Goal: Task Accomplishment & Management: Manage account settings

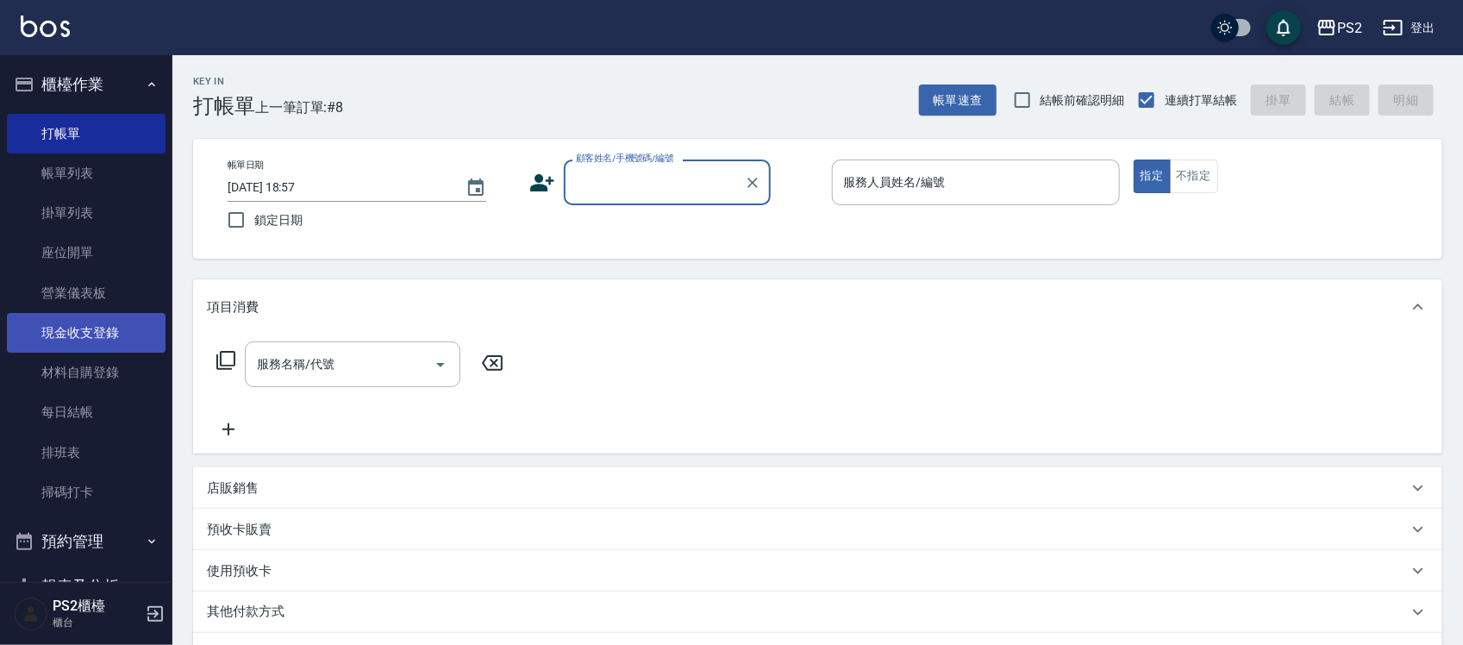
click at [109, 316] on link "現金收支登錄" at bounding box center [86, 333] width 159 height 40
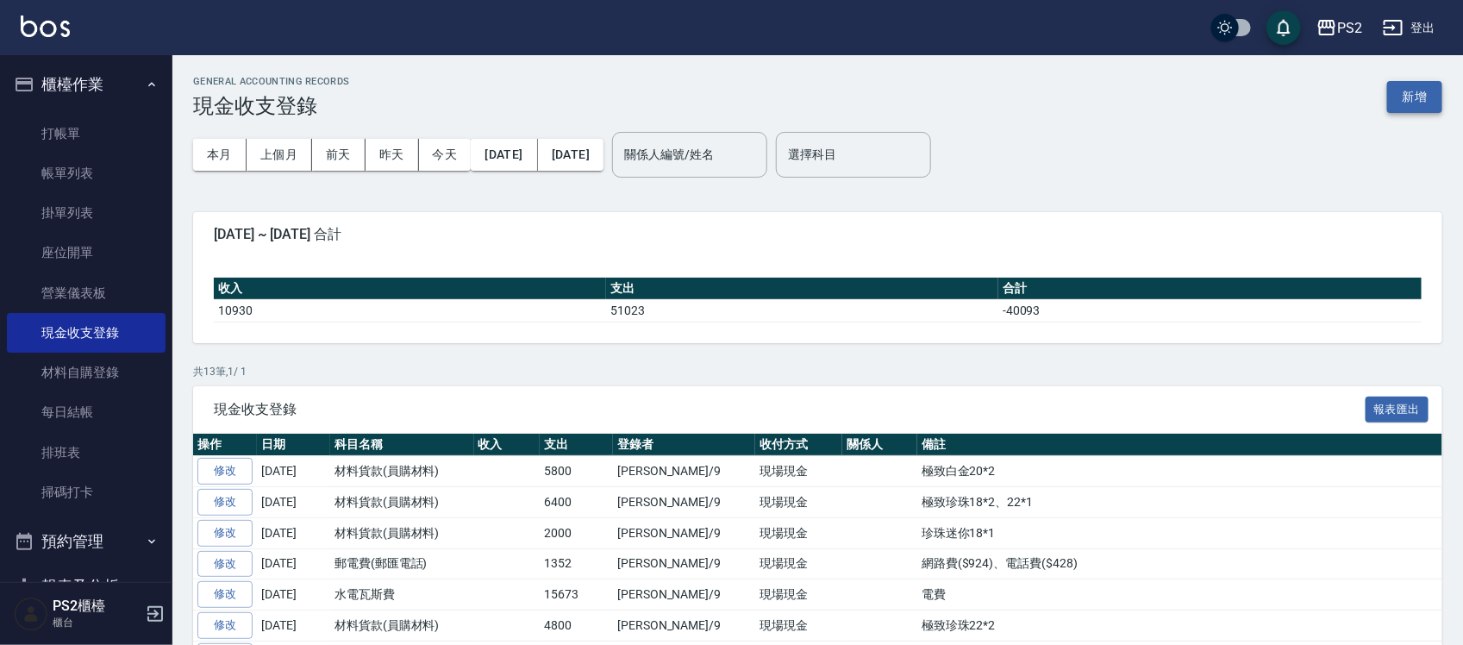
click at [1420, 96] on button "新增" at bounding box center [1414, 97] width 55 height 32
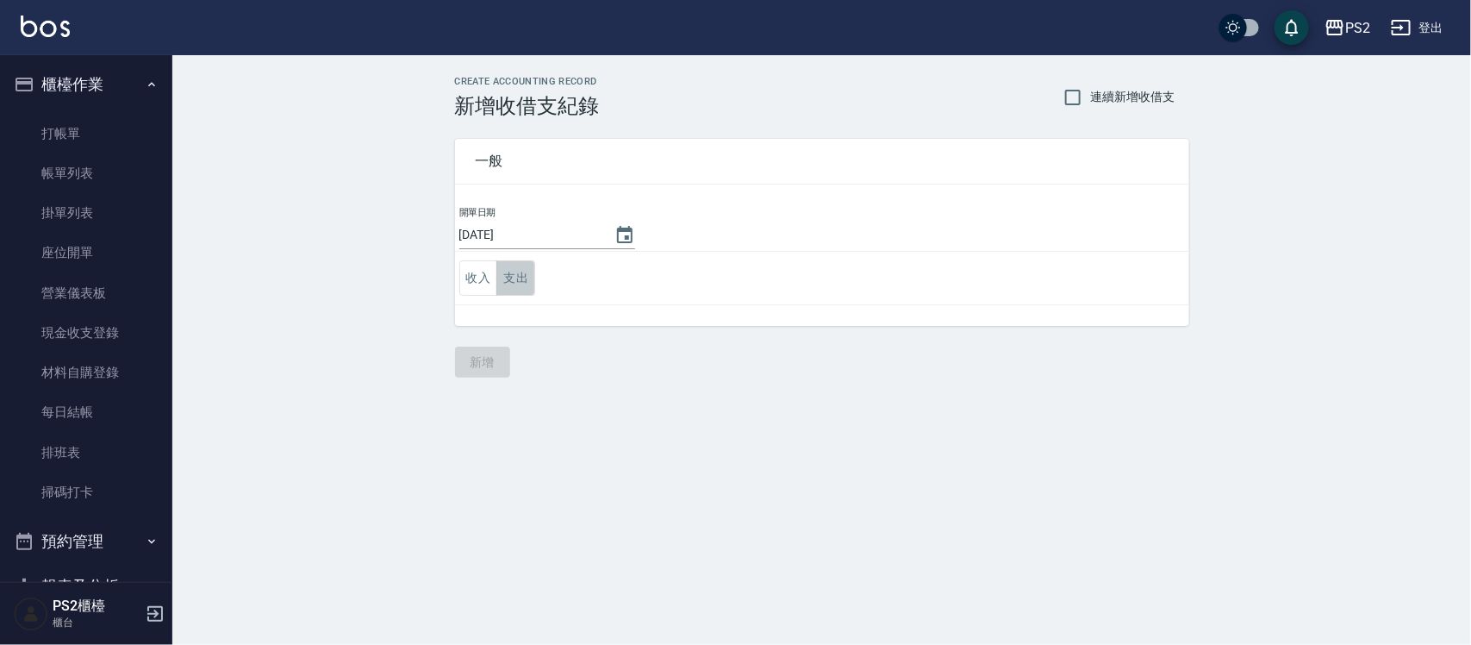
click at [522, 277] on button "支出" at bounding box center [516, 277] width 39 height 35
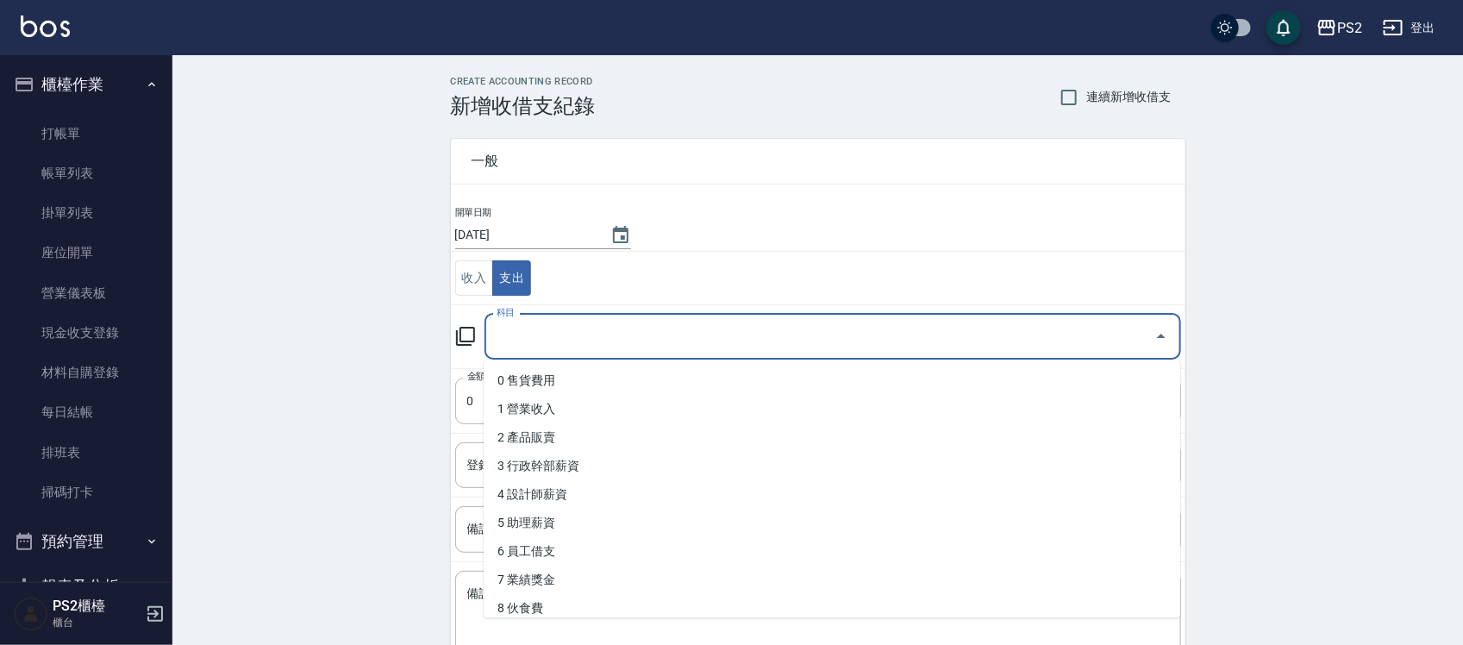
drag, startPoint x: 556, startPoint y: 333, endPoint x: 550, endPoint y: 343, distance: 12.0
click at [556, 334] on input "科目" at bounding box center [819, 337] width 655 height 30
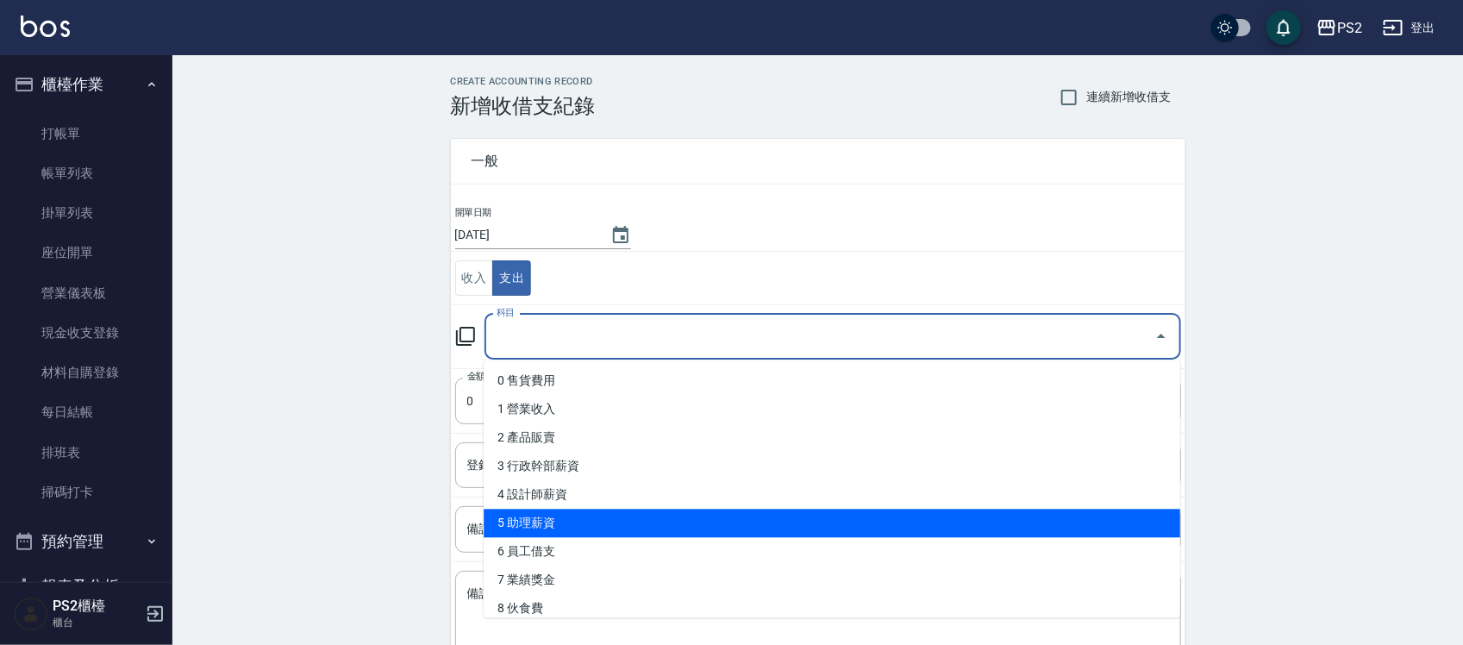
scroll to position [323, 0]
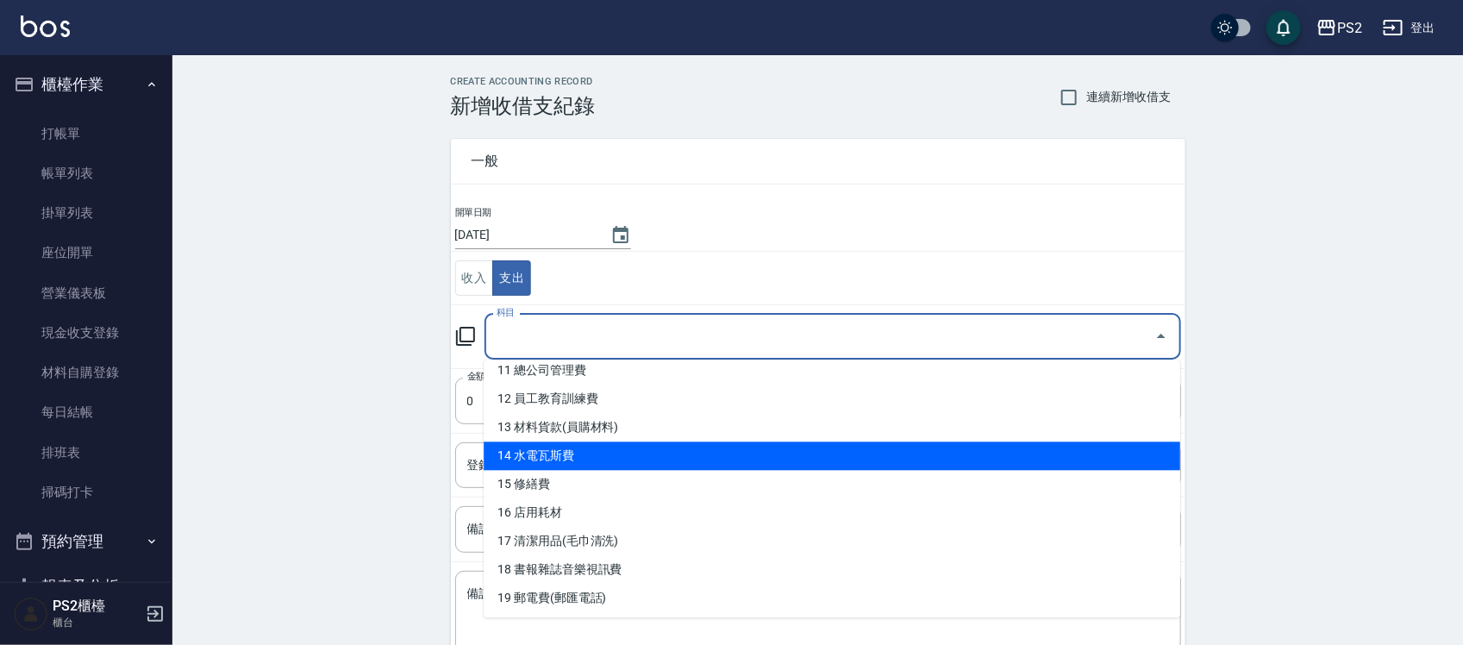
click at [613, 459] on li "14 水電瓦斯費" at bounding box center [832, 456] width 696 height 28
type input "14 水電瓦斯費"
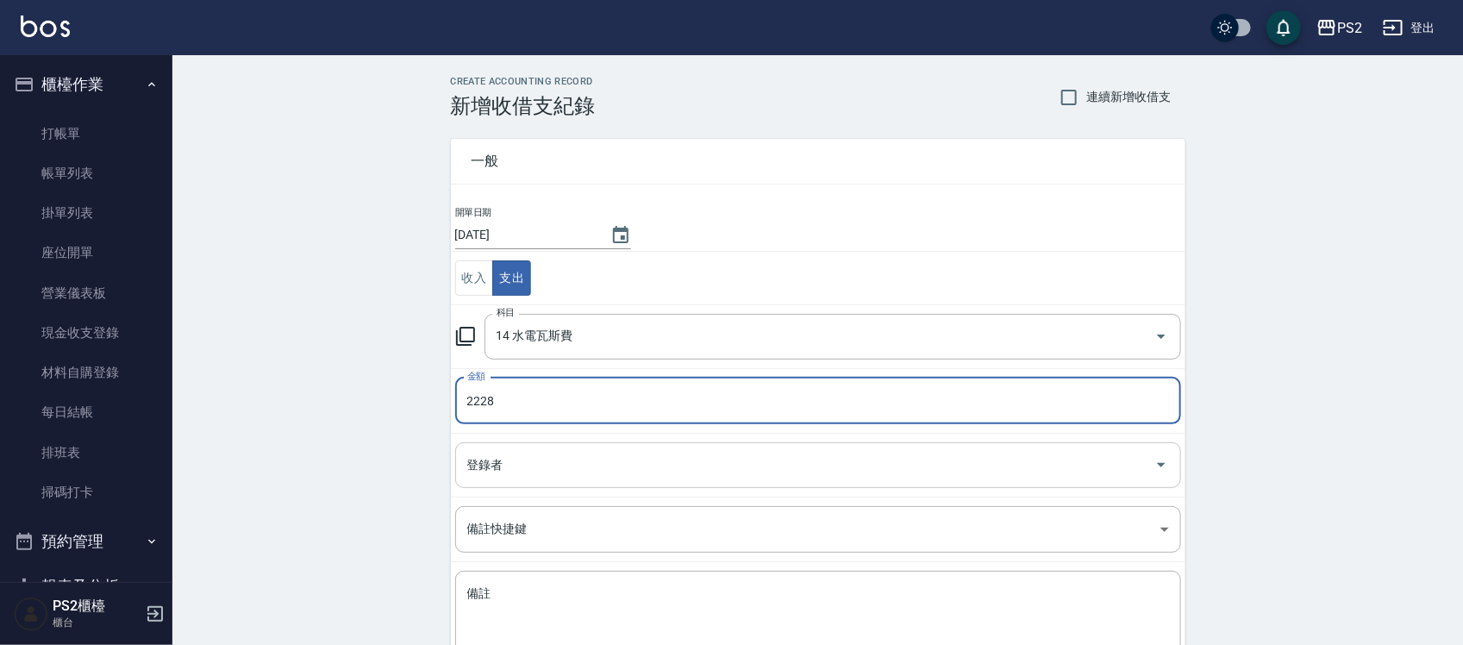
type input "2228"
click at [687, 479] on input "登錄者" at bounding box center [805, 465] width 684 height 30
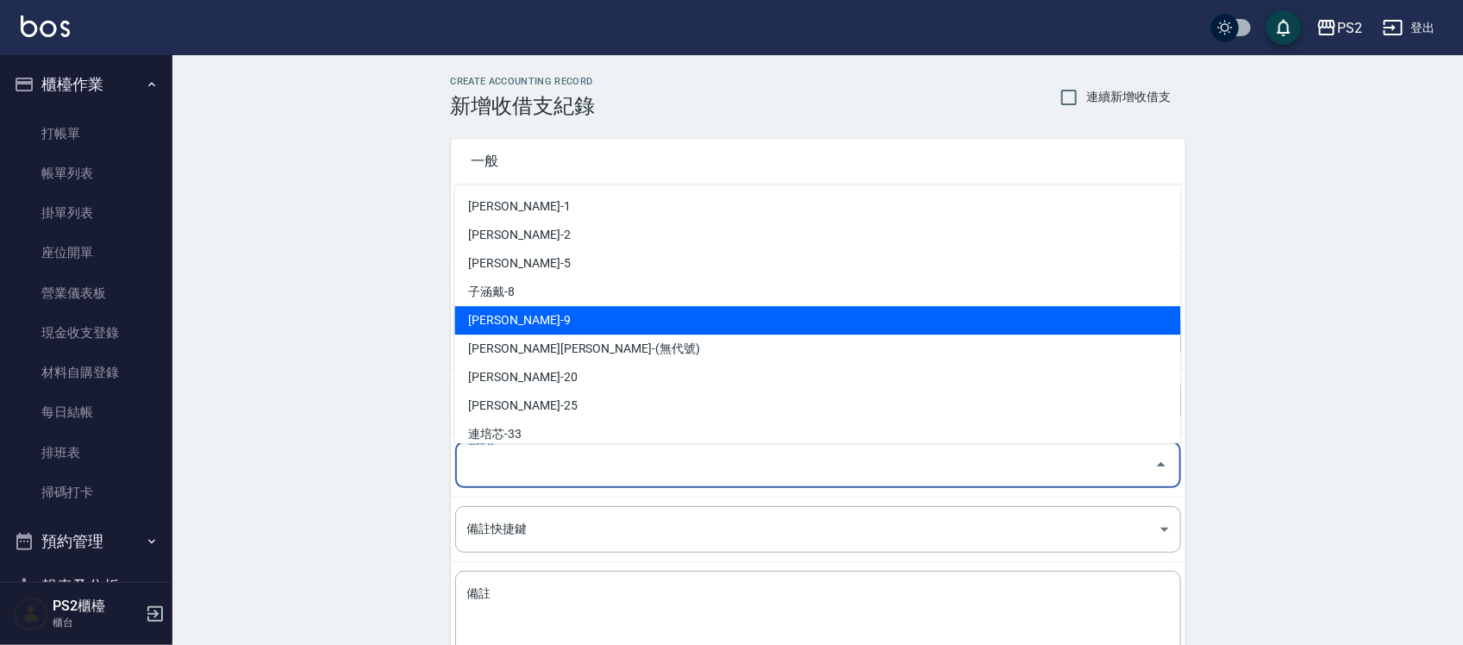
click at [548, 323] on li "薛羽涵-9" at bounding box center [818, 320] width 726 height 28
type input "薛羽涵-9"
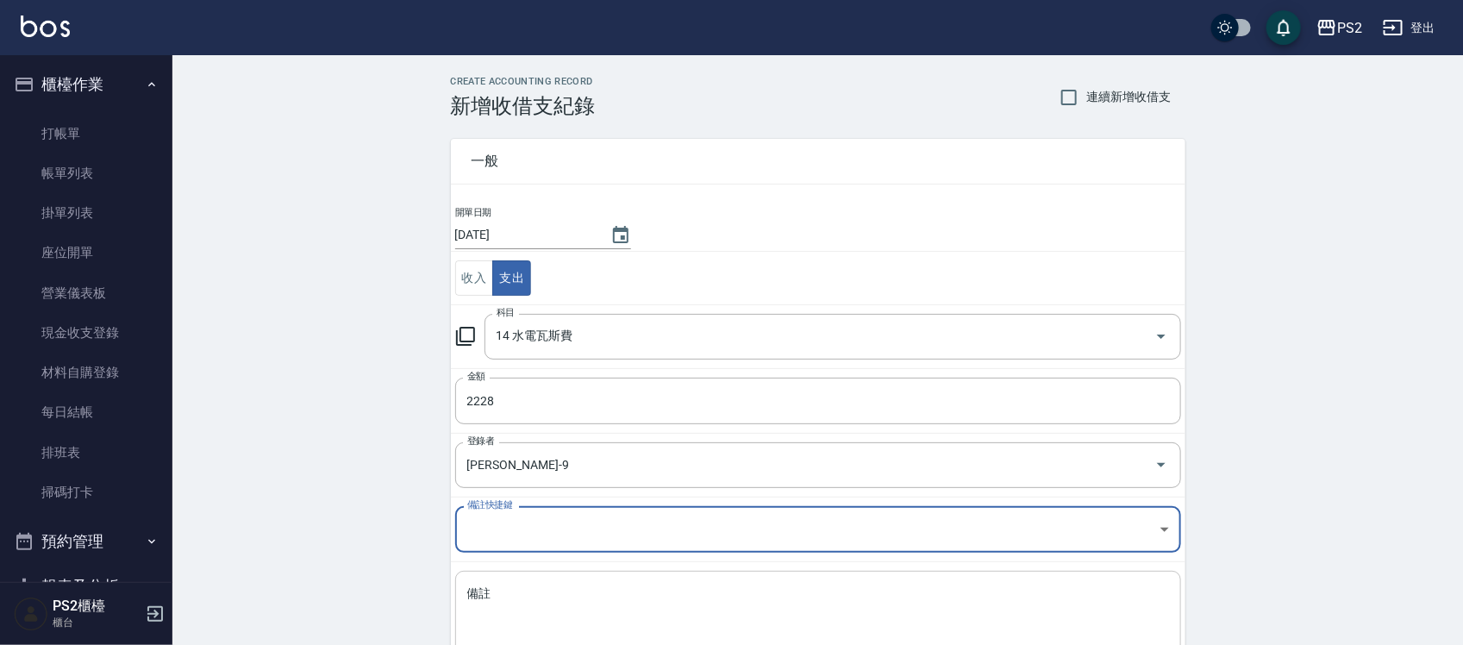
click at [540, 587] on textarea "備註" at bounding box center [818, 614] width 702 height 59
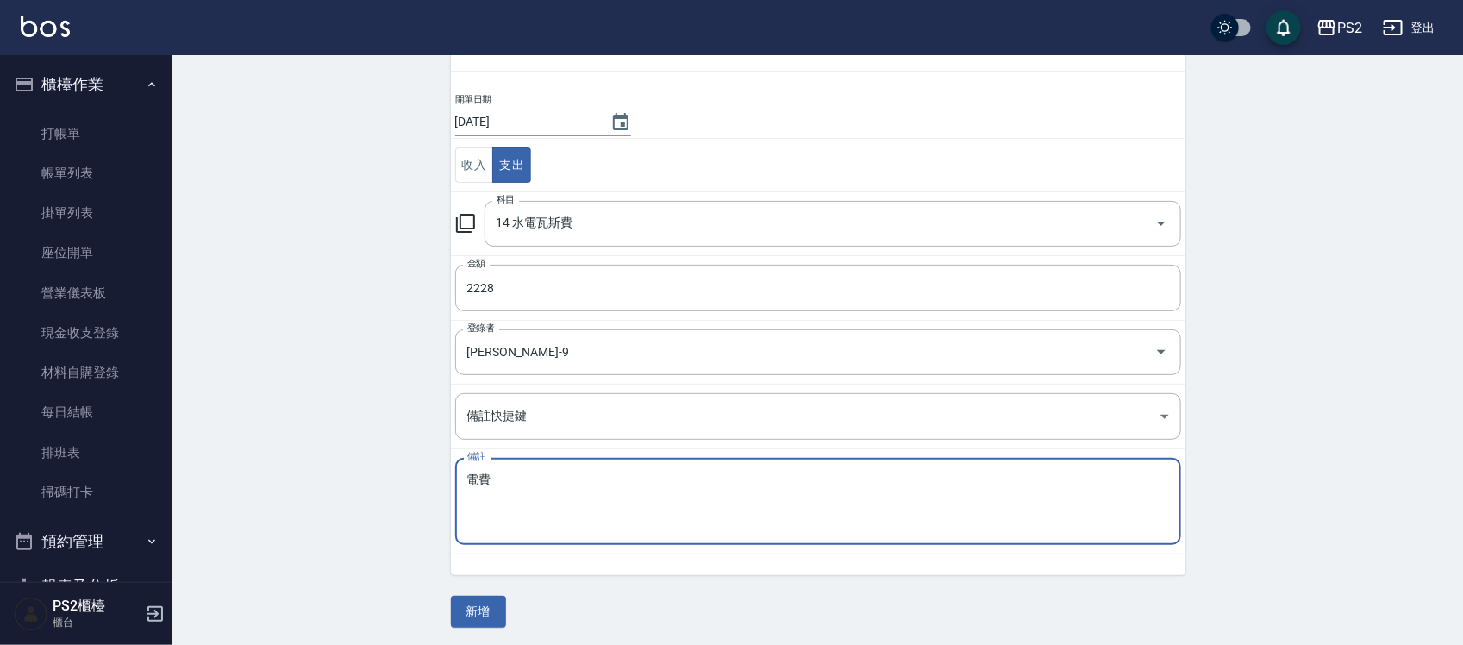
scroll to position [117, 0]
type textarea "電費"
click at [480, 609] on button "新增" at bounding box center [478, 608] width 55 height 32
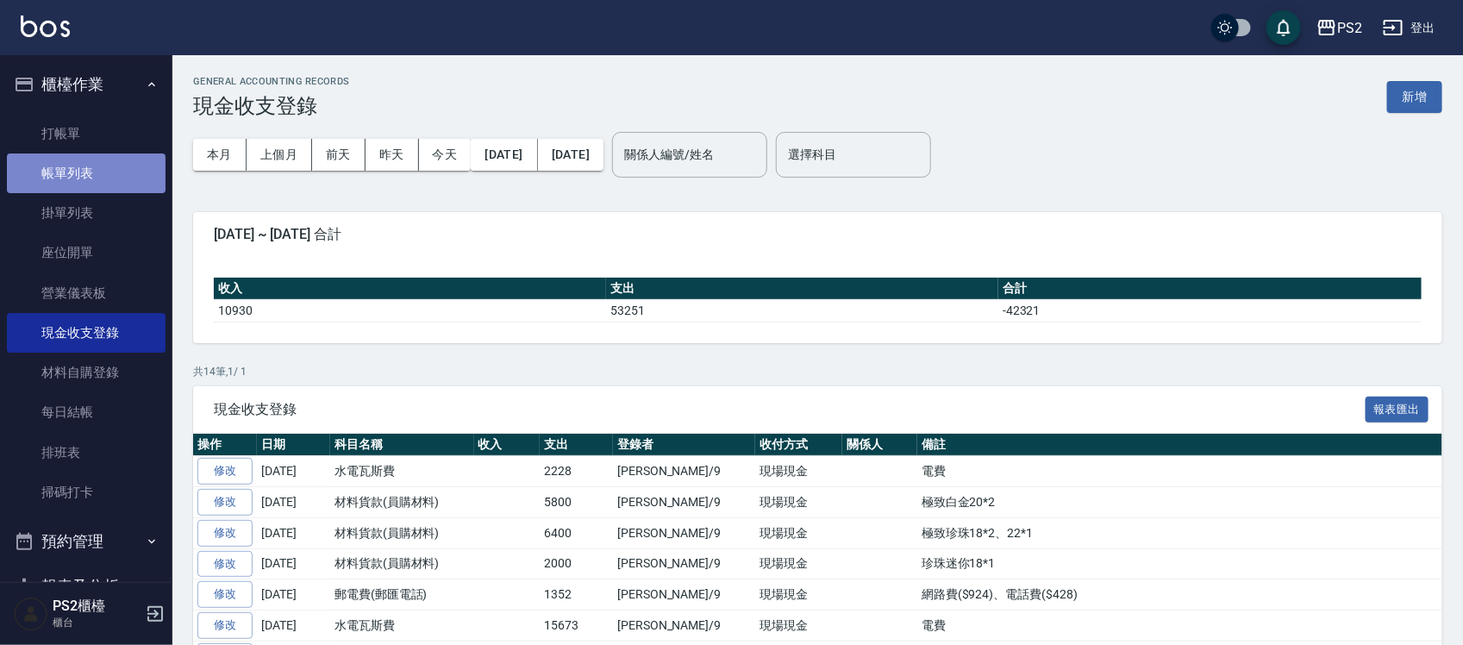
click at [89, 173] on link "帳單列表" at bounding box center [86, 173] width 159 height 40
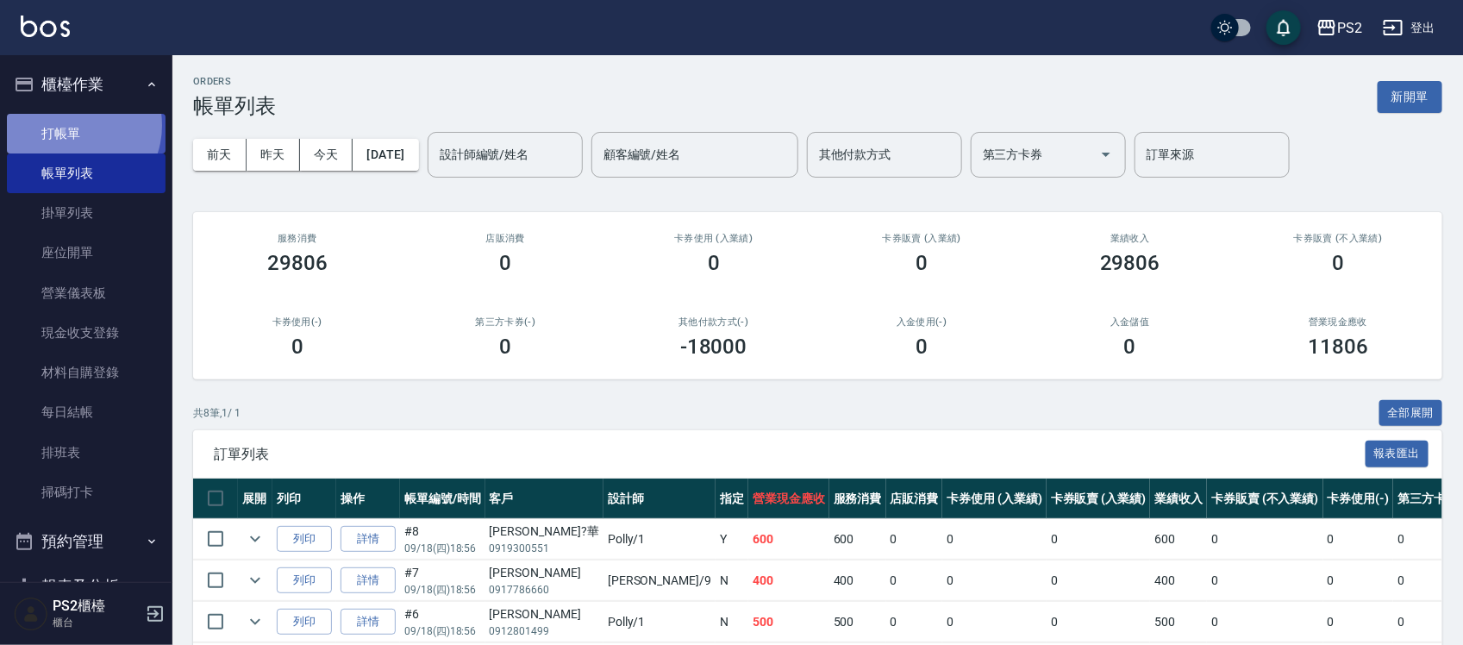
click at [73, 125] on link "打帳單" at bounding box center [86, 134] width 159 height 40
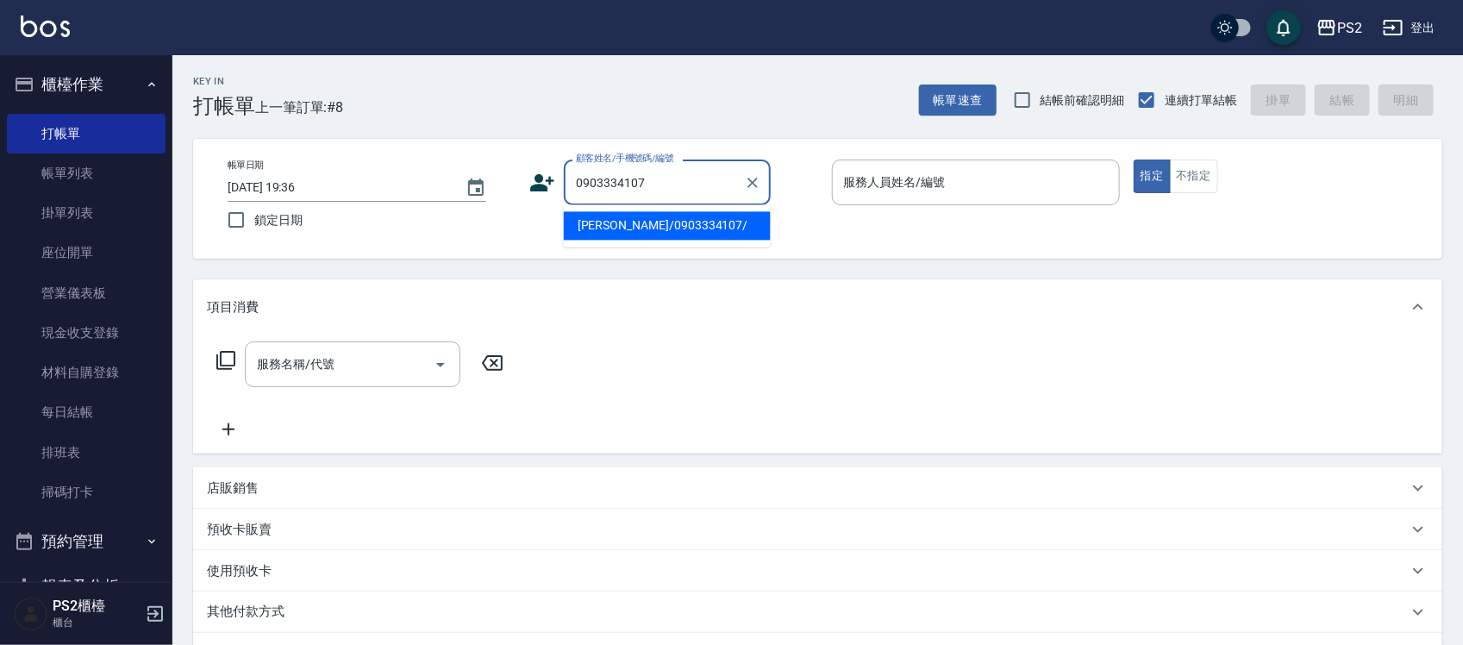
type input "陳育珮/0903334107/"
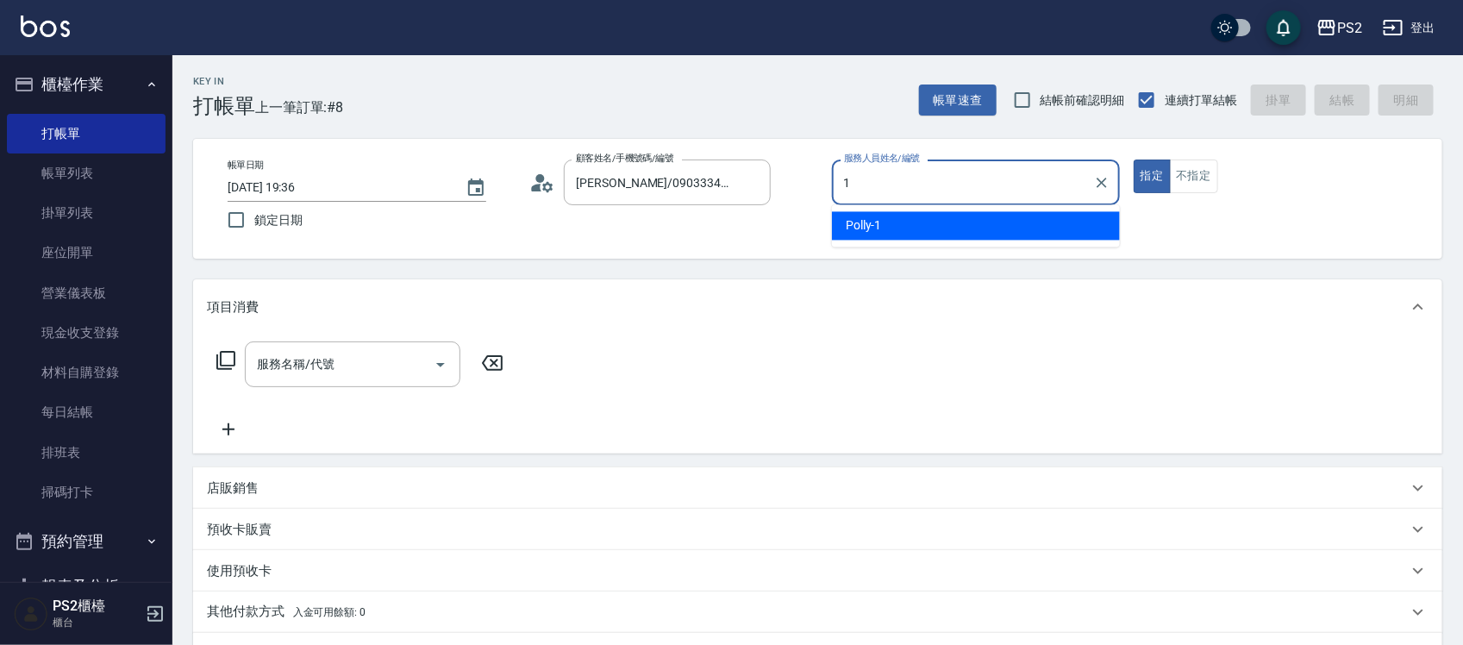
type input "Polly-1"
type button "true"
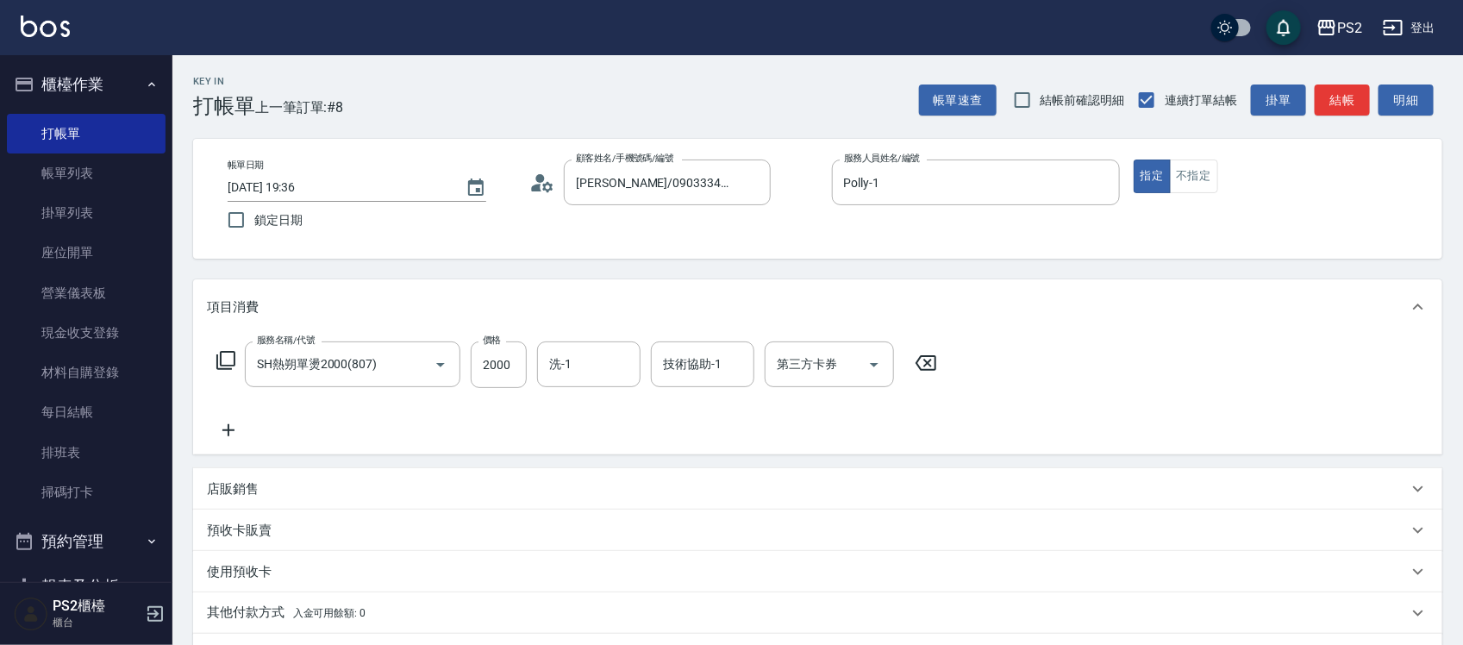
click at [367, 337] on div "服務名稱/代號 SH熱朔單燙2000(807) 服務名稱/代號 價格 2000 價格 洗-1 洗-1 技術協助-1 技術協助-1 第三方卡券 第三方卡券" at bounding box center [817, 394] width 1249 height 120
click at [367, 345] on div "SH熱朔單燙2000(807) 服務名稱/代號" at bounding box center [352, 364] width 215 height 46
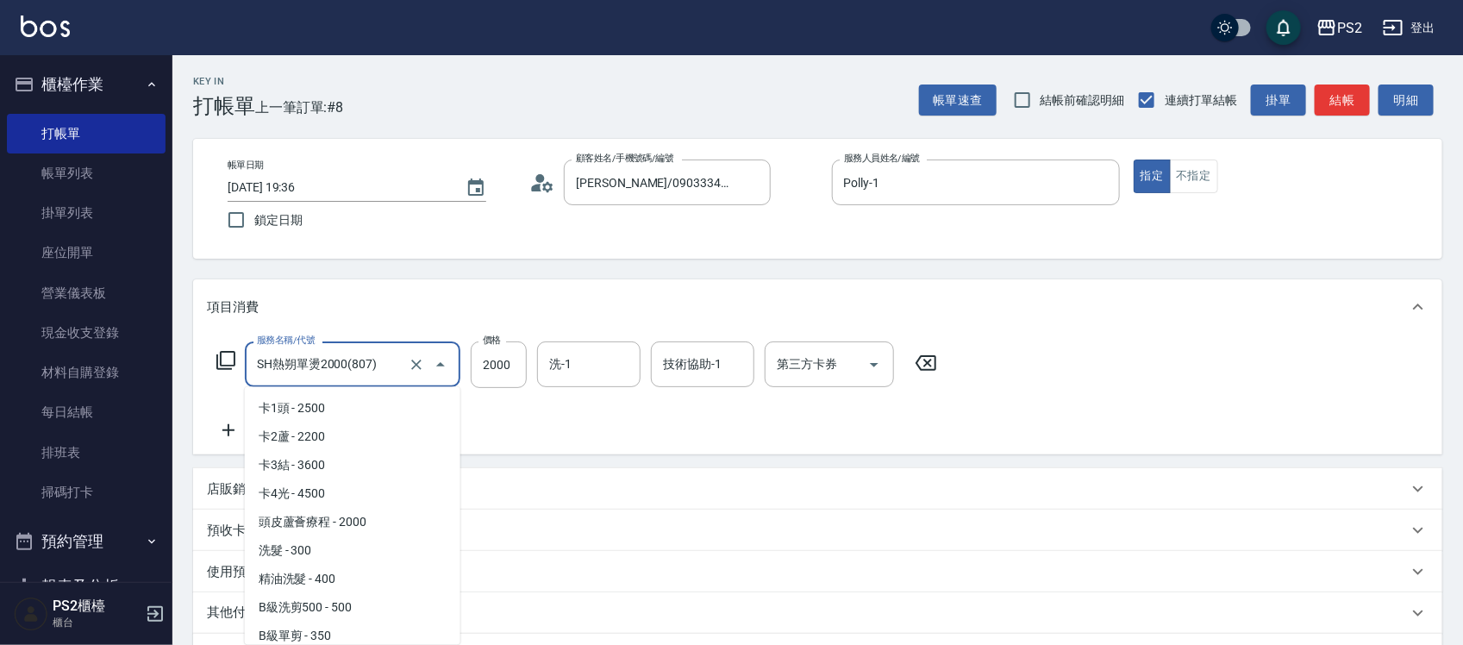
click at [367, 345] on div "SH熱朔單燙2000(807) 服務名稱/代號" at bounding box center [352, 364] width 215 height 46
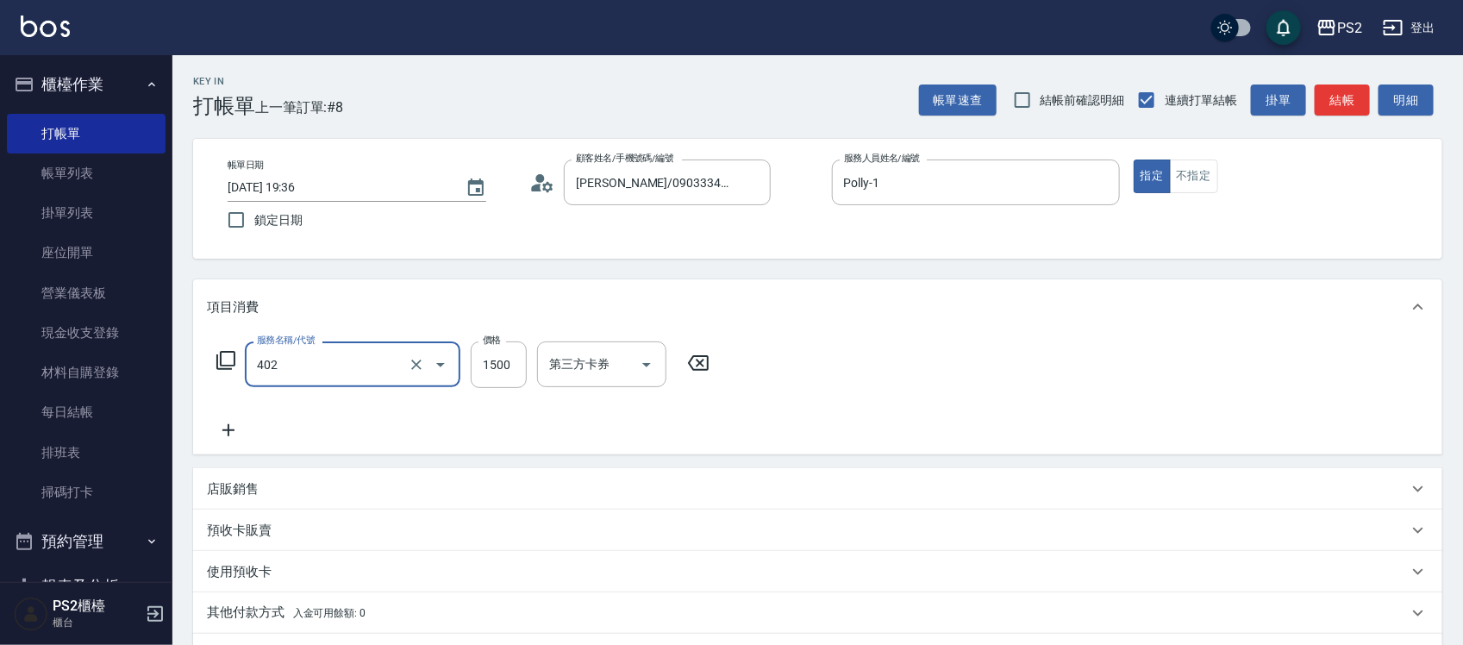
type input "染髮+髮還原1500(402)"
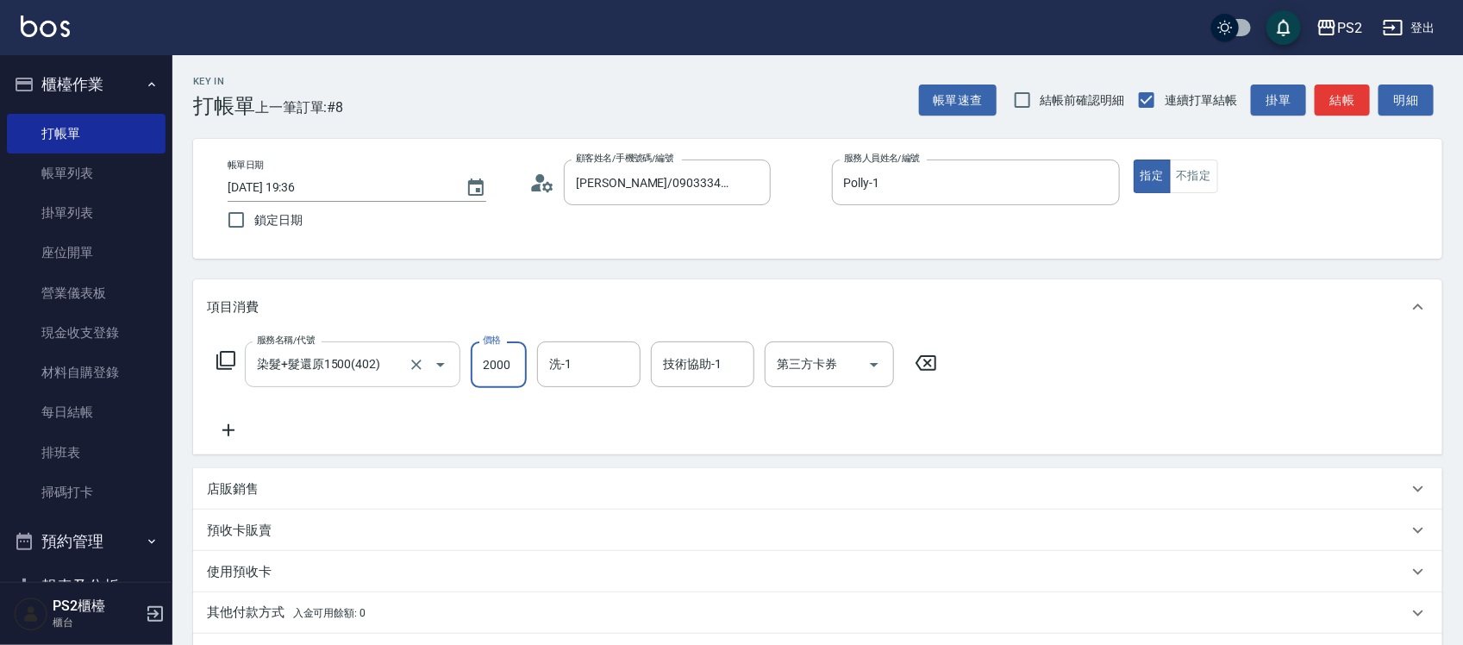
type input "2000"
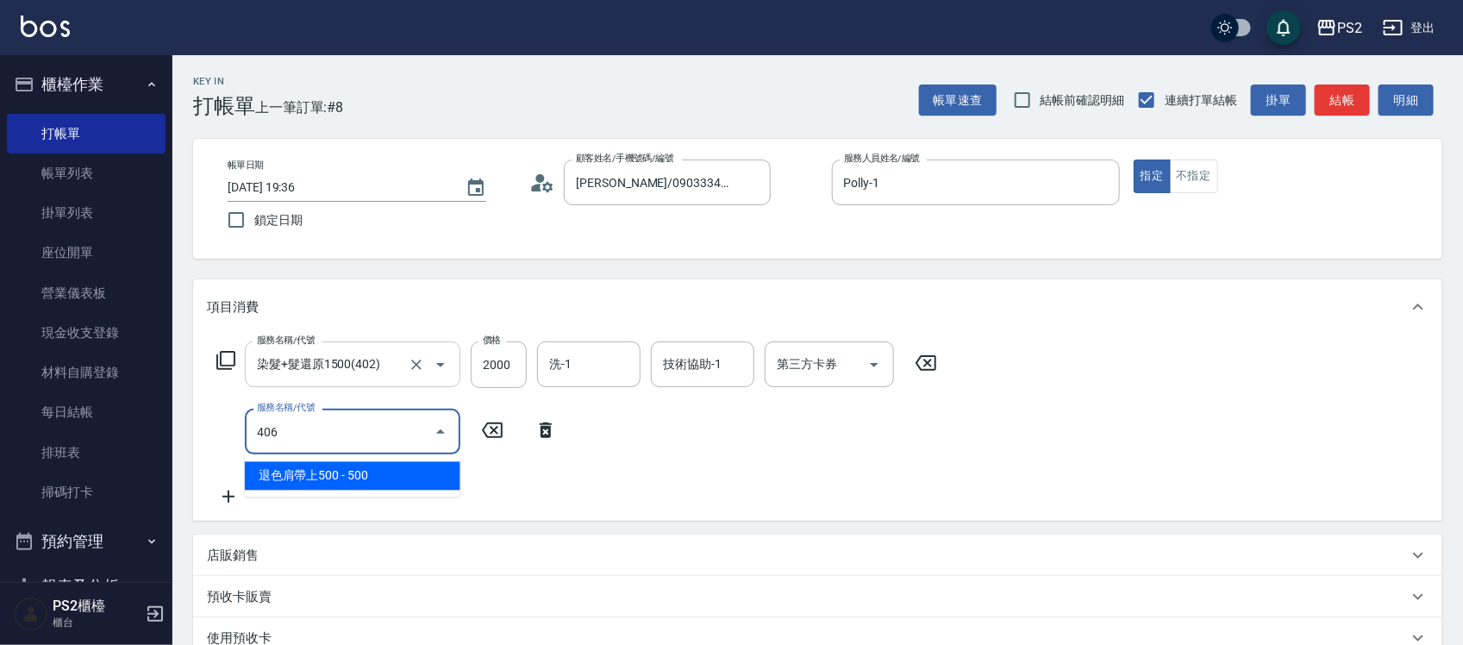
type input "退色肩帶上500(406)"
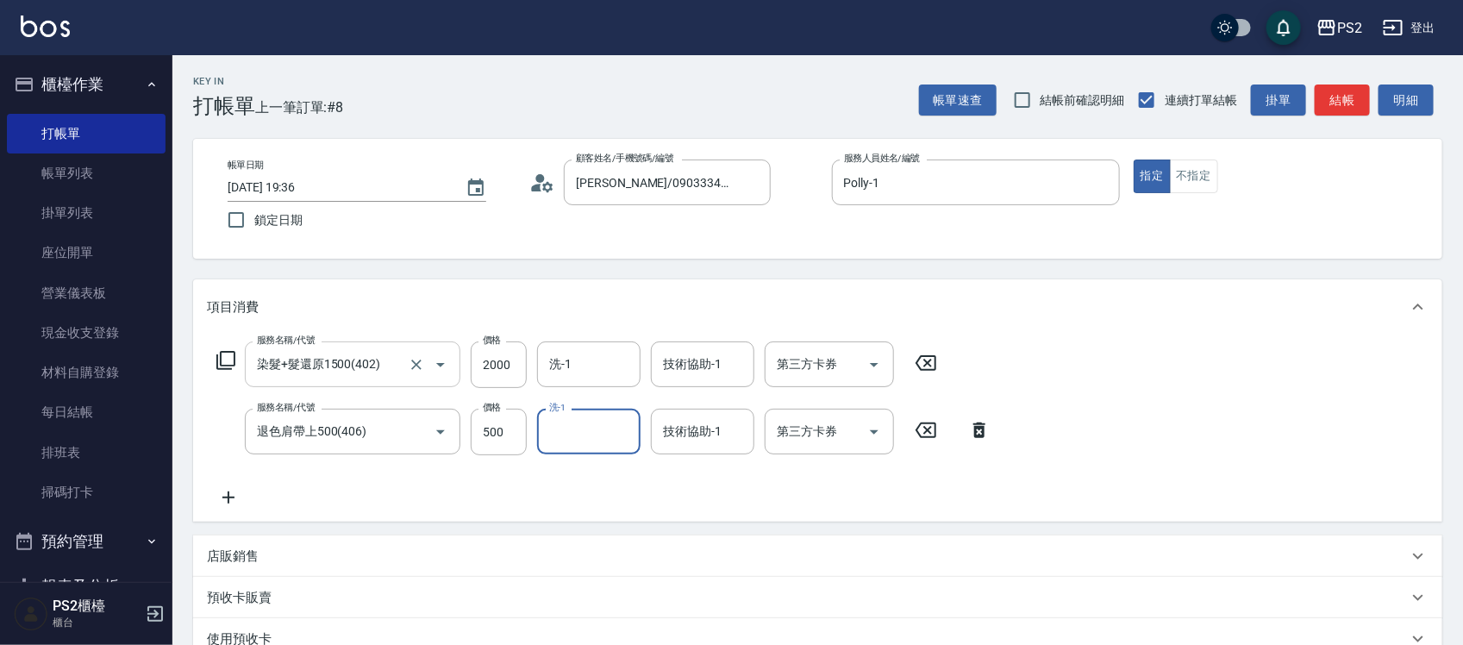
type input "4"
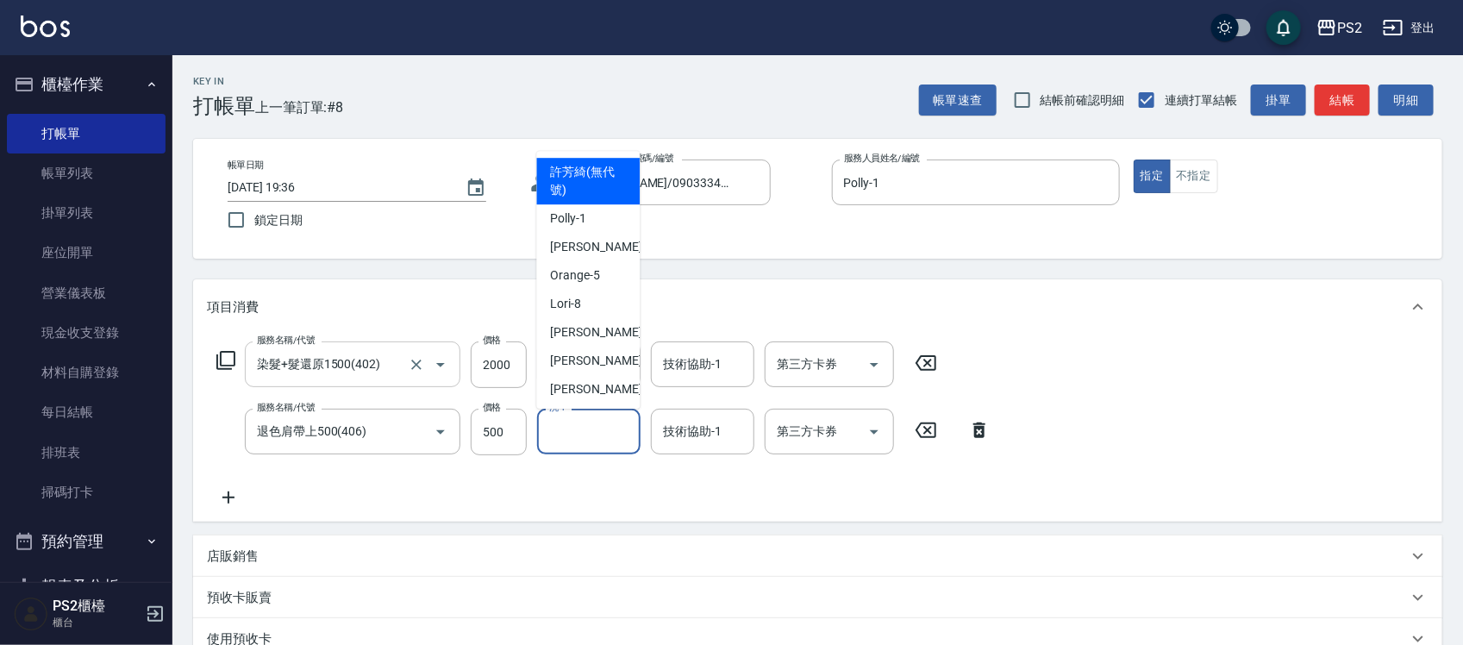
type input "許芳綺(無代號)"
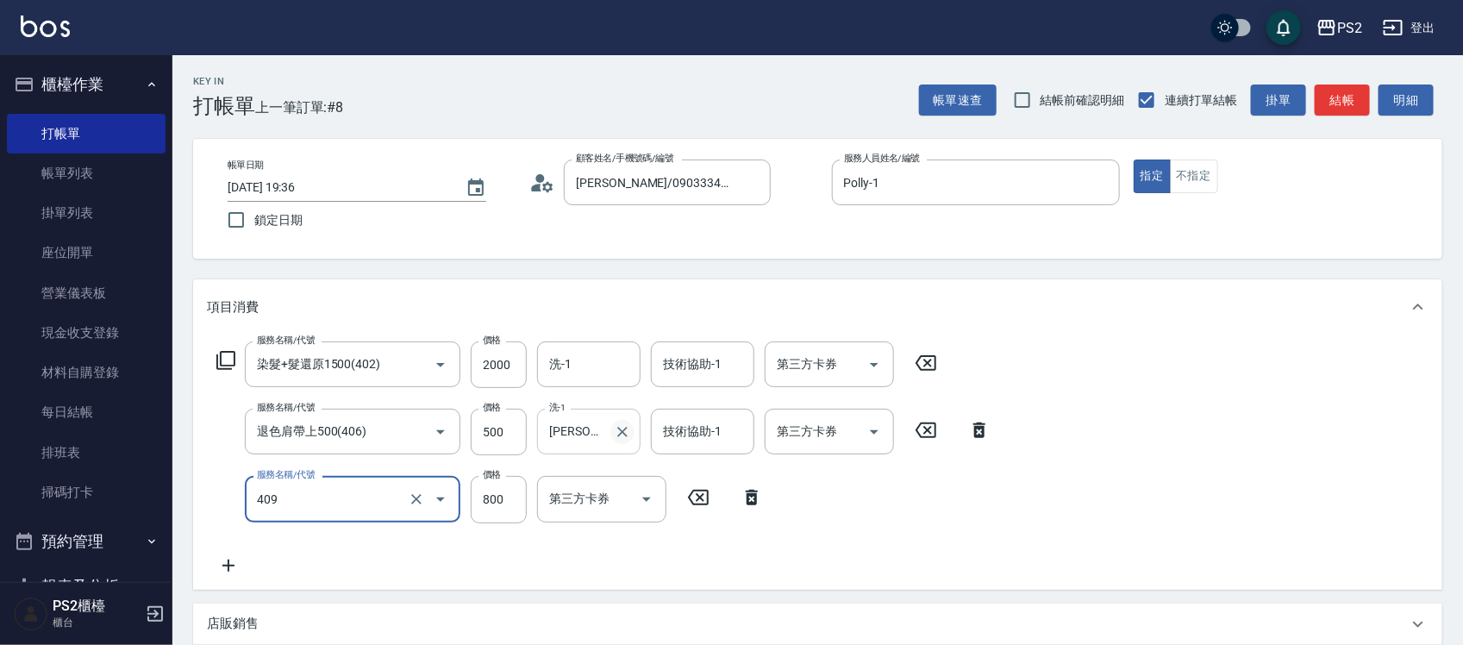
click at [622, 434] on icon "Clear" at bounding box center [622, 431] width 17 height 17
type input "409"
type input "髮長肩帶下800(409)"
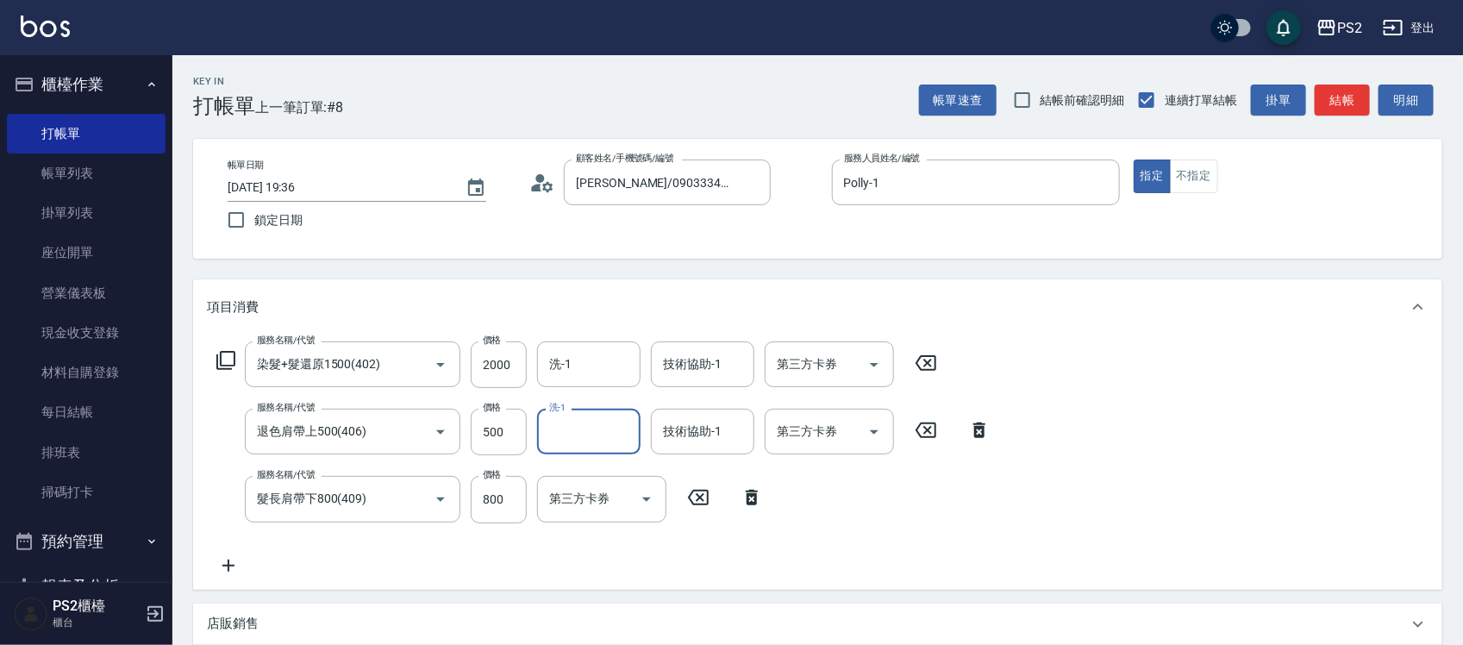
click at [222, 561] on icon at bounding box center [228, 565] width 43 height 21
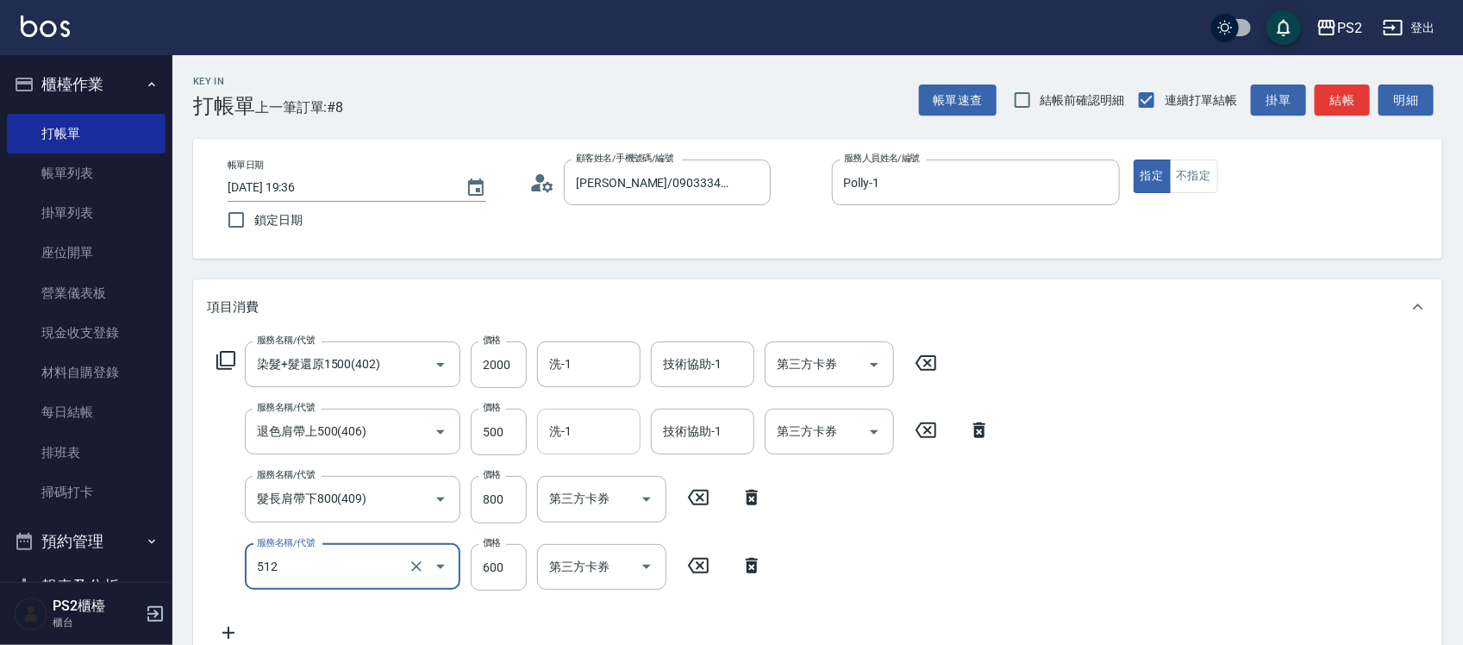
type input "洗+水解護髮600(512)"
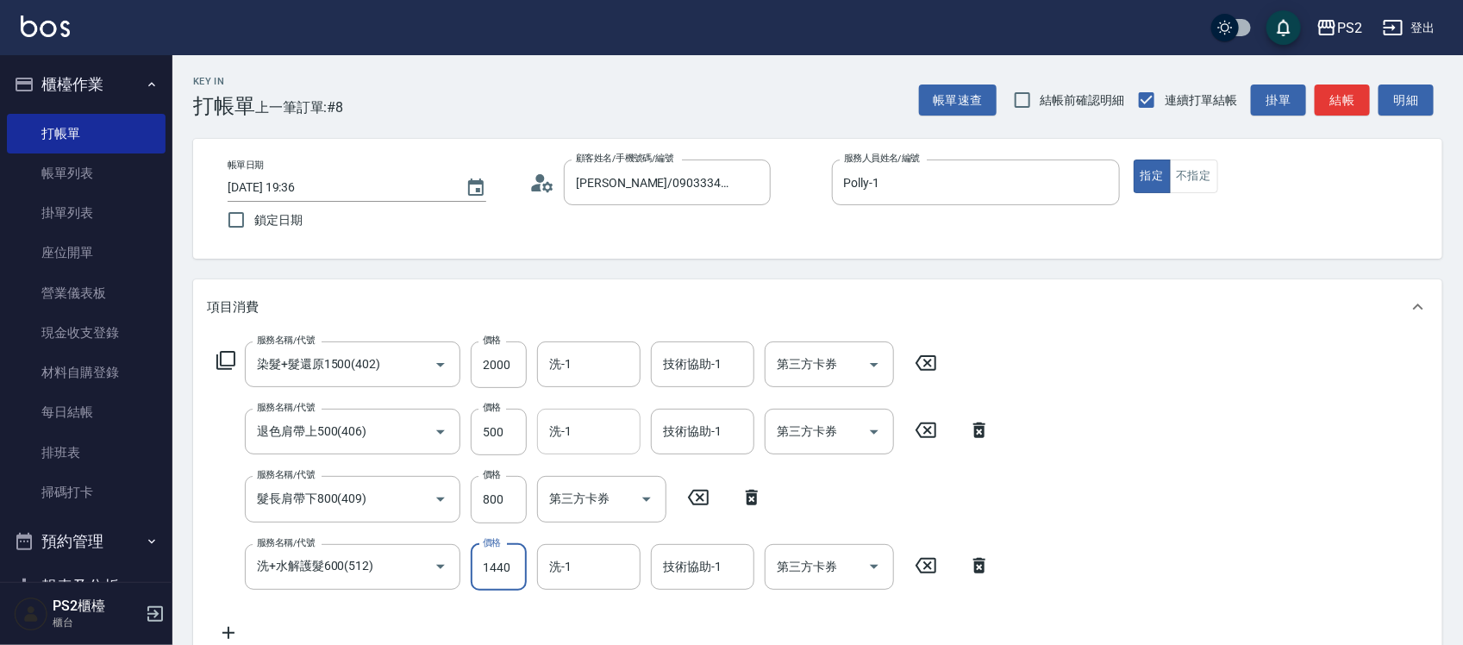
type input "1440"
type input "Allan-25"
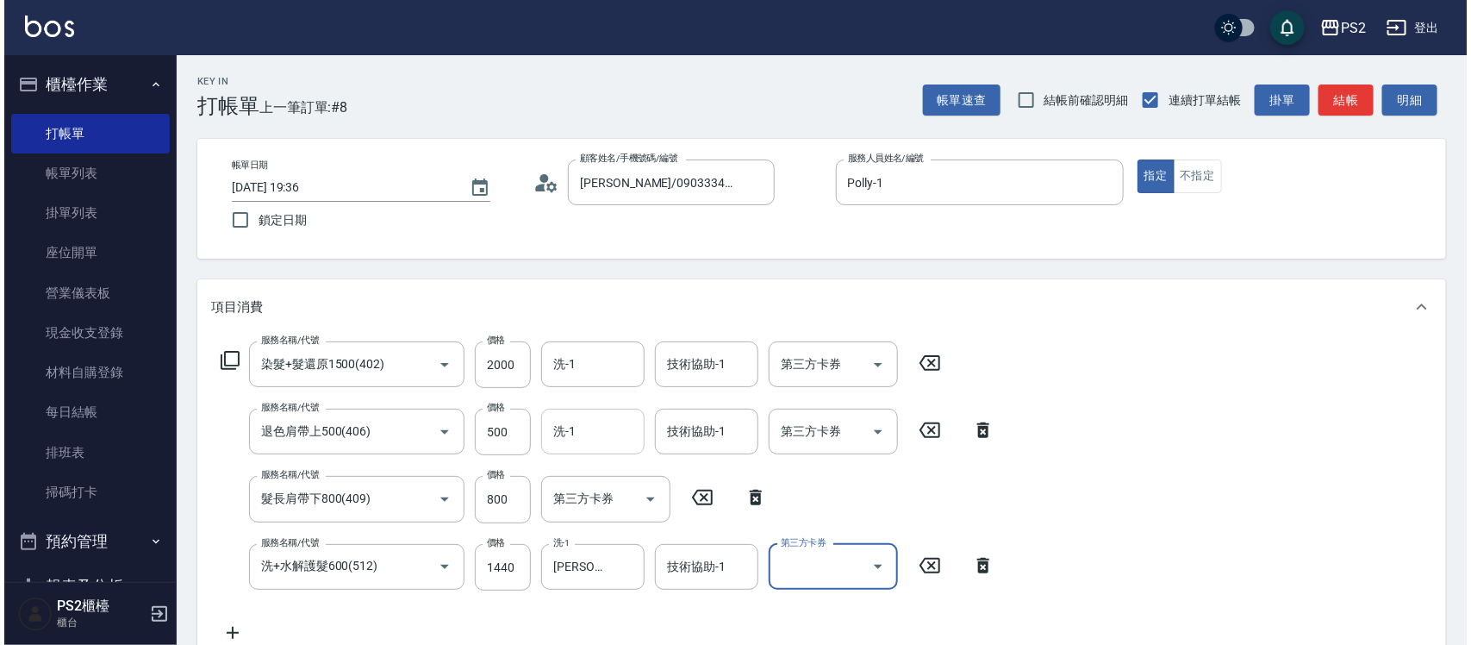
scroll to position [3, 0]
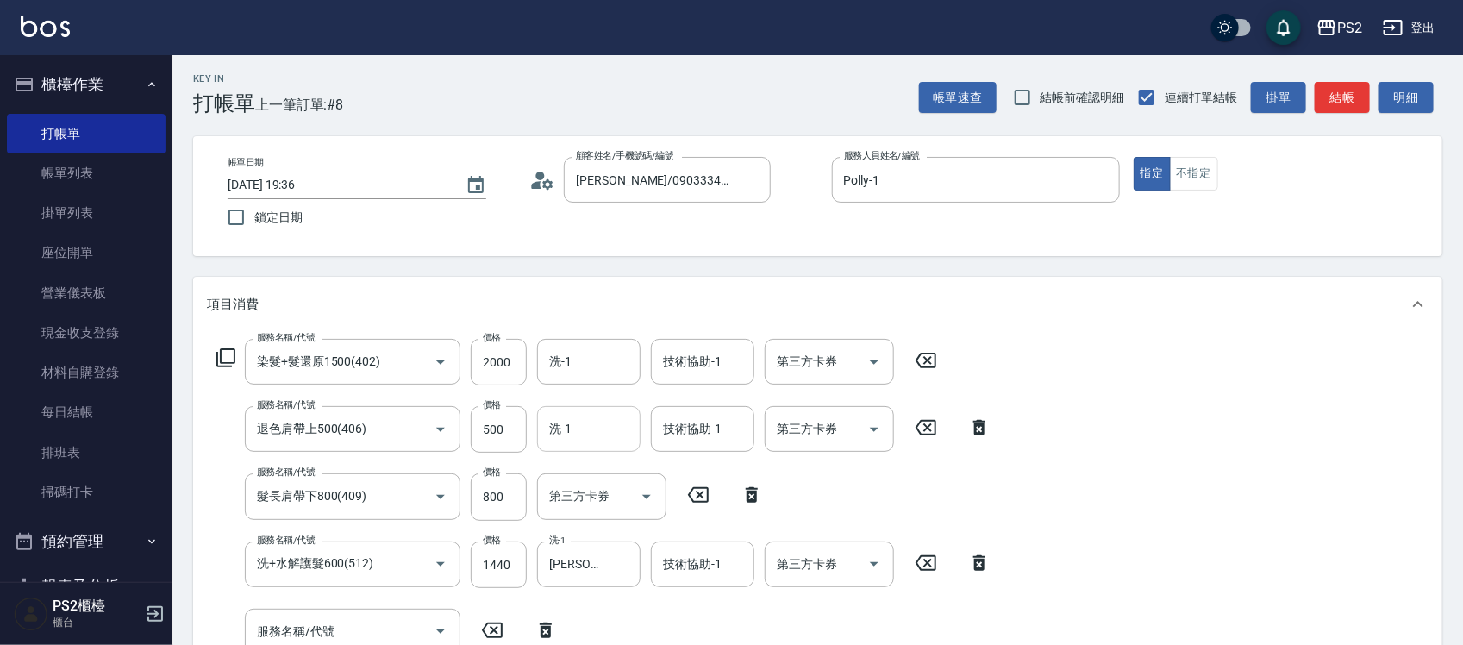
click at [234, 358] on icon at bounding box center [225, 357] width 19 height 19
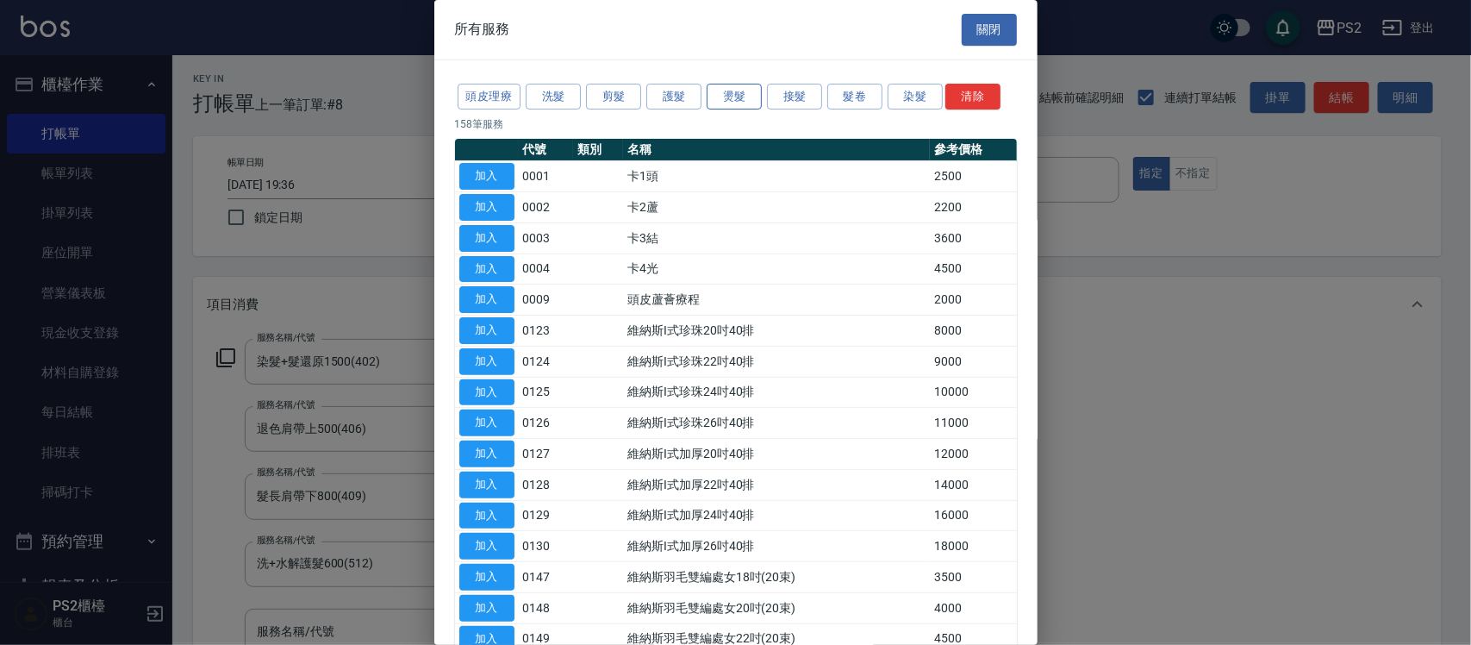
click at [731, 97] on button "燙髮" at bounding box center [734, 97] width 55 height 27
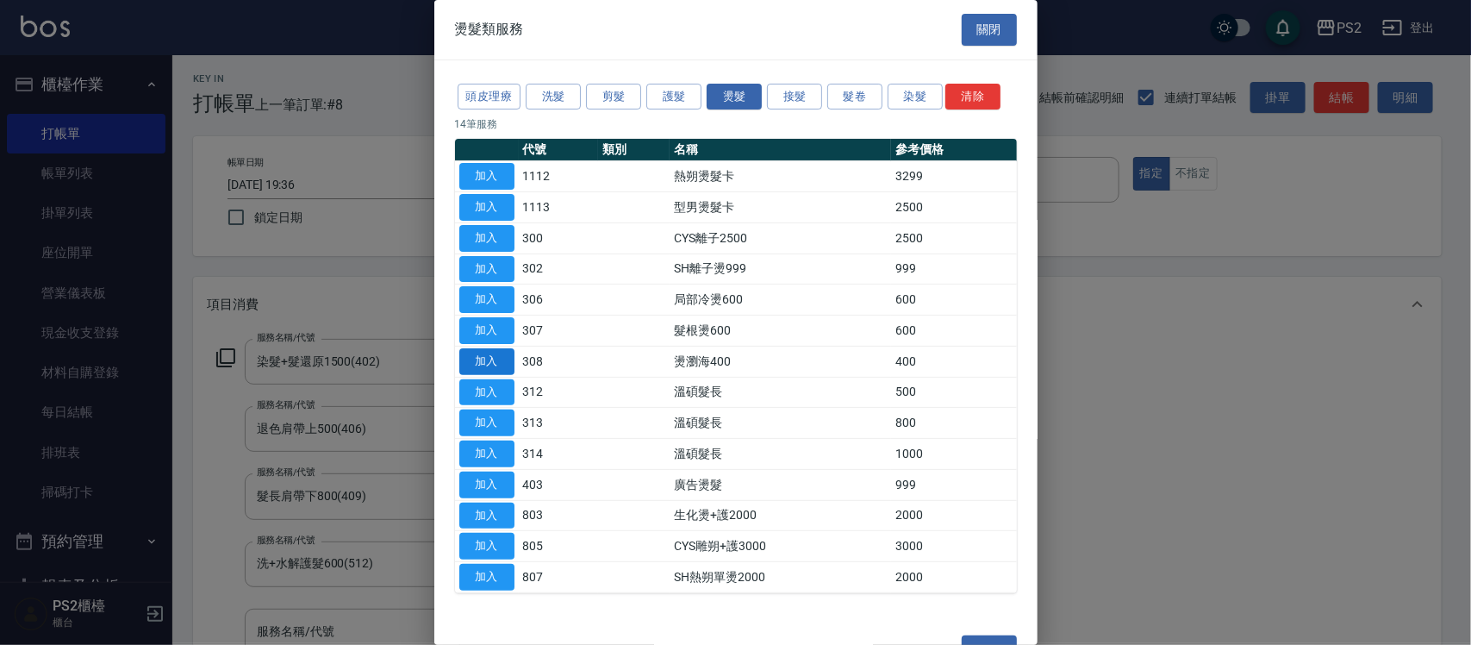
click at [494, 369] on button "加入" at bounding box center [486, 361] width 55 height 27
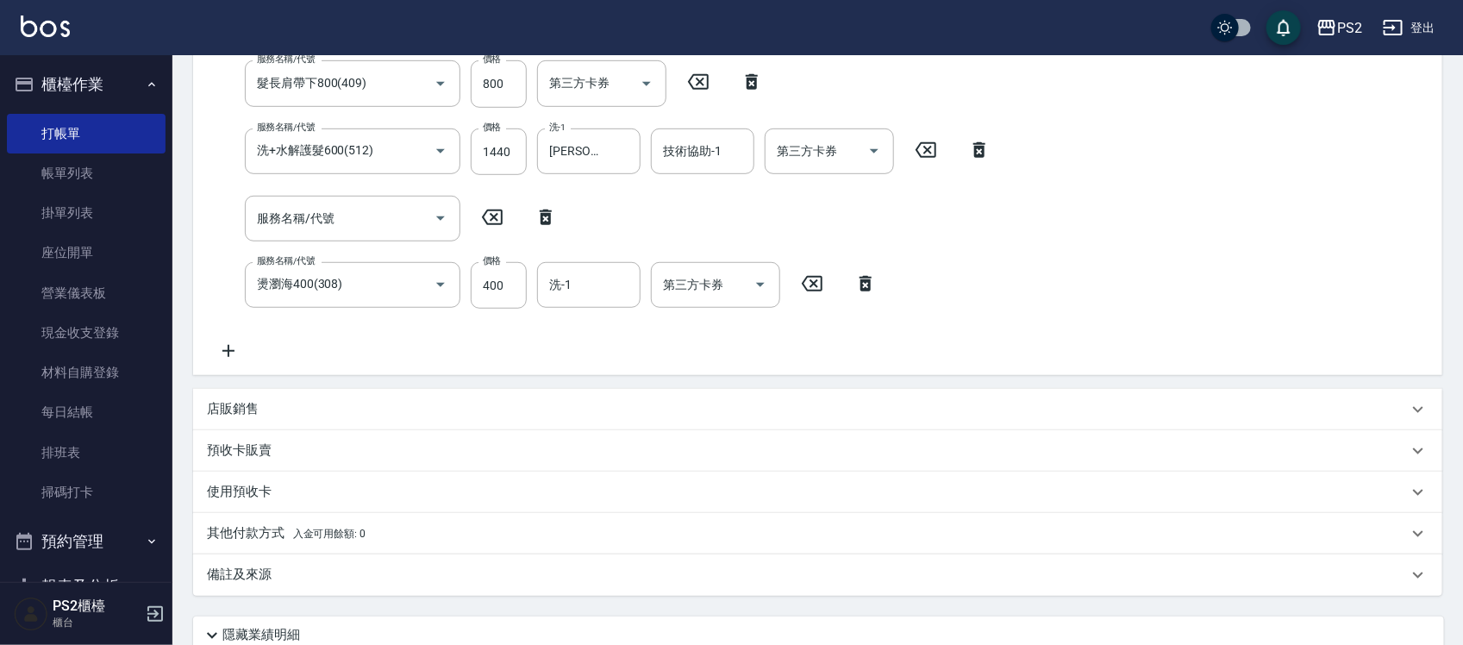
scroll to position [484, 0]
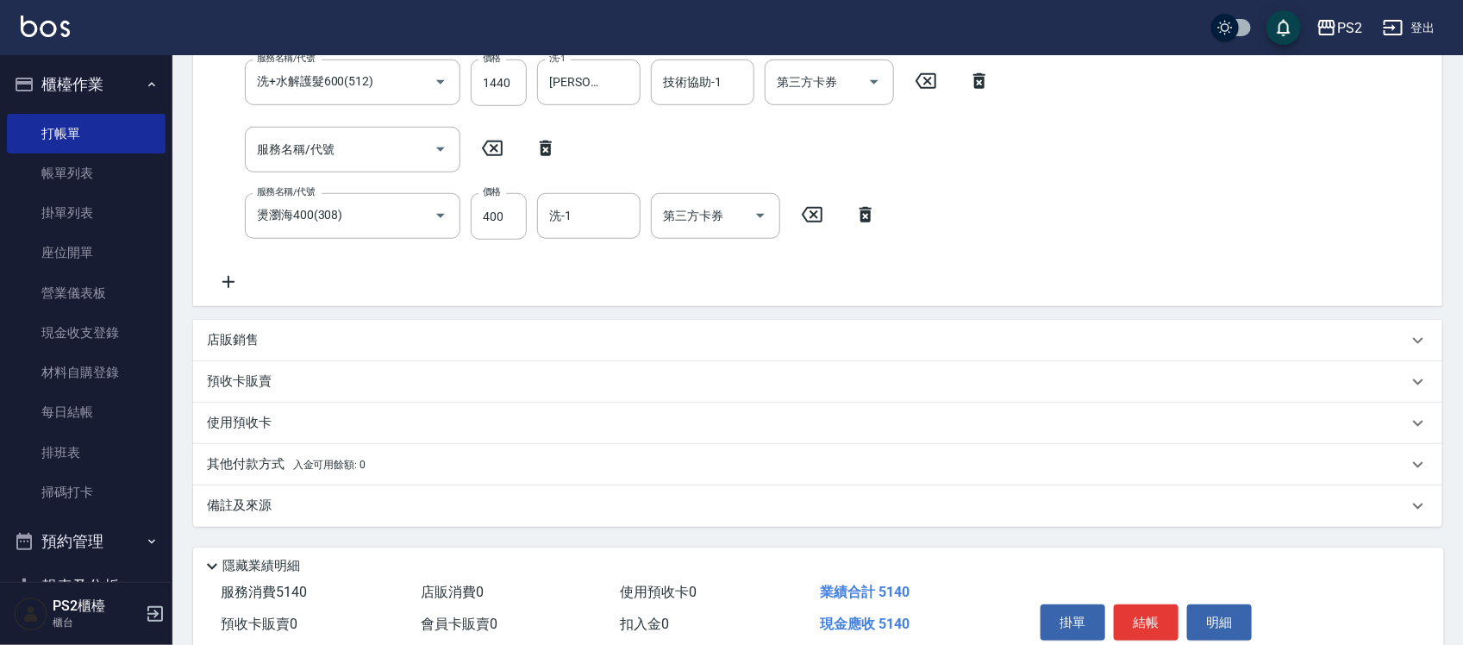
click at [539, 155] on icon at bounding box center [545, 148] width 43 height 21
type input "燙瀏海400(308)"
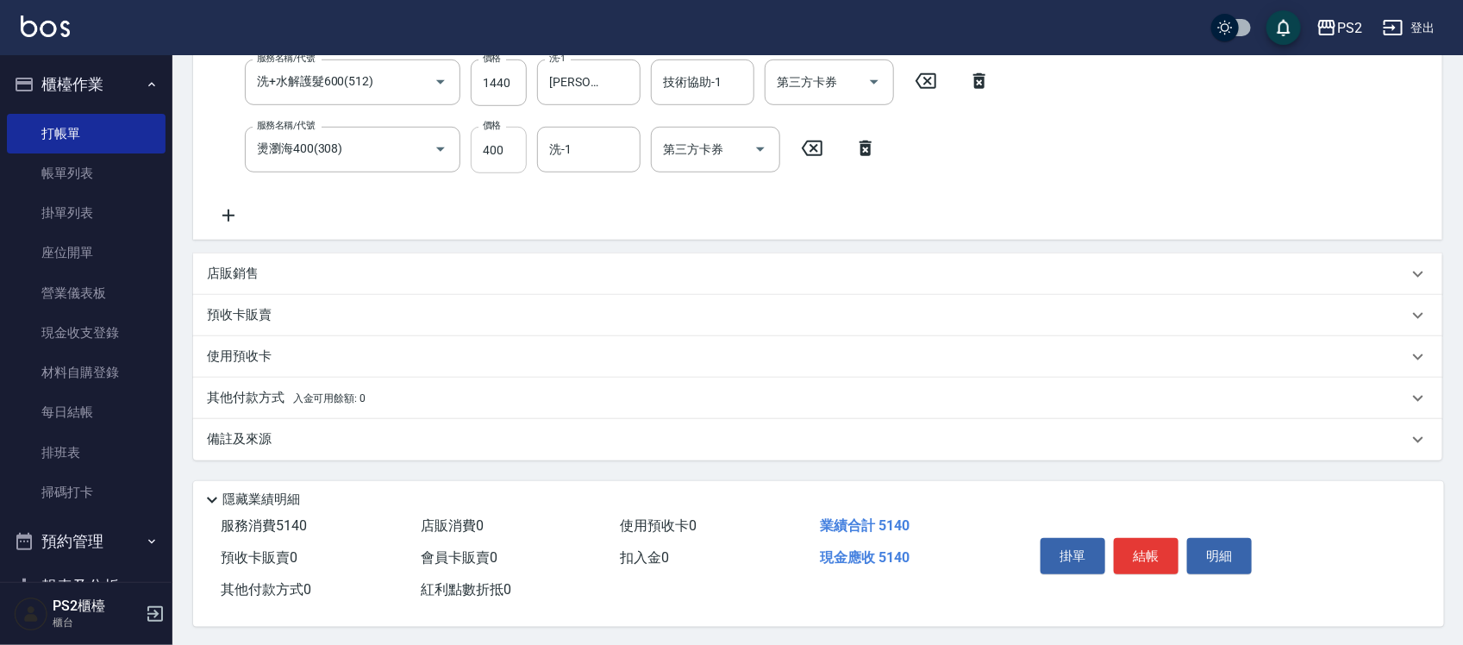
click at [519, 170] on div "Key In 打帳單 上一筆訂單:#8 帳單速查 結帳前確認明細 連續打單結帳 掛單 結帳 明細 帳單日期 2025/09/18 19:36 鎖定日期 顧客姓…" at bounding box center [817, 109] width 1290 height 1077
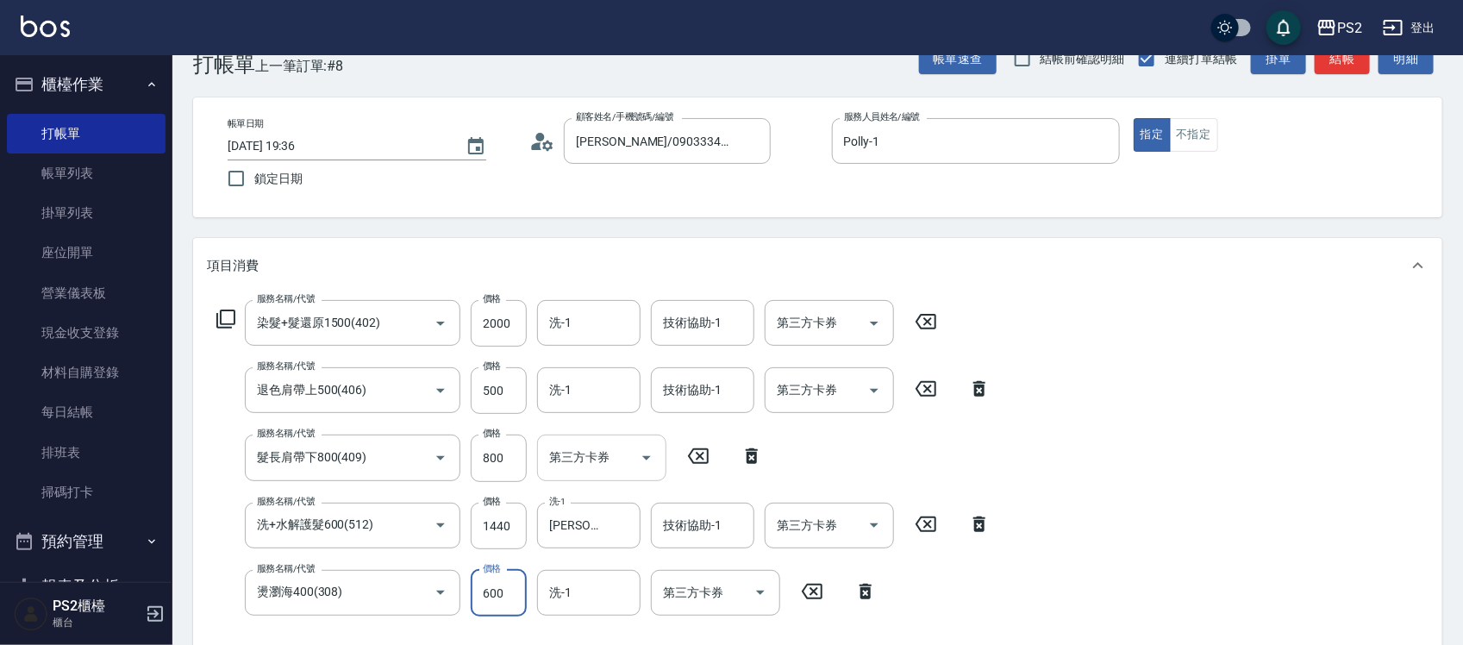
type input "600"
type input "Allan-25"
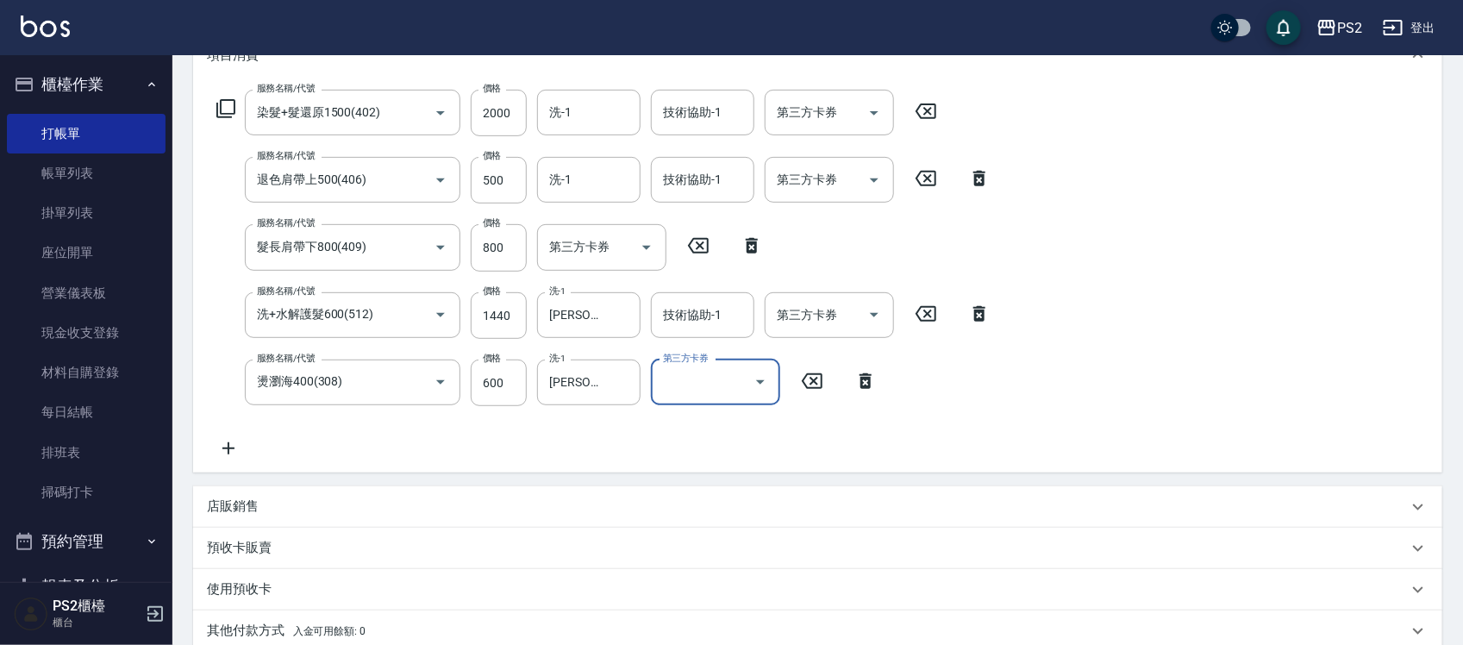
scroll to position [492, 0]
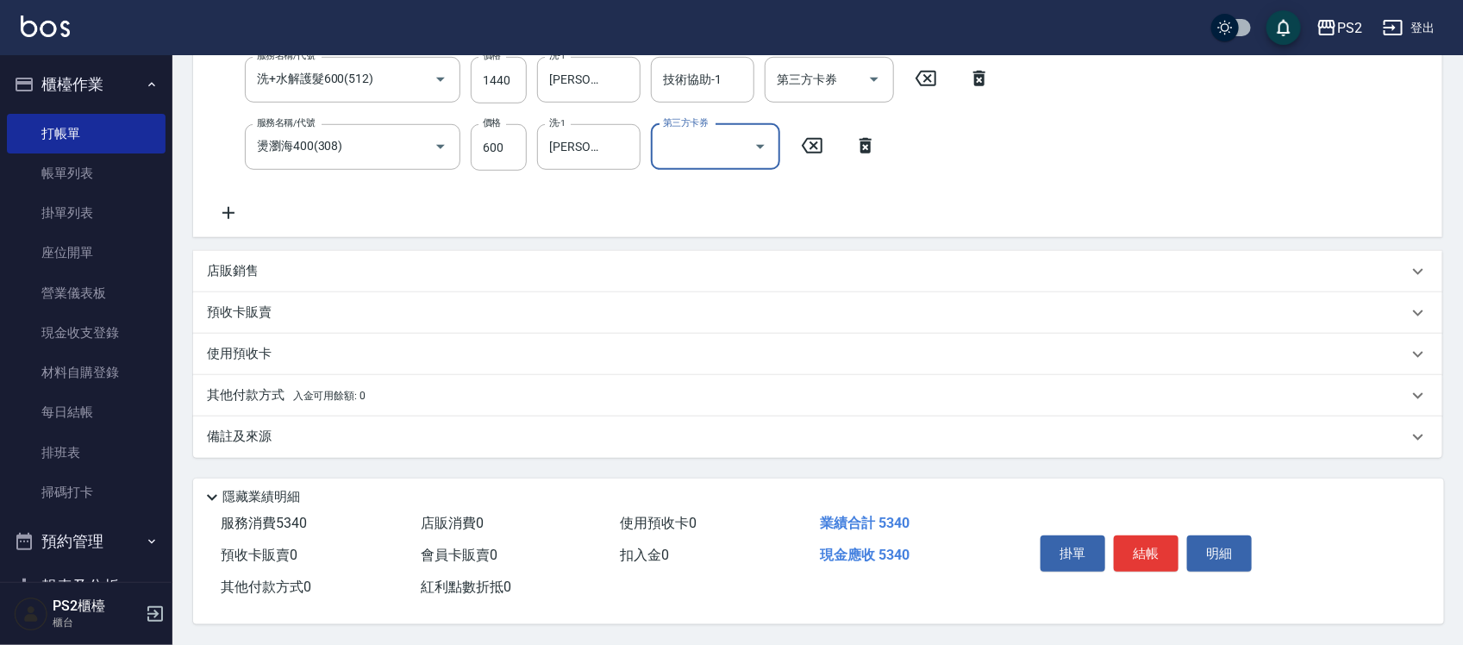
click at [364, 402] on div "其他付款方式 入金可用餘額: 0" at bounding box center [817, 395] width 1249 height 41
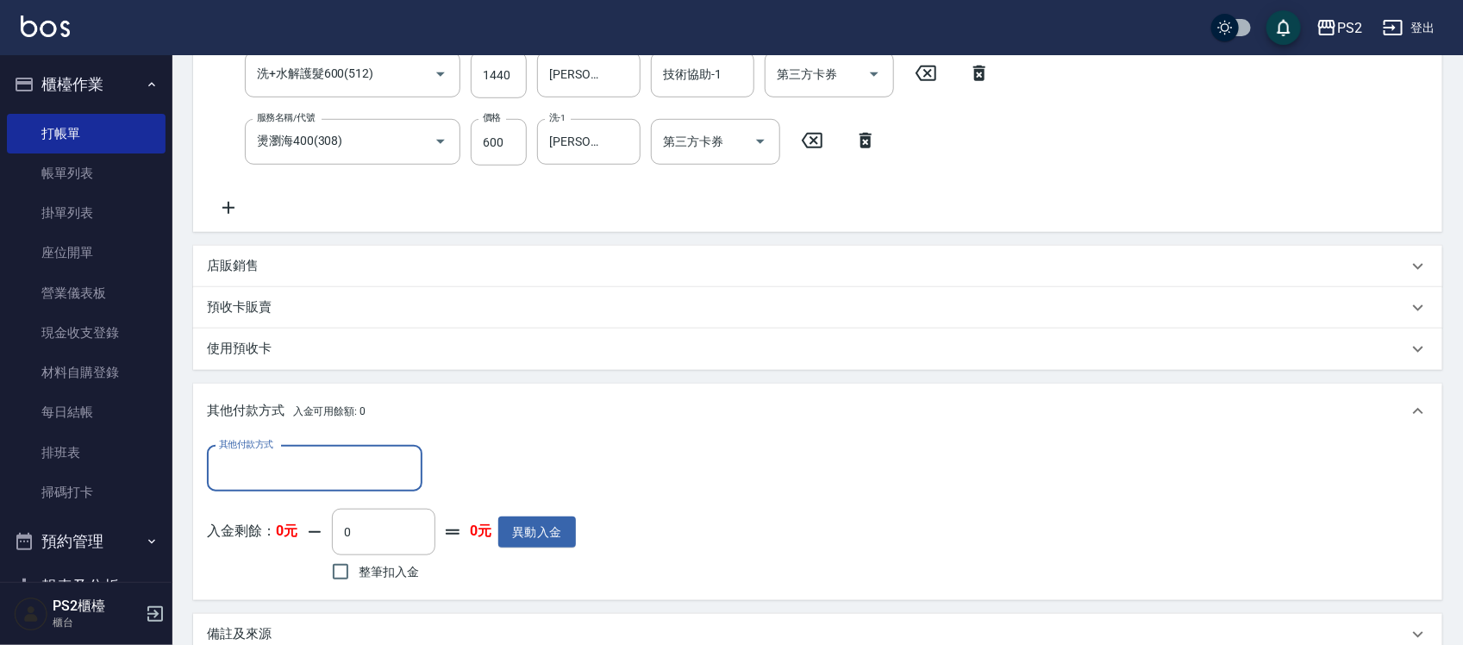
scroll to position [0, 0]
click at [233, 466] on input "其他付款方式" at bounding box center [315, 468] width 200 height 30
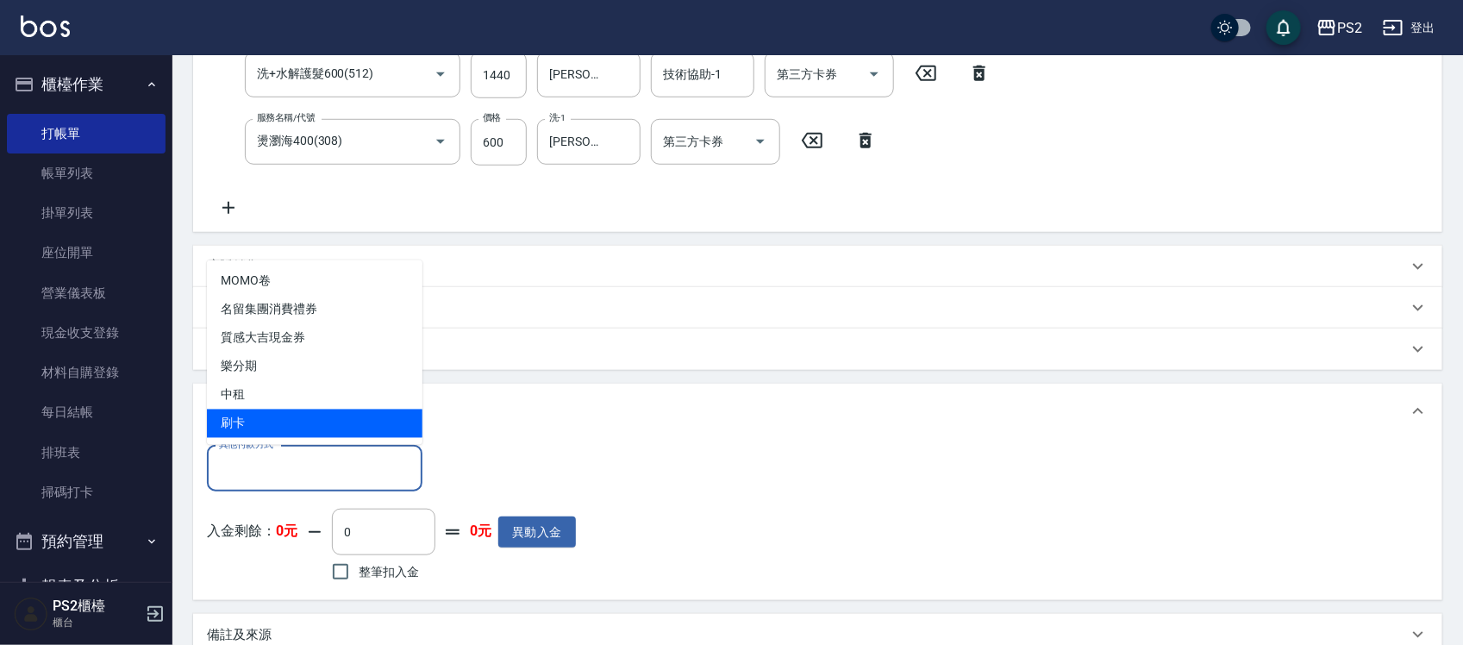
click at [256, 418] on span "刷卡" at bounding box center [314, 423] width 215 height 28
type input "刷卡"
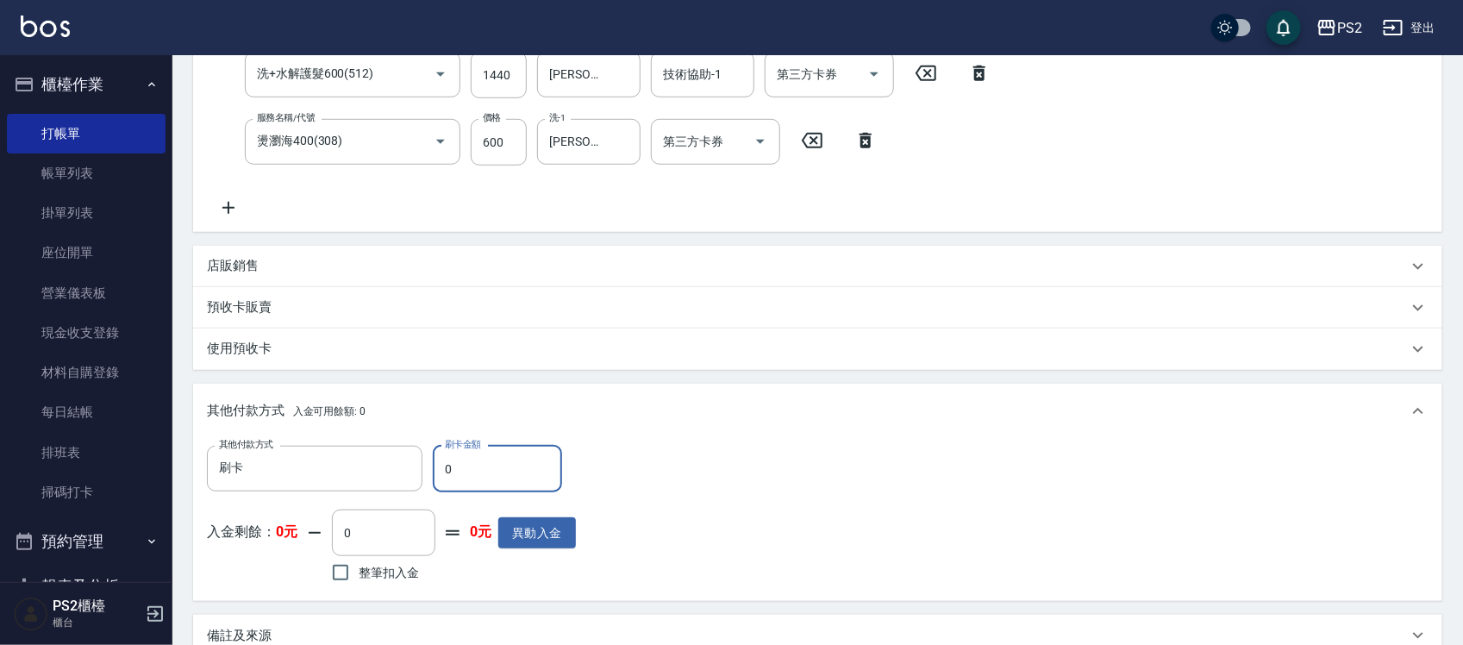
click at [494, 491] on input "0" at bounding box center [497, 469] width 129 height 47
click at [491, 480] on input "0" at bounding box center [497, 469] width 129 height 47
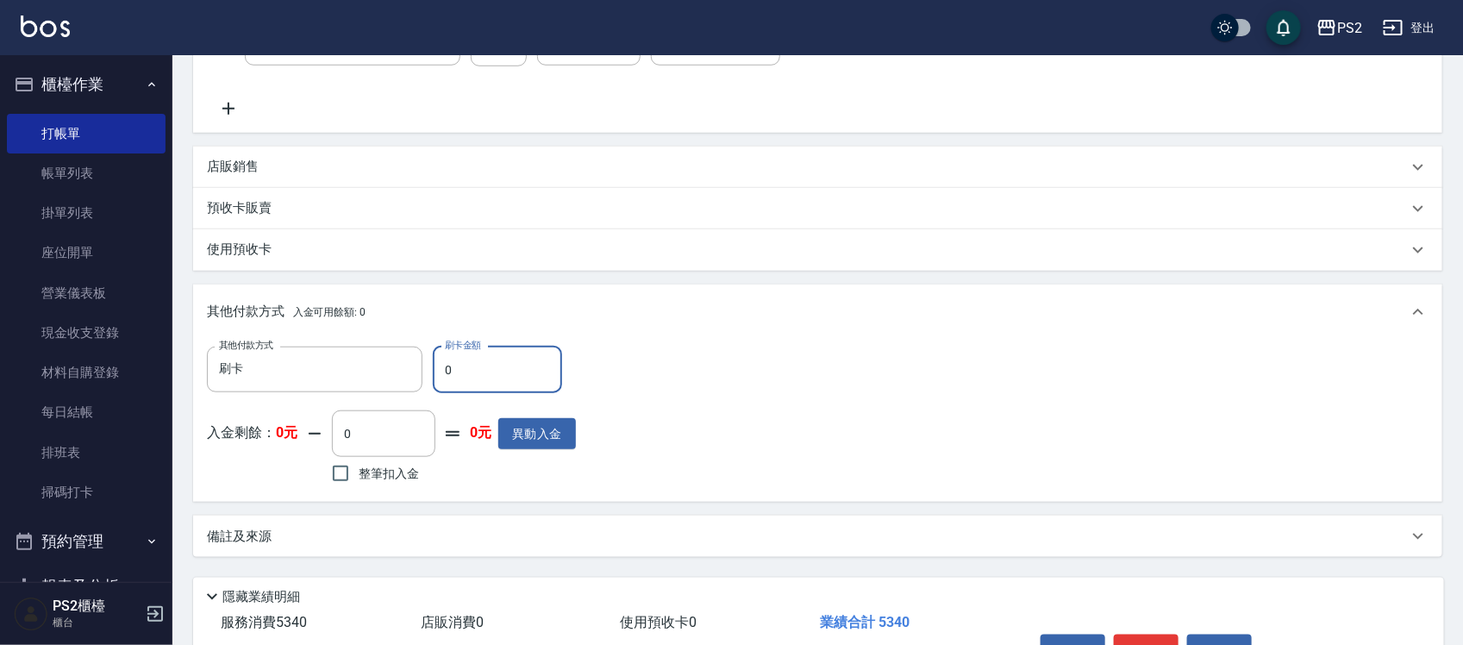
scroll to position [696, 0]
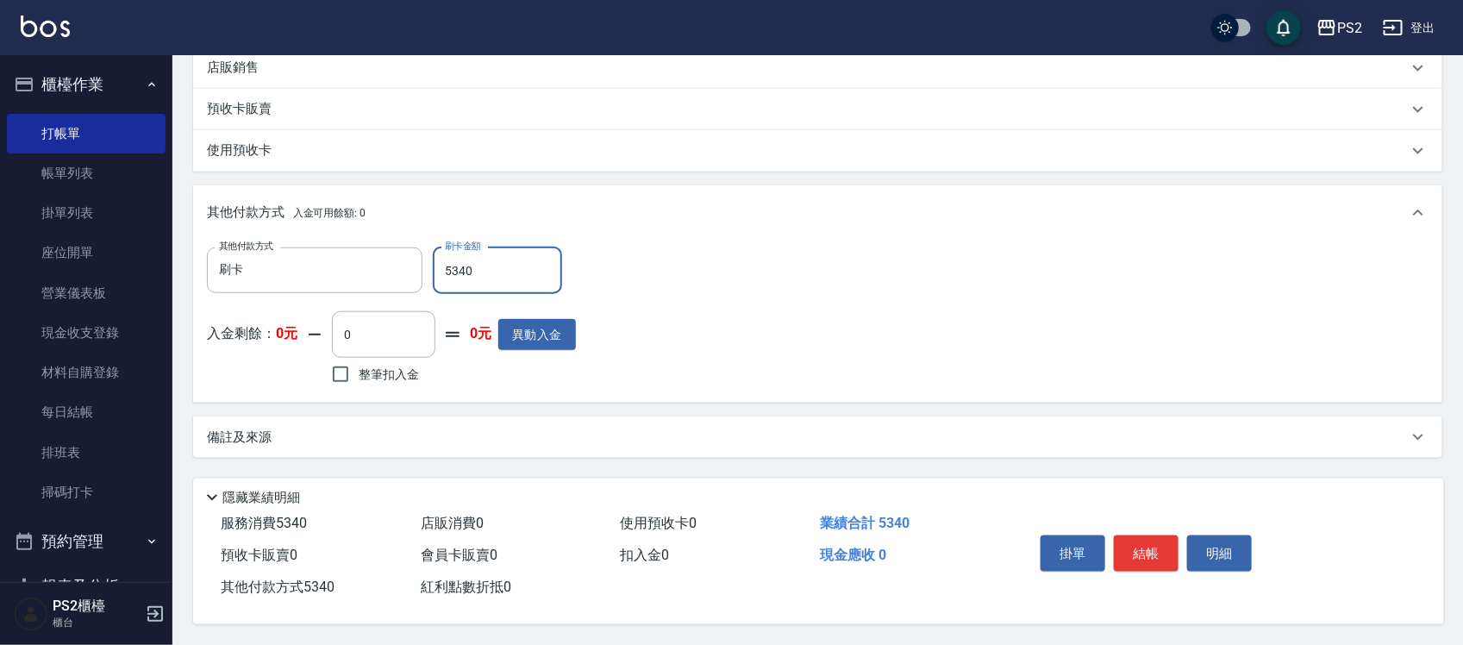
type input "5340"
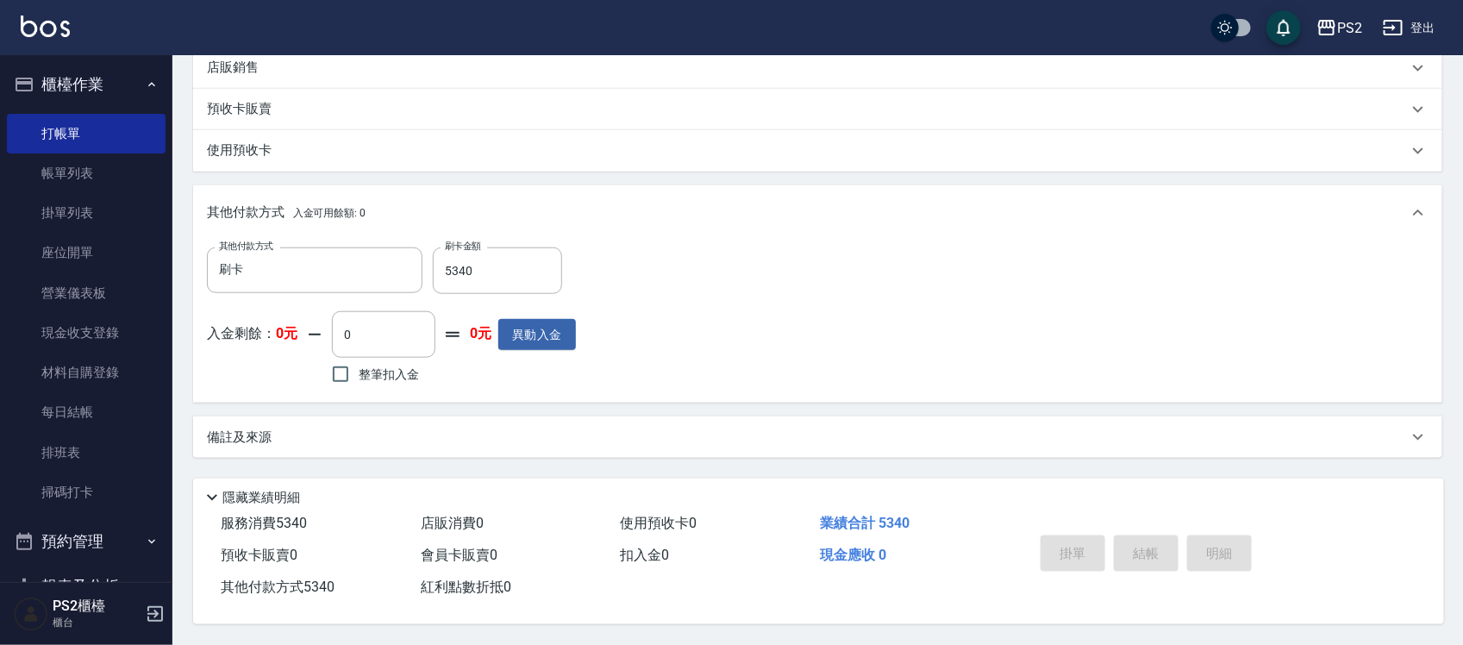
type input "2025/09/18 19:37"
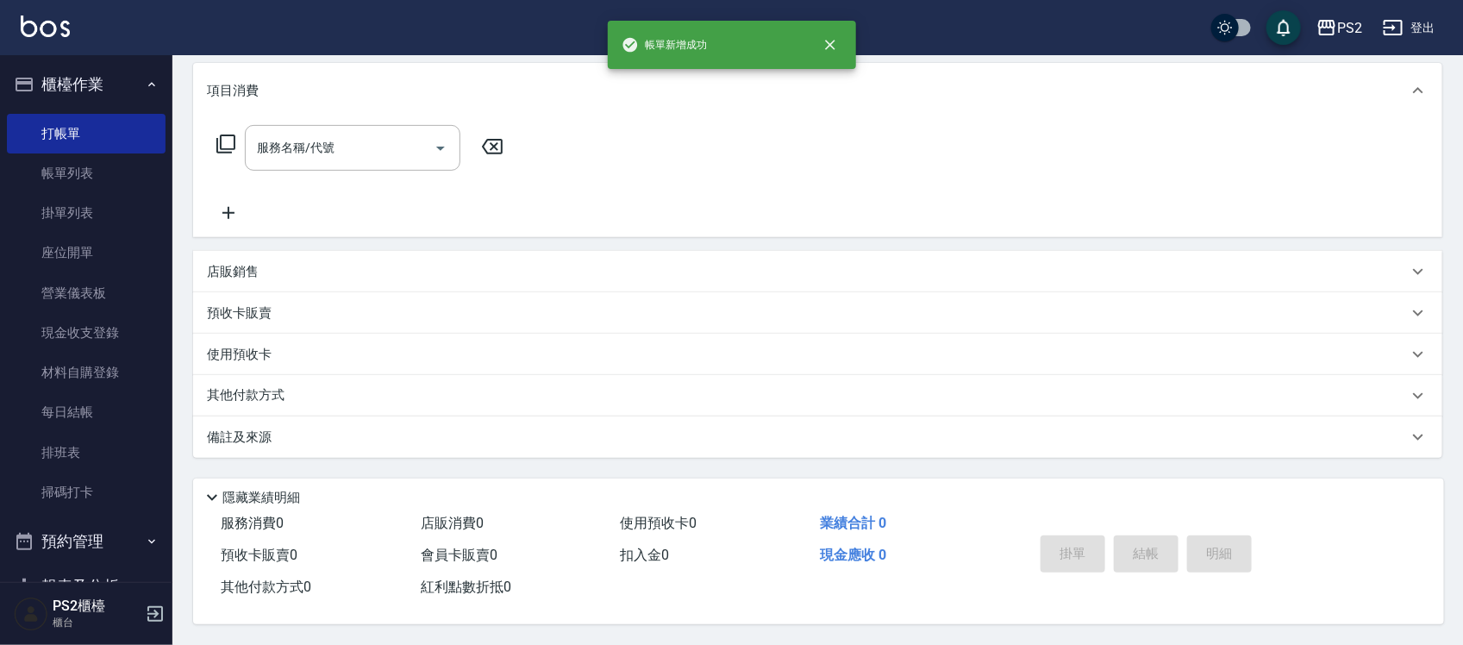
scroll to position [0, 0]
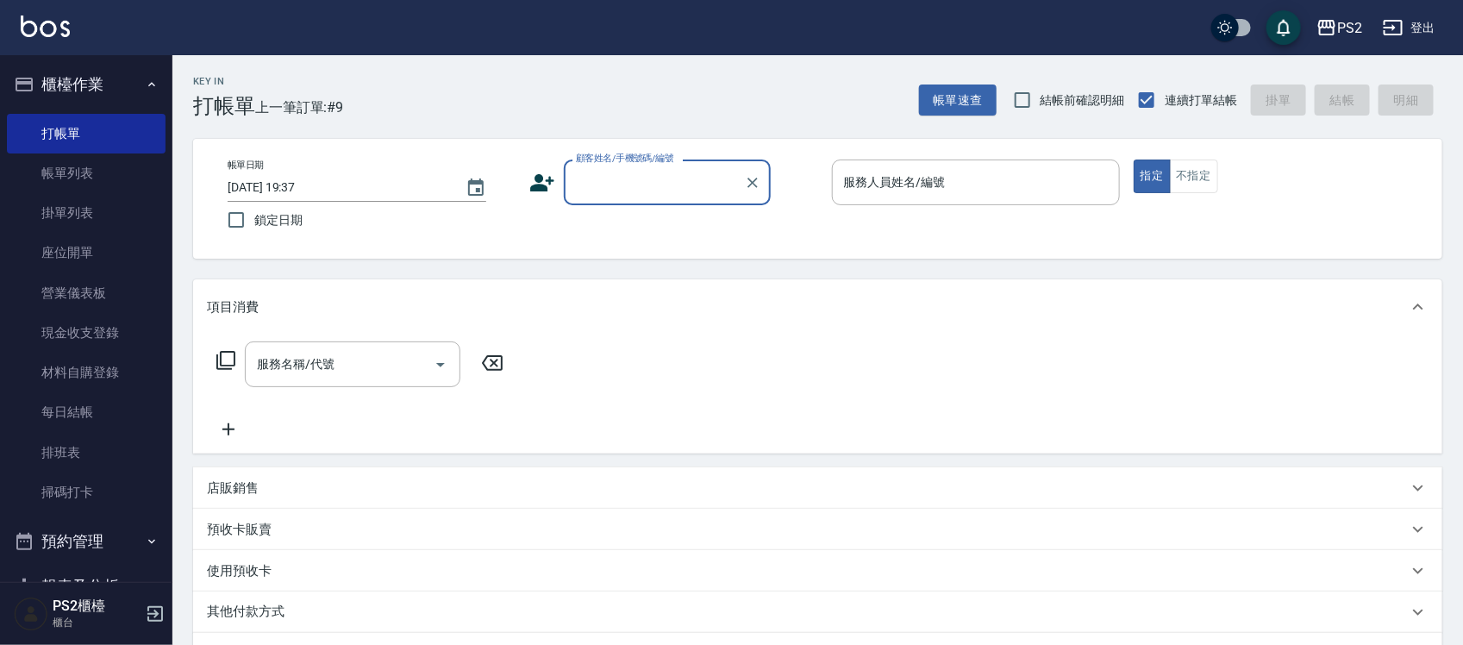
click at [684, 186] on div "顧客姓名/手機號碼/編號 顧客姓名/手機號碼/編號" at bounding box center [667, 182] width 207 height 46
type input "0921499102"
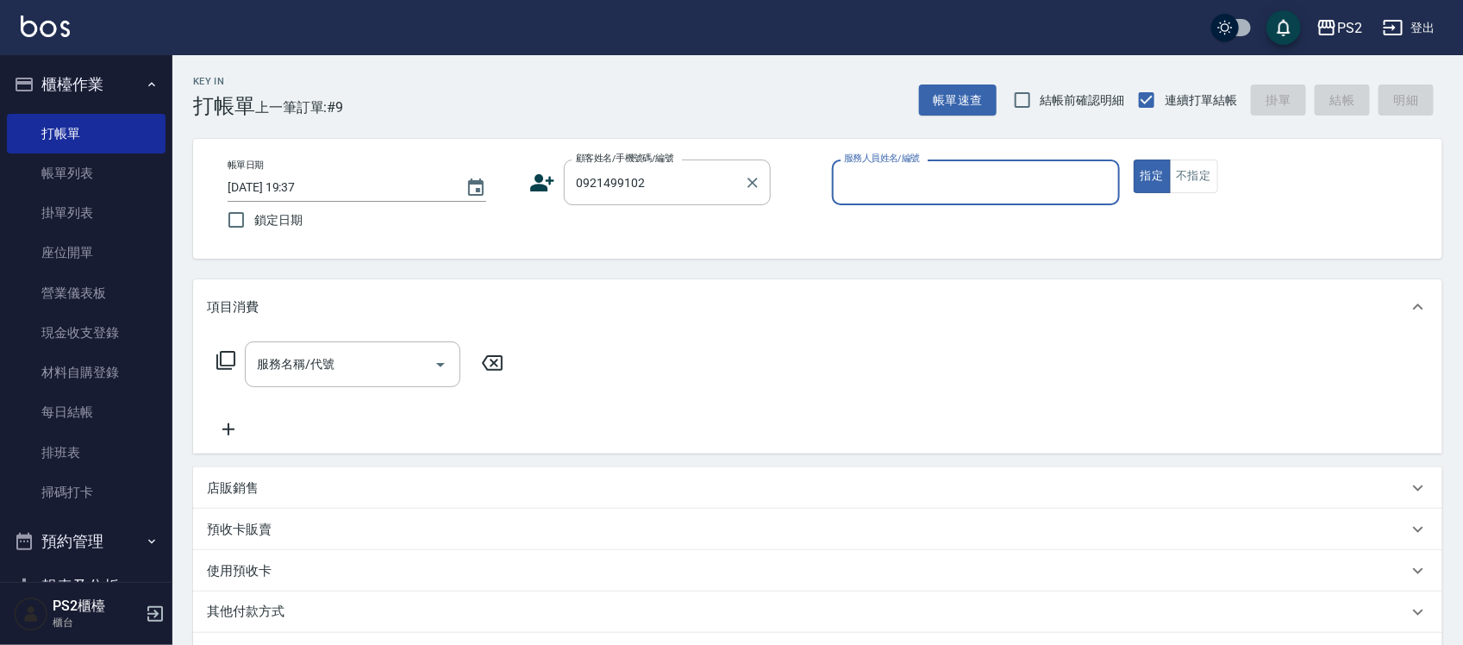
type input "1"
type input "張皓喬/0921499102/498238"
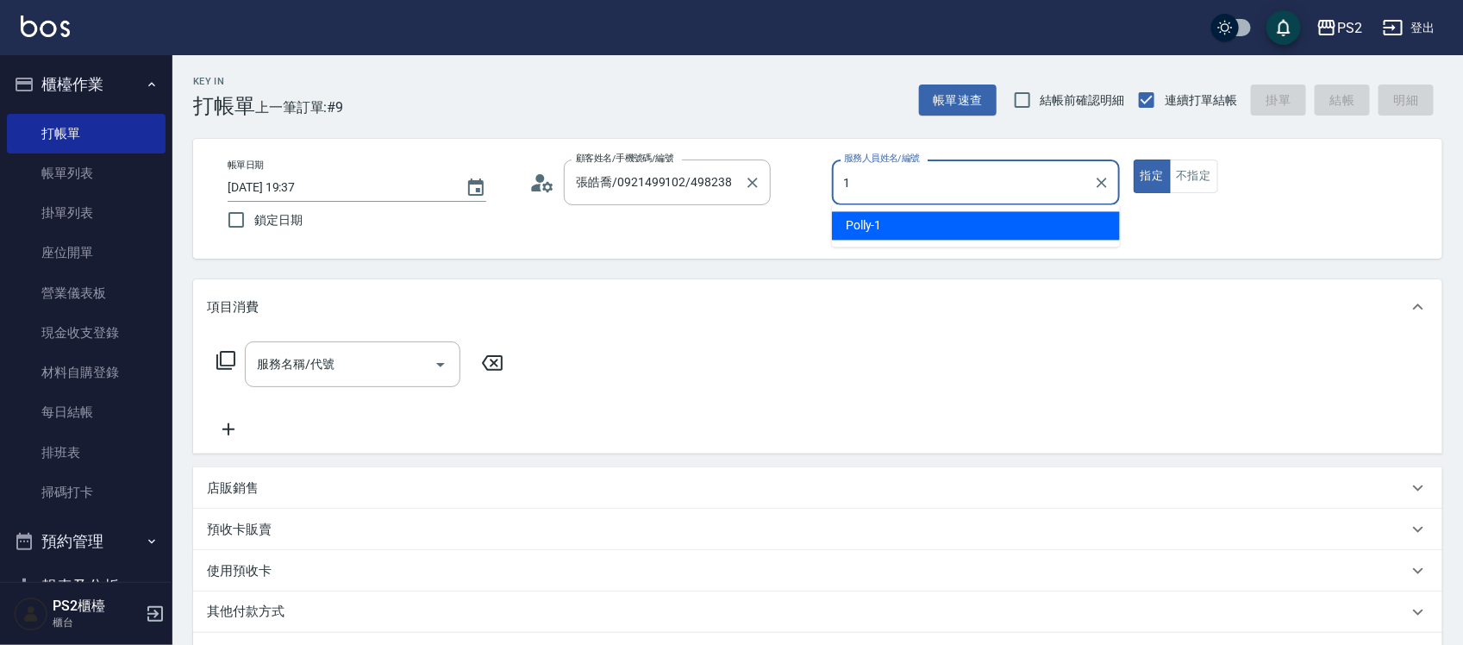
type input "Polly-1"
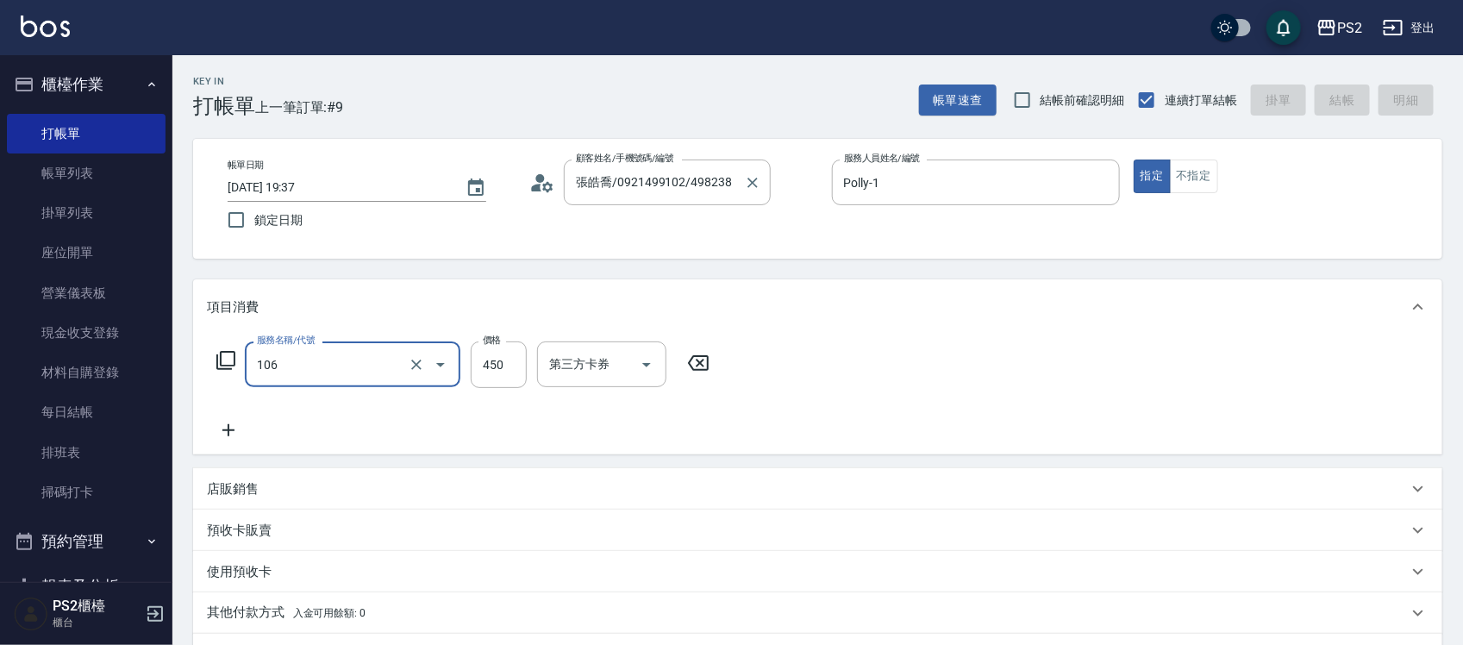
type input "106"
type input "2025/09/18 19:38"
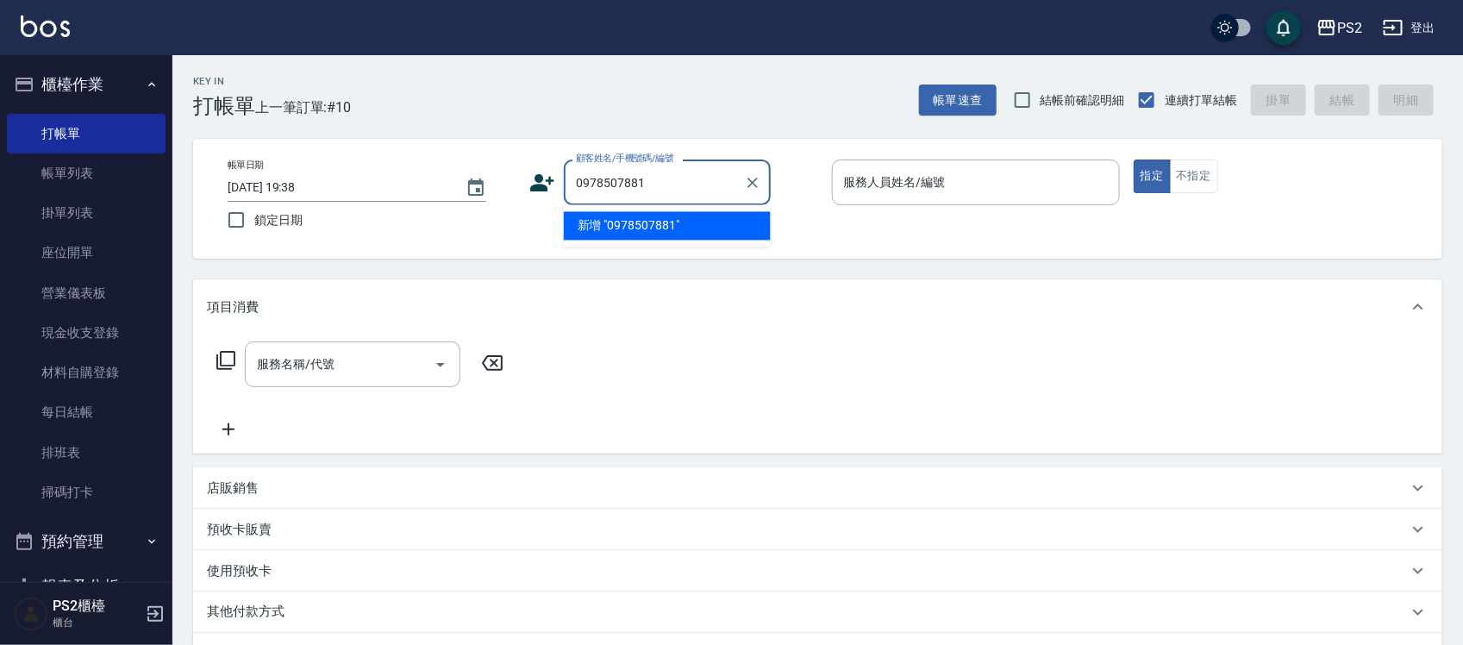
type input "0978507881"
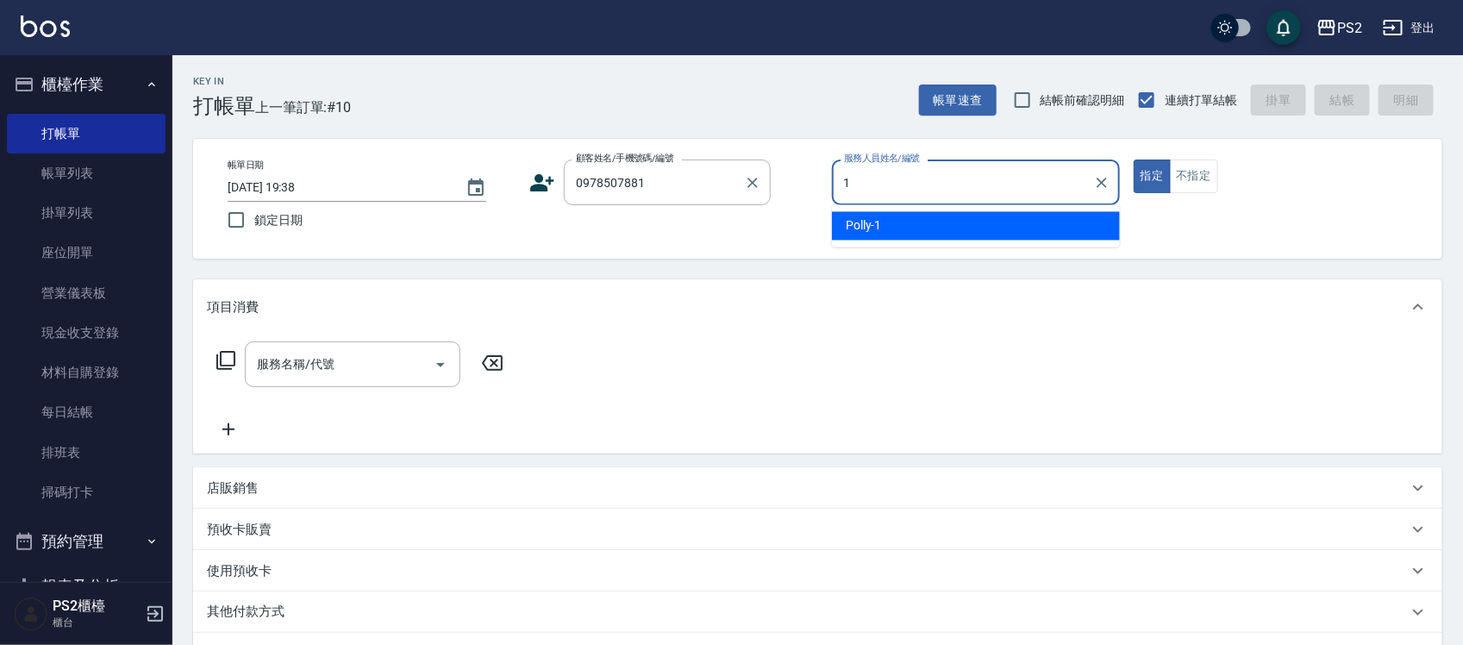
type input "Polly-1"
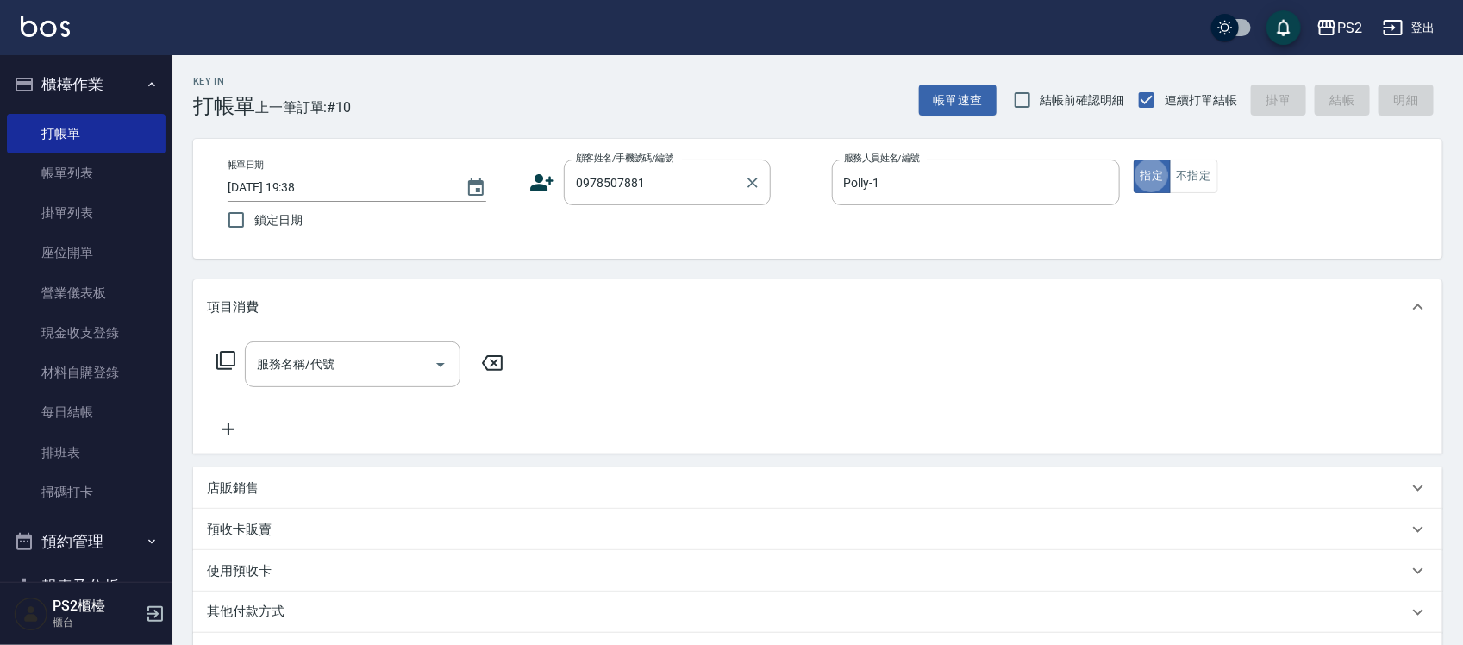
type input "鍾春香/0978507881/"
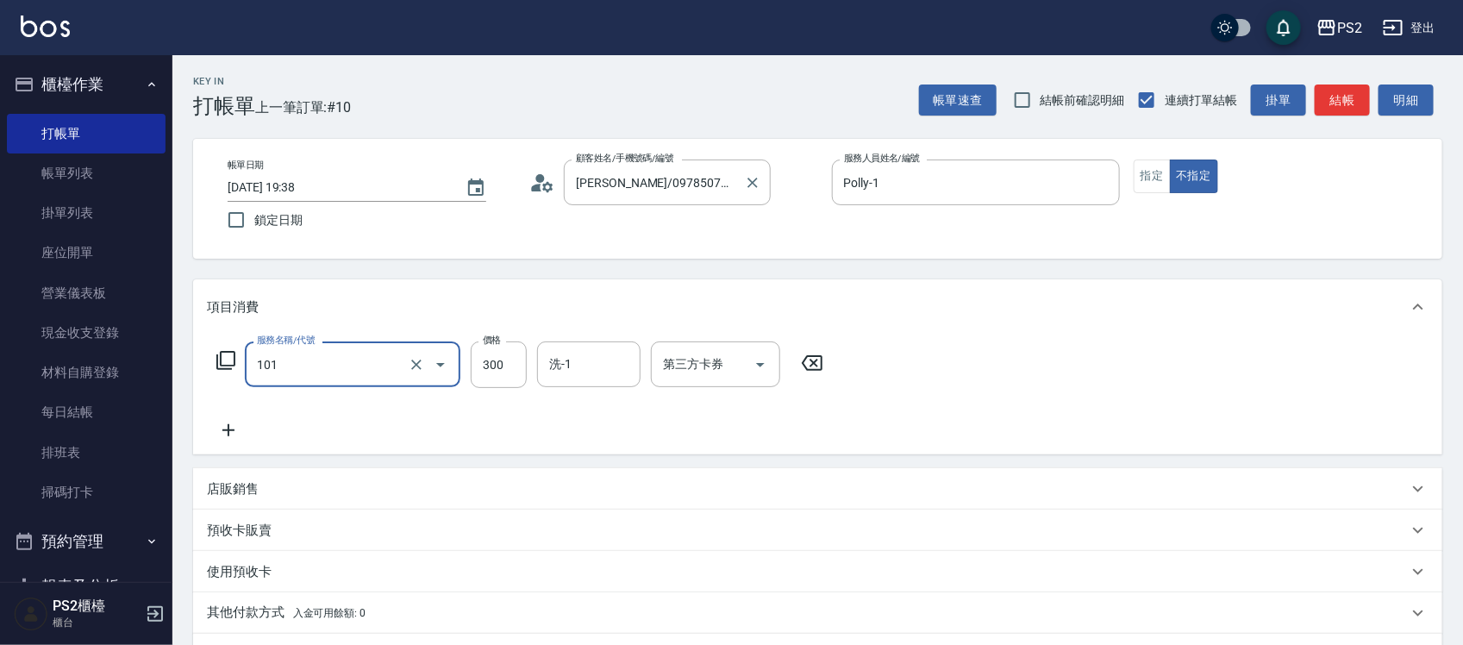
type input "洗髮(101)"
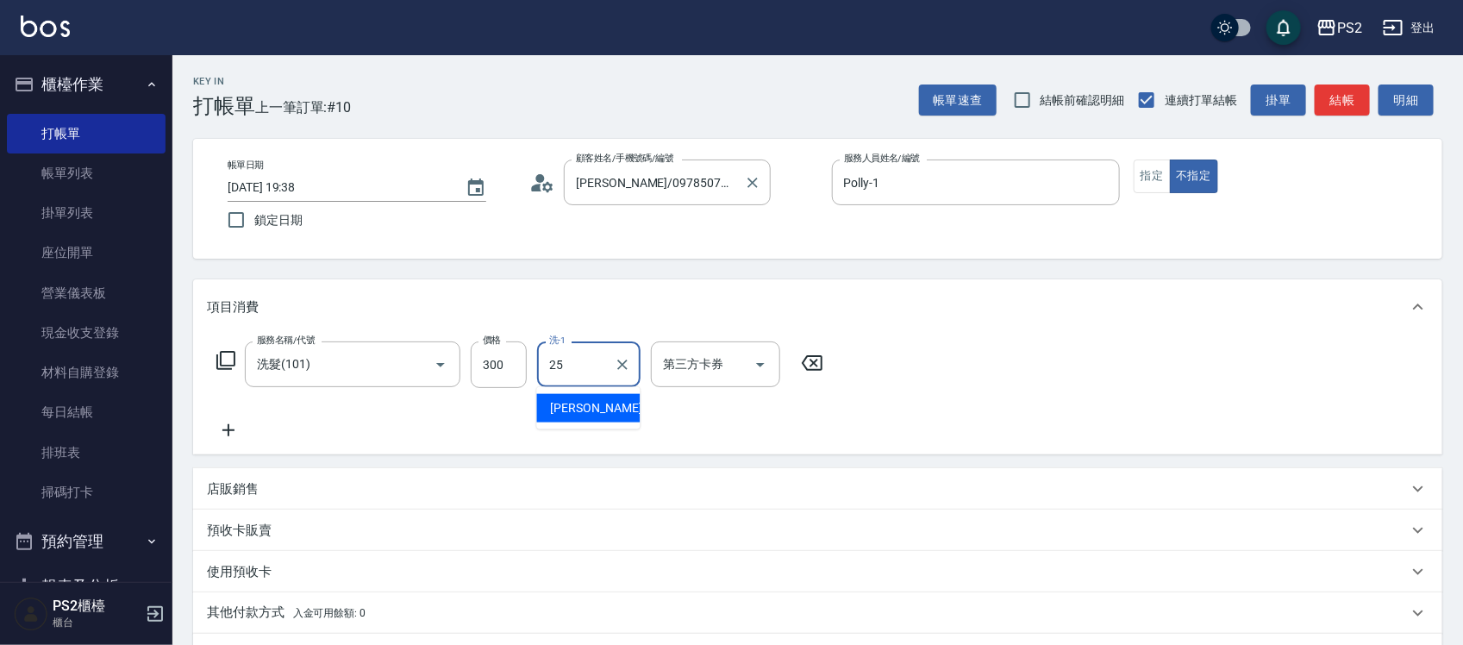
type input "Allan-25"
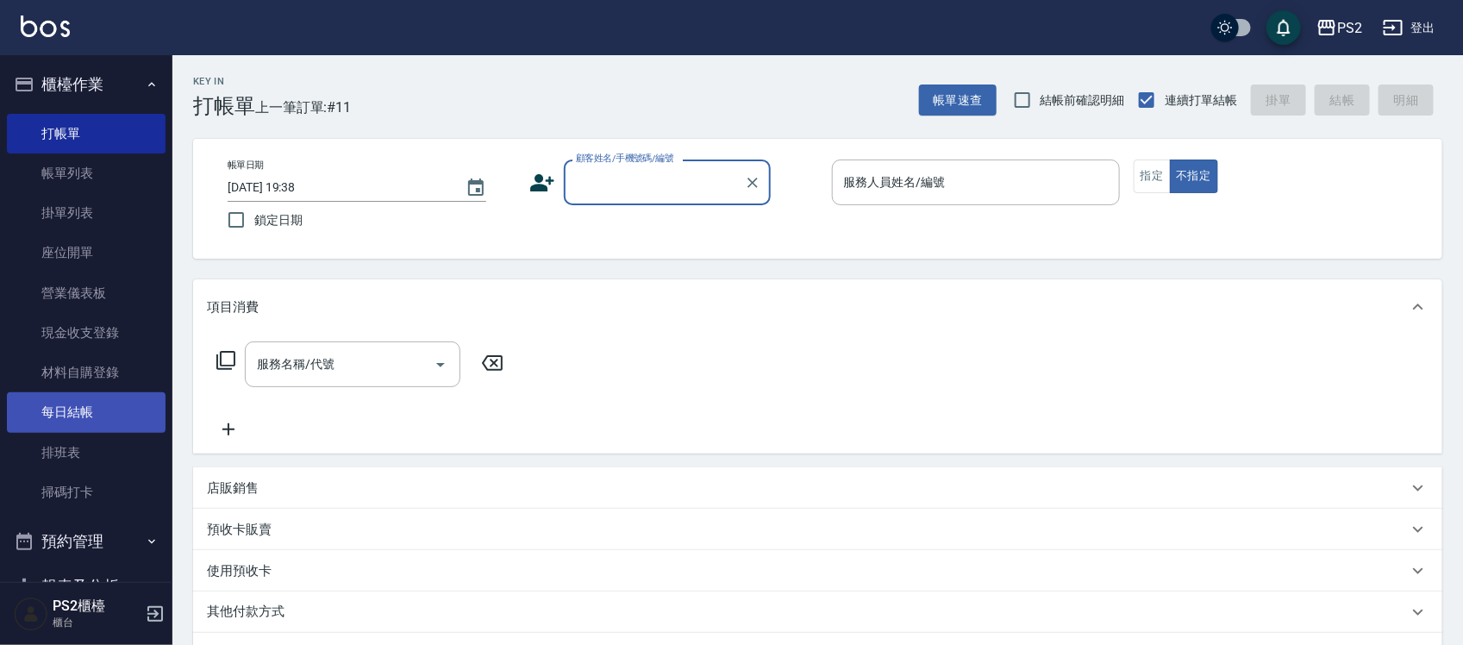
click at [122, 424] on link "每日結帳" at bounding box center [86, 412] width 159 height 40
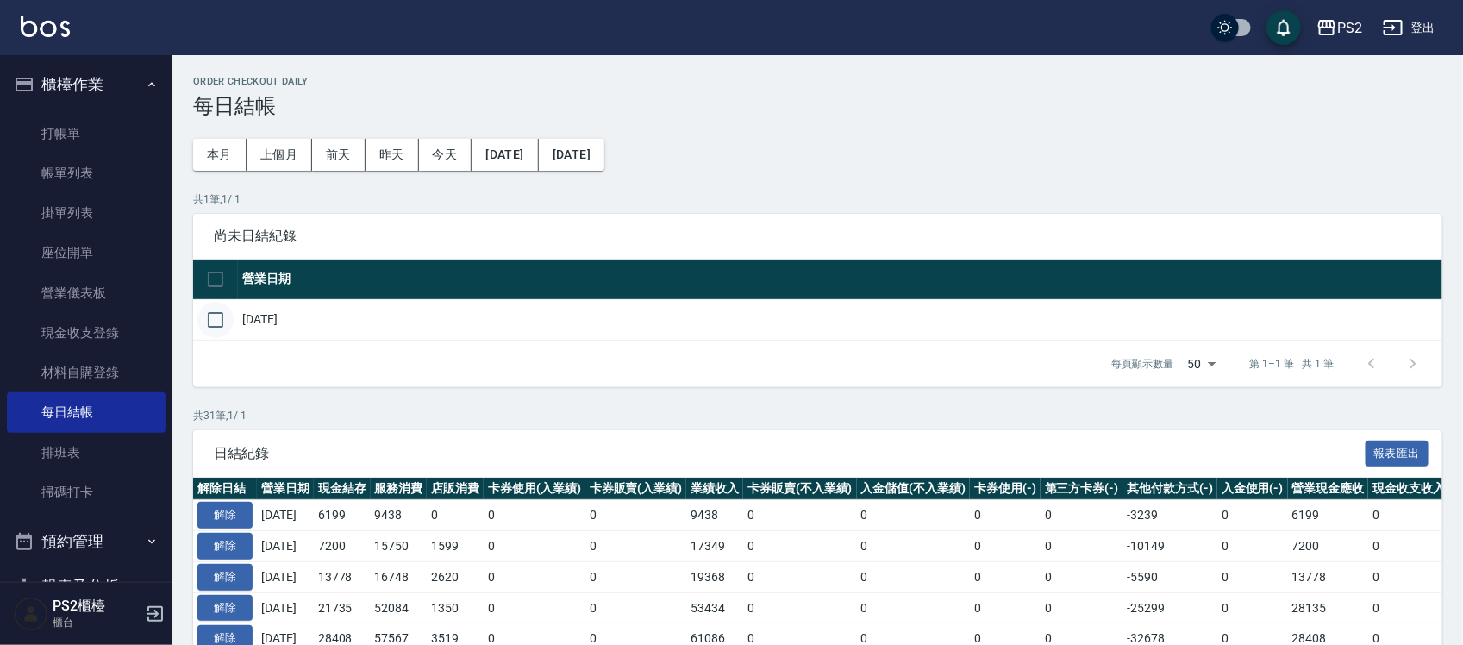
click at [212, 323] on input "checkbox" at bounding box center [215, 320] width 36 height 36
checkbox input "true"
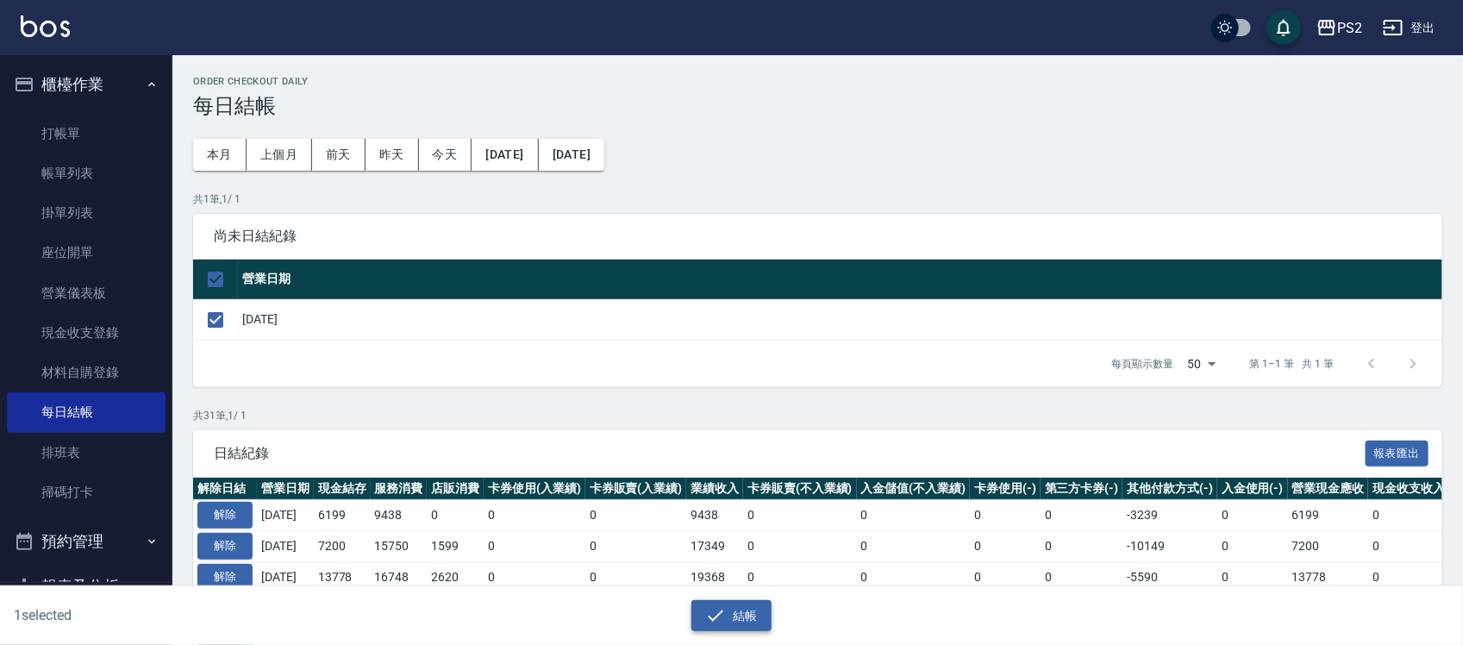
click at [717, 608] on icon "button" at bounding box center [715, 615] width 21 height 21
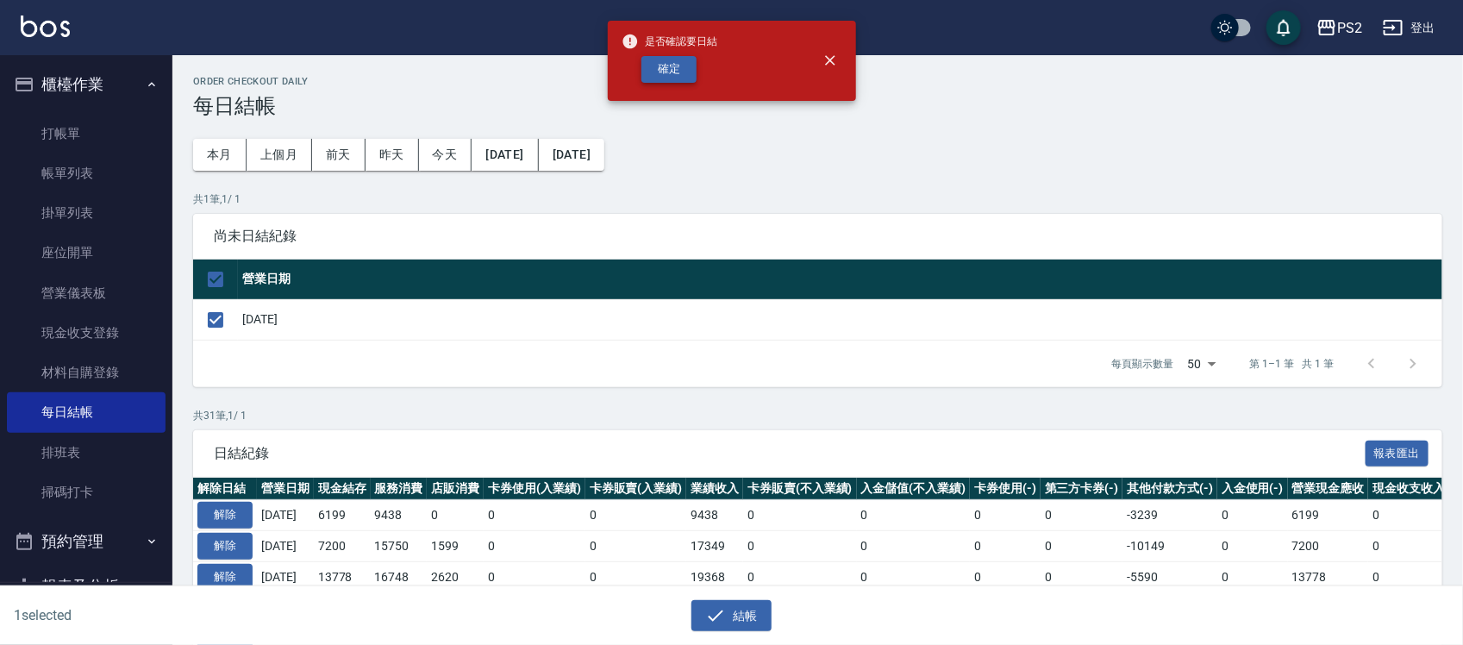
drag, startPoint x: 662, startPoint y: 86, endPoint x: 661, endPoint y: 66, distance: 19.8
click at [659, 87] on div "是否確認要日結 確定" at bounding box center [669, 61] width 97 height 70
click at [661, 66] on button "確定" at bounding box center [668, 69] width 55 height 27
checkbox input "false"
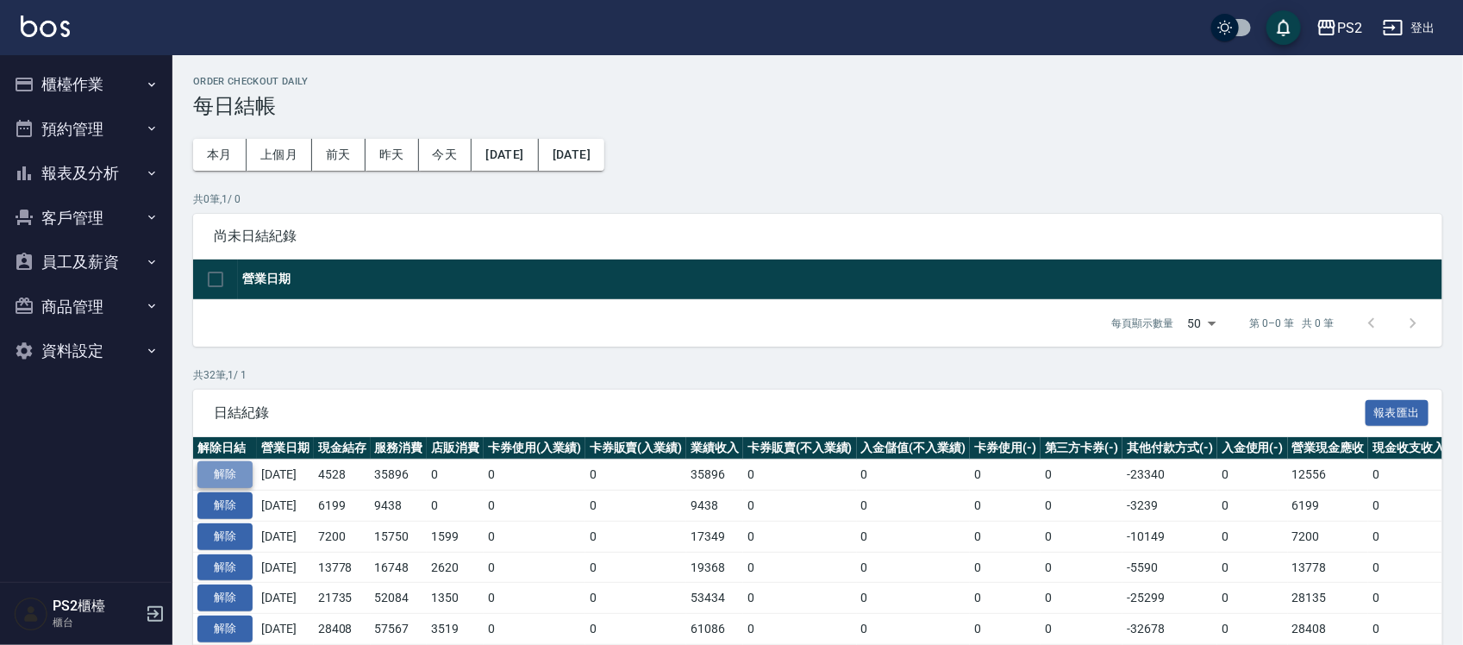
click at [218, 476] on button "解除" at bounding box center [224, 474] width 55 height 27
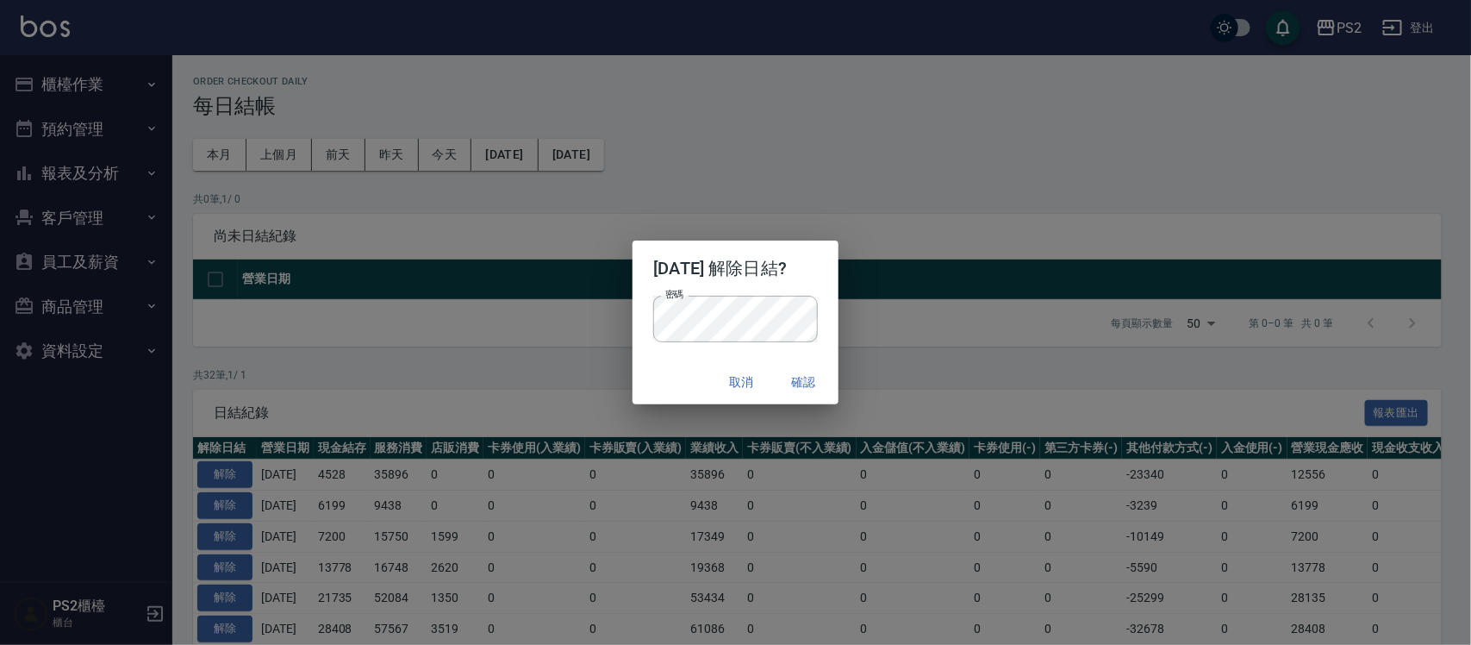
drag, startPoint x: 660, startPoint y: 390, endPoint x: 816, endPoint y: 390, distance: 156.0
click at [660, 390] on div "取消 確認" at bounding box center [735, 382] width 205 height 46
click at [832, 381] on button "確認" at bounding box center [804, 382] width 55 height 32
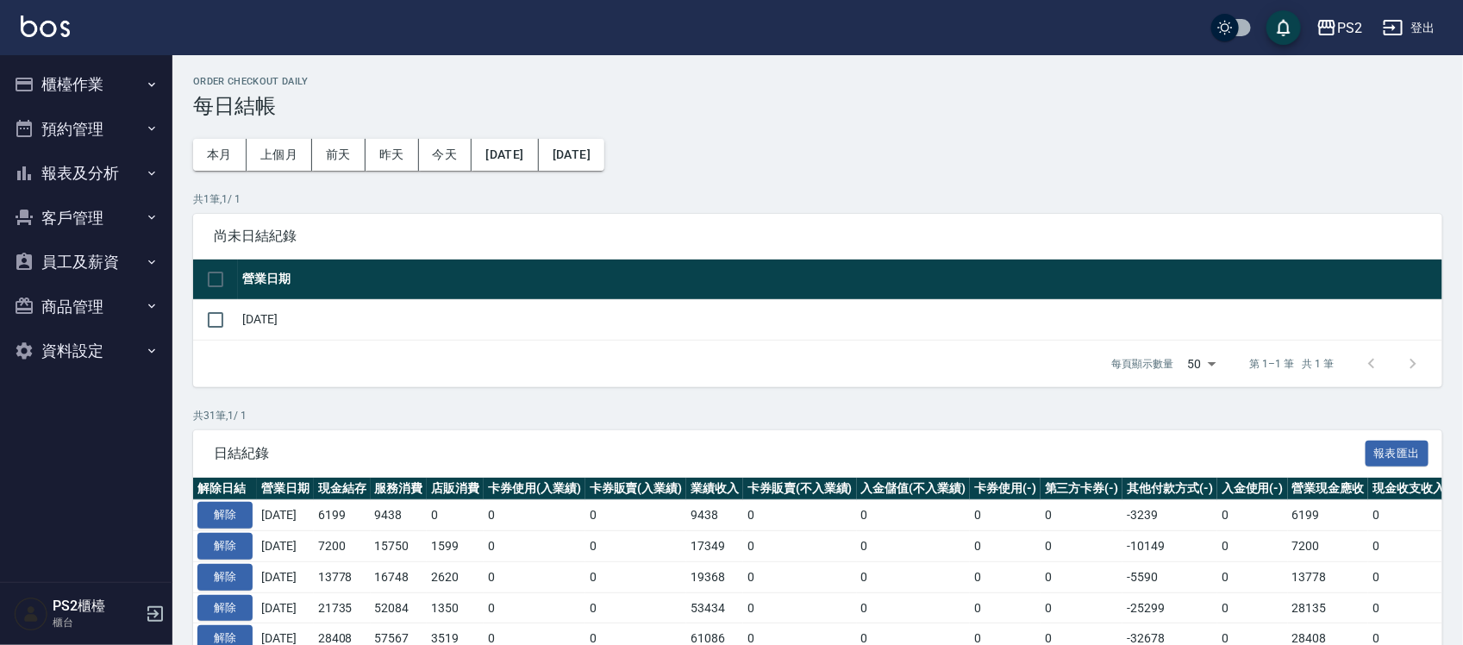
click at [97, 66] on button "櫃檯作業" at bounding box center [86, 84] width 159 height 45
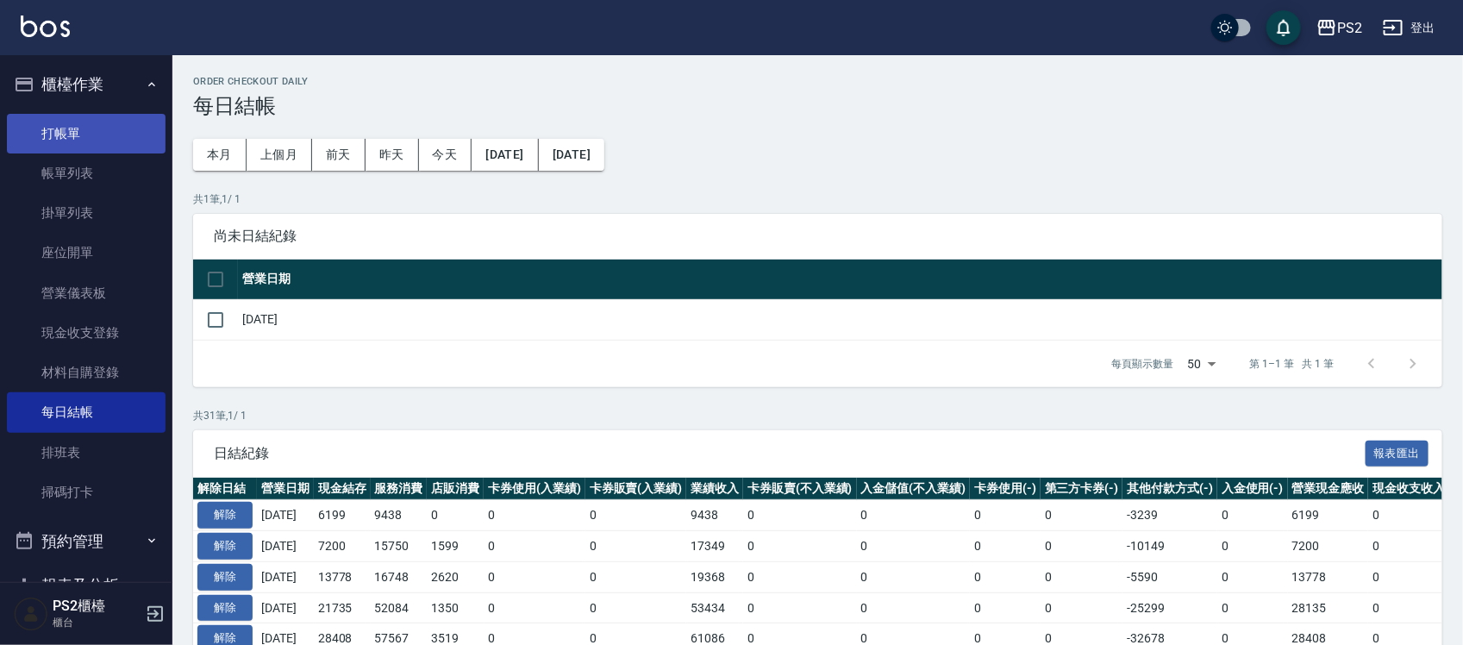
click at [76, 138] on link "打帳單" at bounding box center [86, 134] width 159 height 40
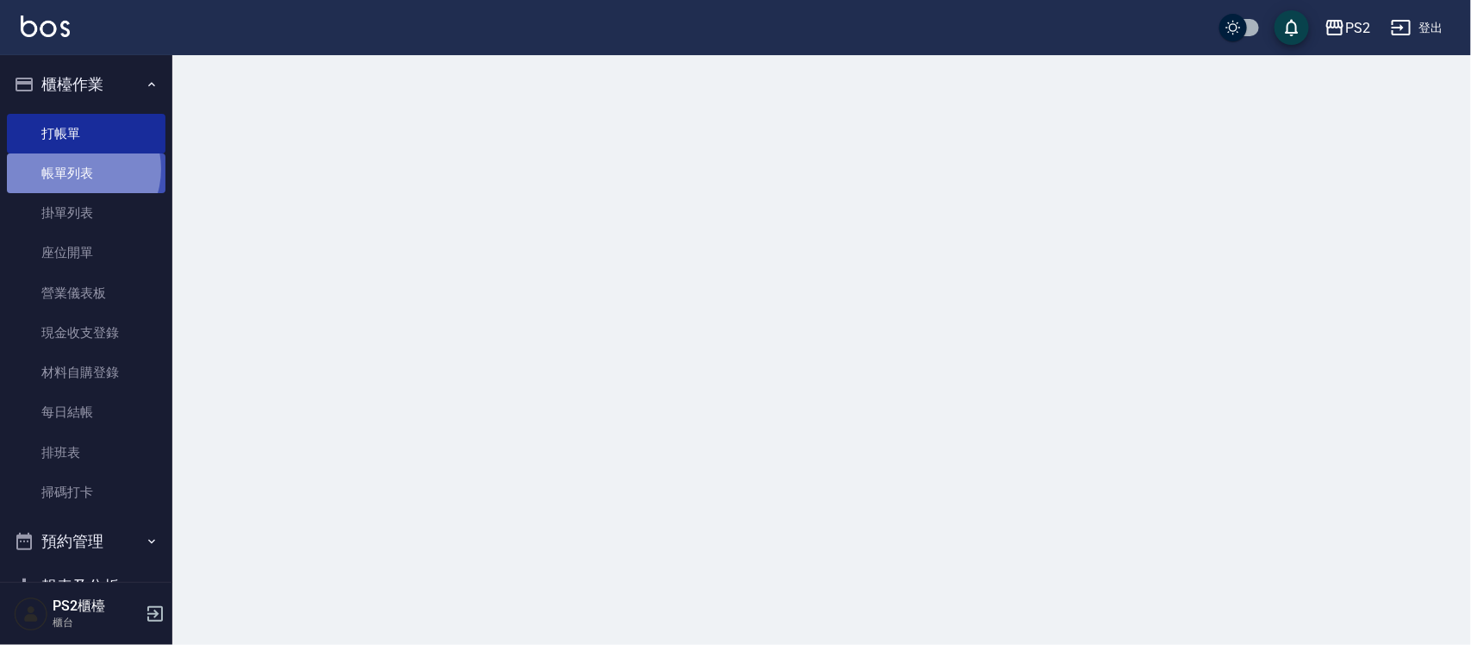
click at [74, 169] on link "帳單列表" at bounding box center [86, 173] width 159 height 40
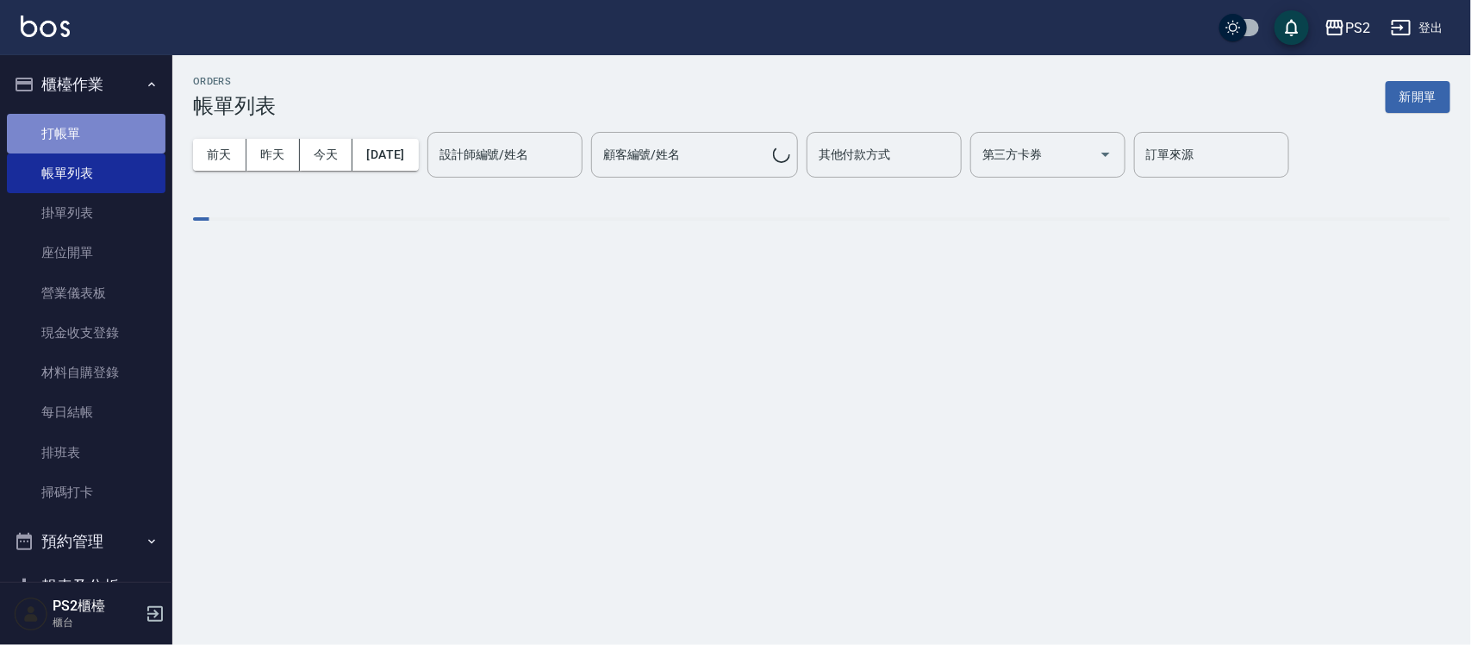
click at [100, 131] on link "打帳單" at bounding box center [86, 134] width 159 height 40
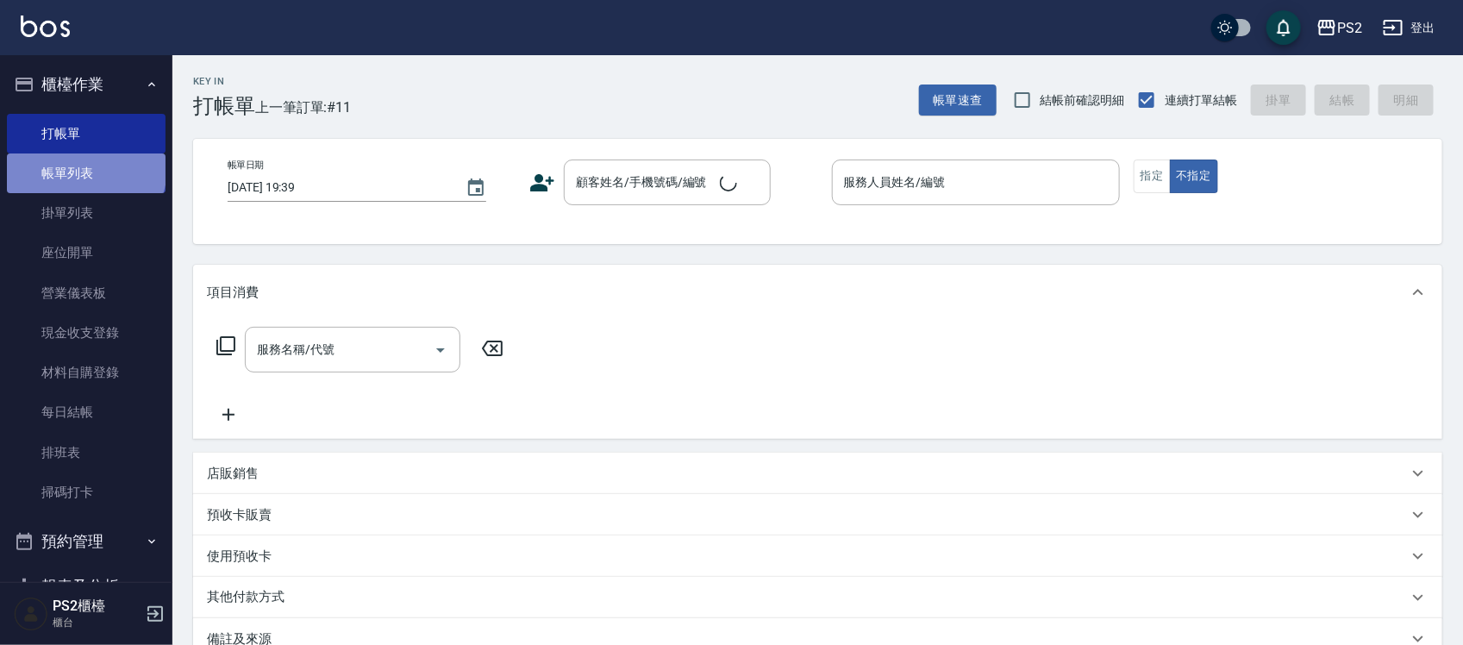
click at [84, 168] on link "帳單列表" at bounding box center [86, 173] width 159 height 40
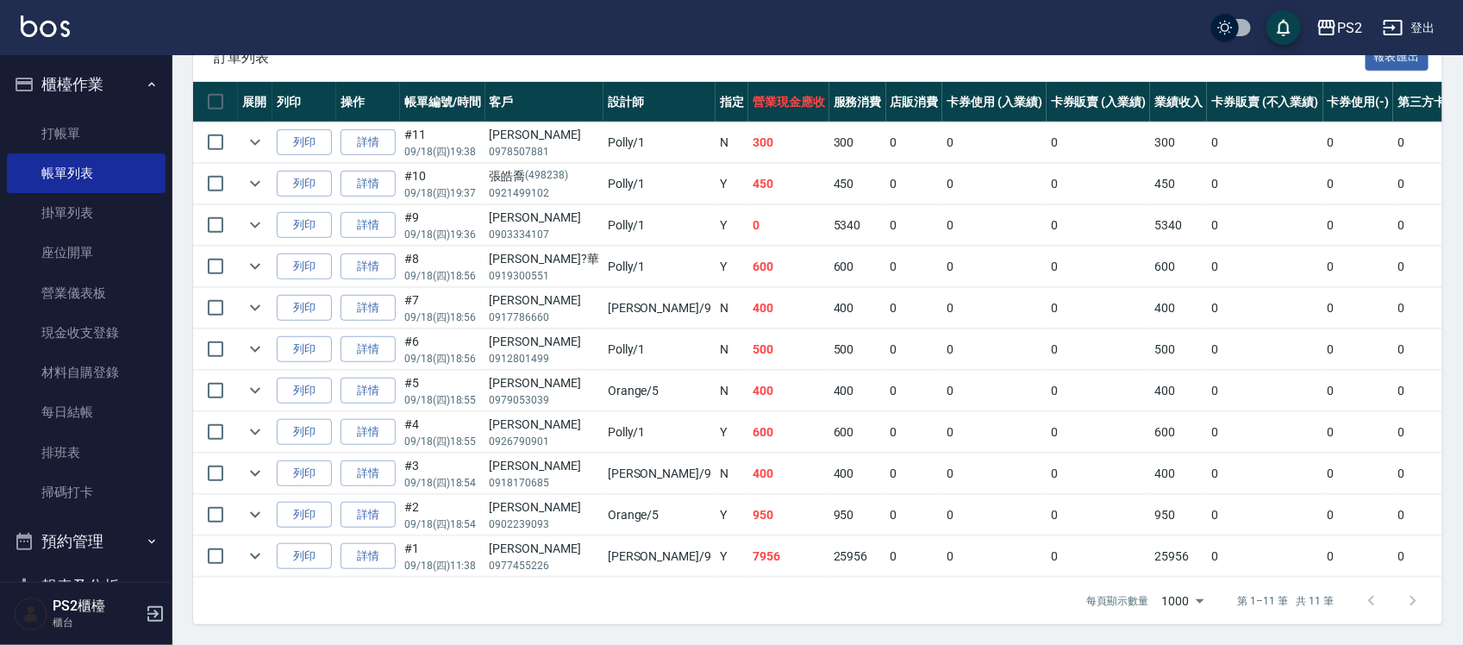
scroll to position [416, 0]
click at [367, 171] on link "詳情" at bounding box center [367, 184] width 55 height 27
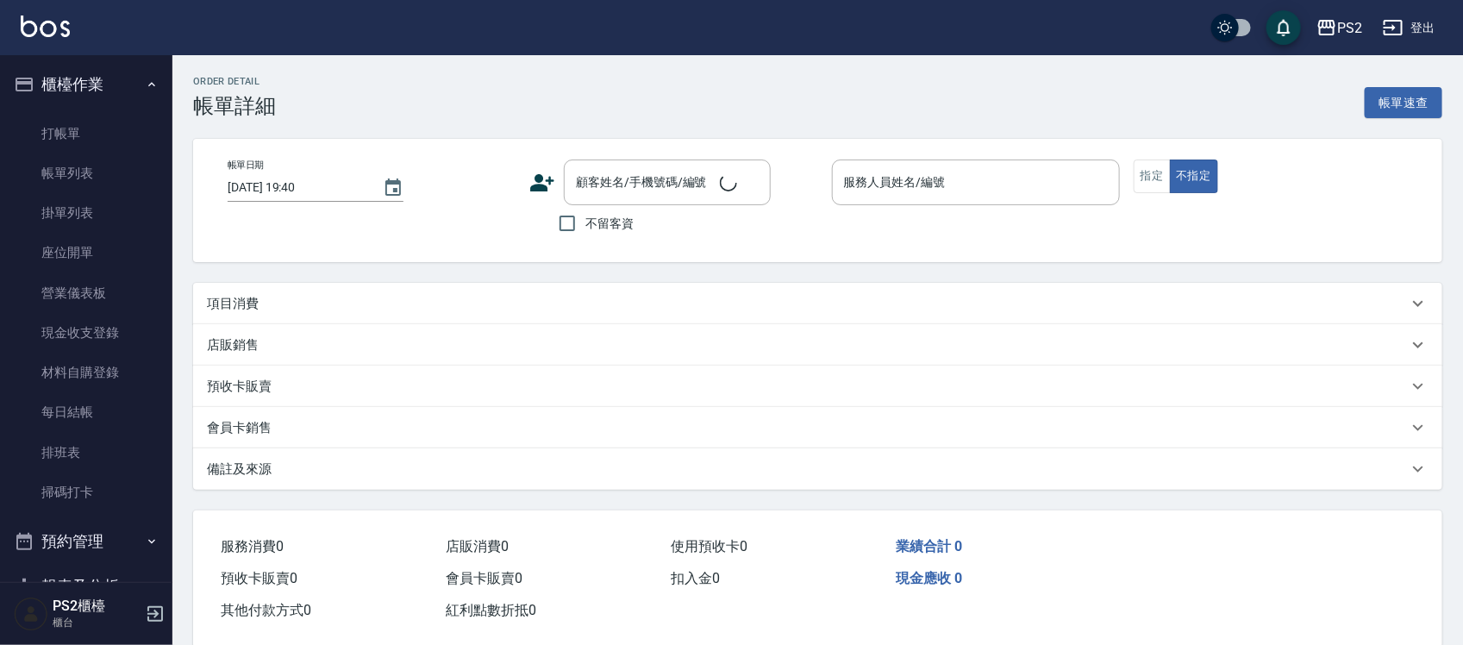
type input "2025/09/18 19:37"
type input "Polly-1"
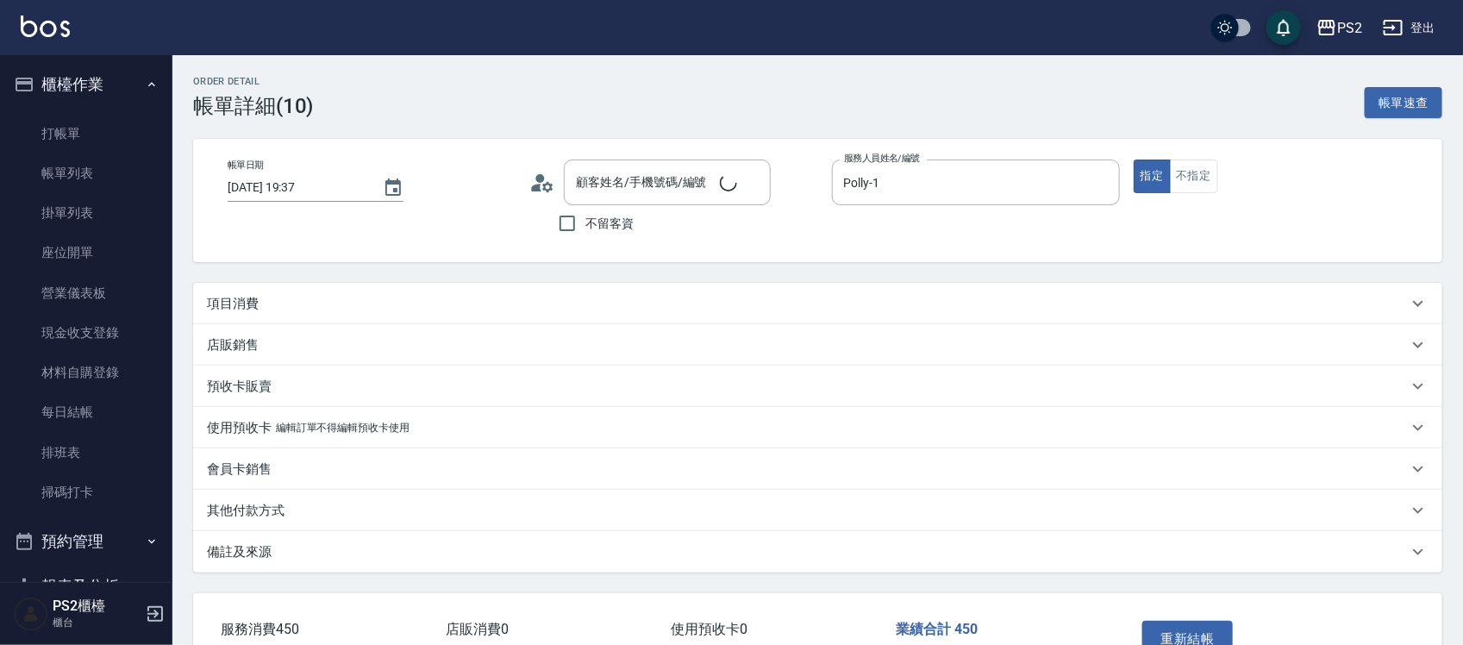
type input "張皓喬/0921499102/498238"
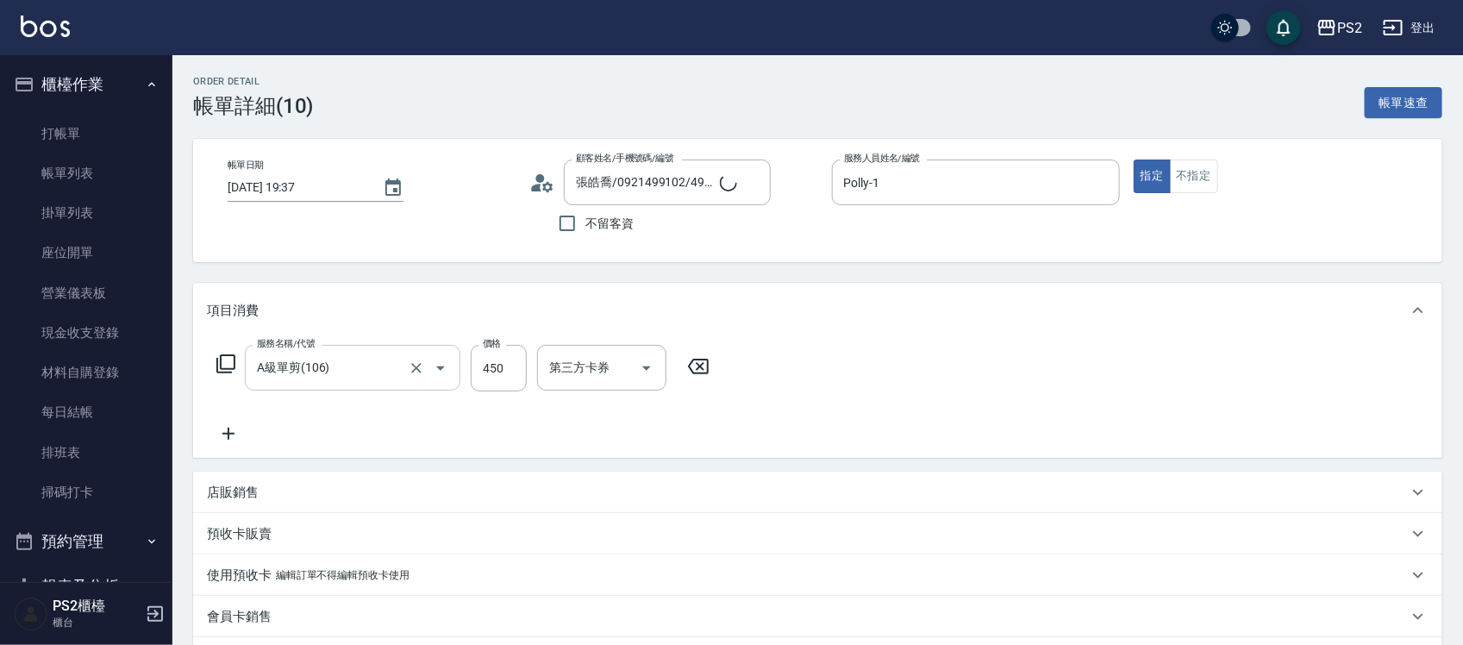
click at [329, 349] on div "A級單剪(106) 服務名稱/代號" at bounding box center [352, 368] width 215 height 46
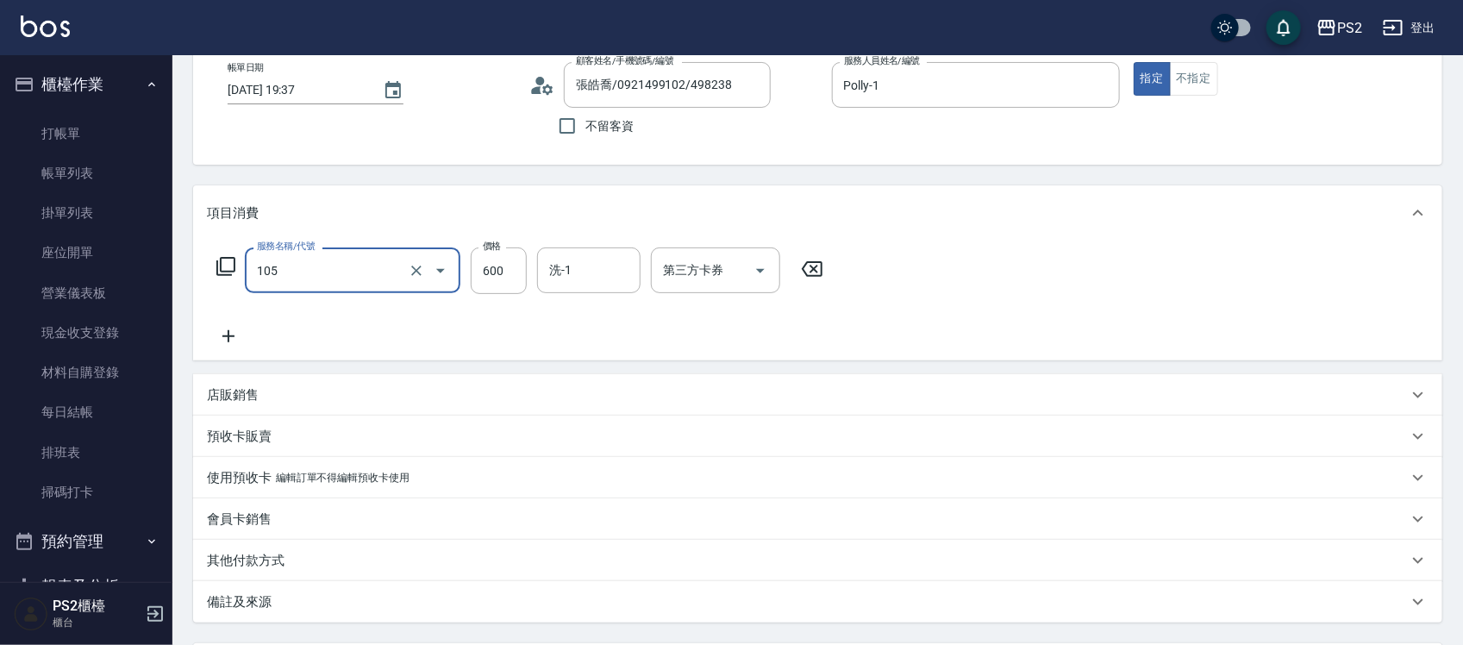
scroll to position [259, 0]
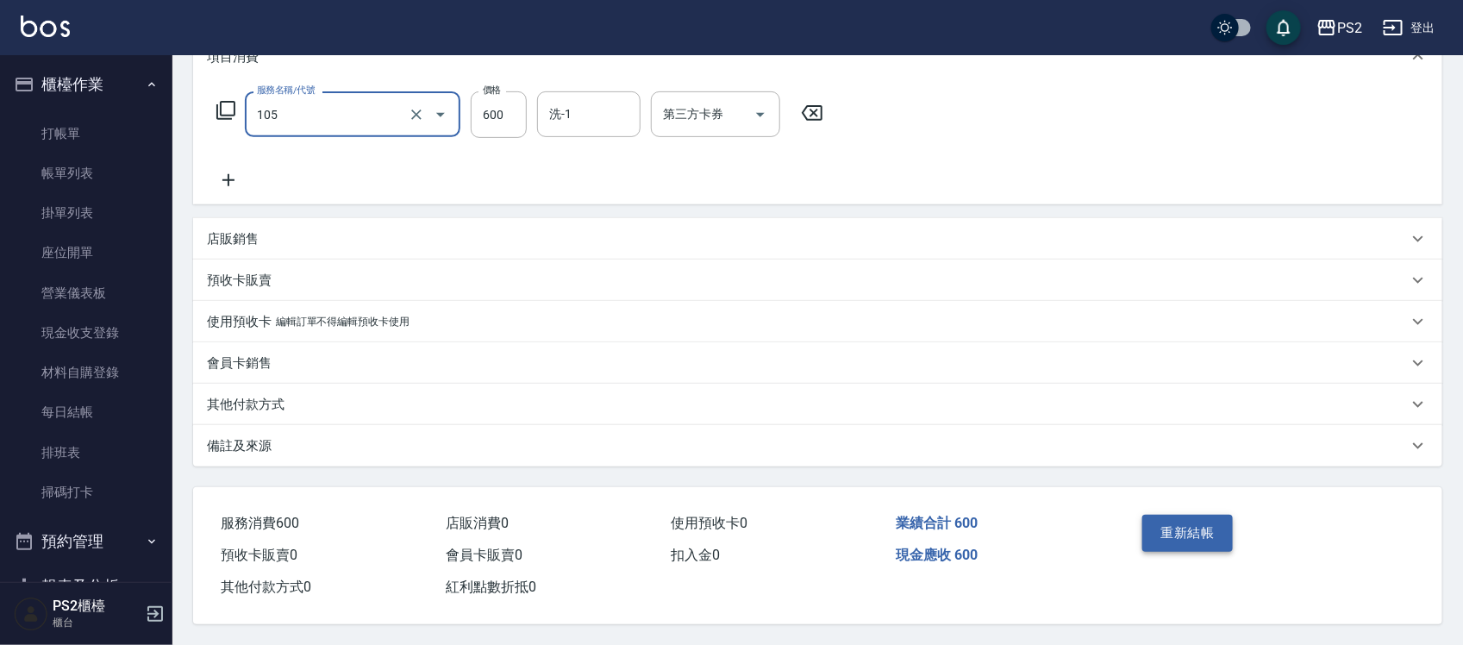
type input "A級洗剪600(105)"
click at [1228, 528] on button "重新結帳" at bounding box center [1187, 533] width 91 height 36
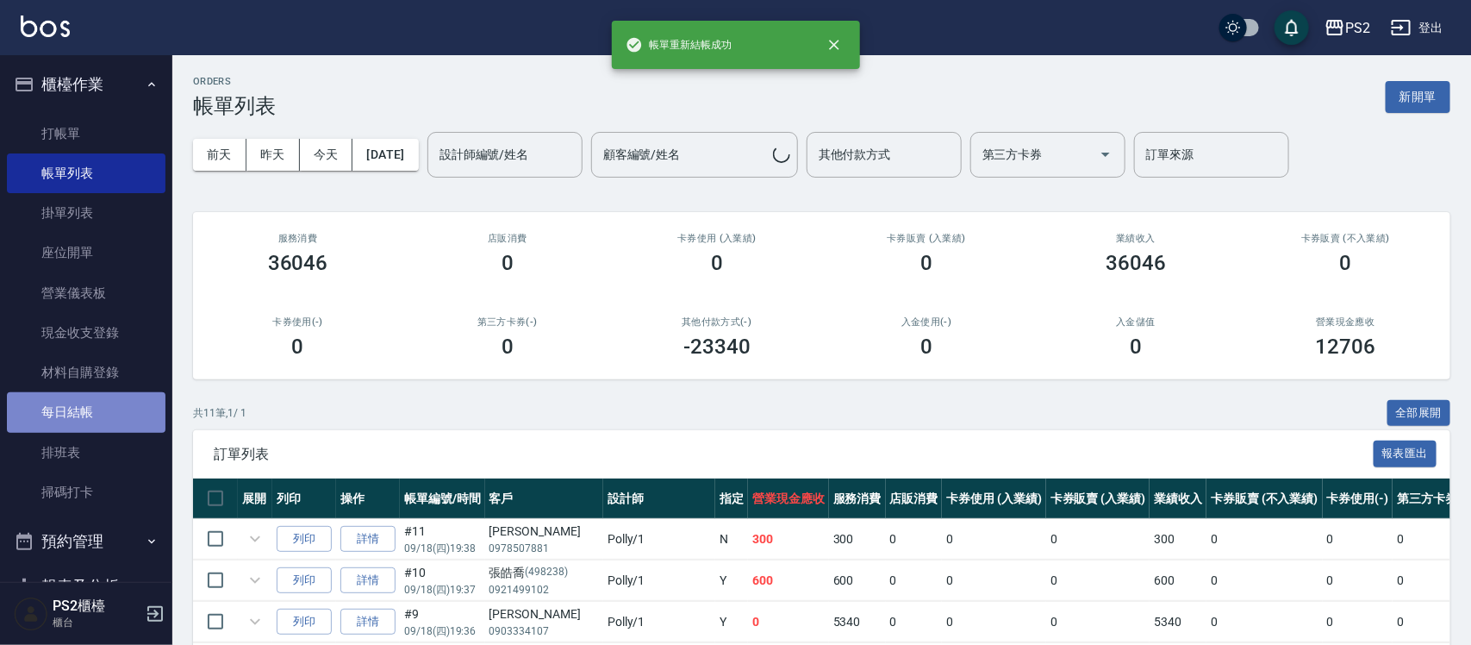
click at [91, 409] on link "每日結帳" at bounding box center [86, 412] width 159 height 40
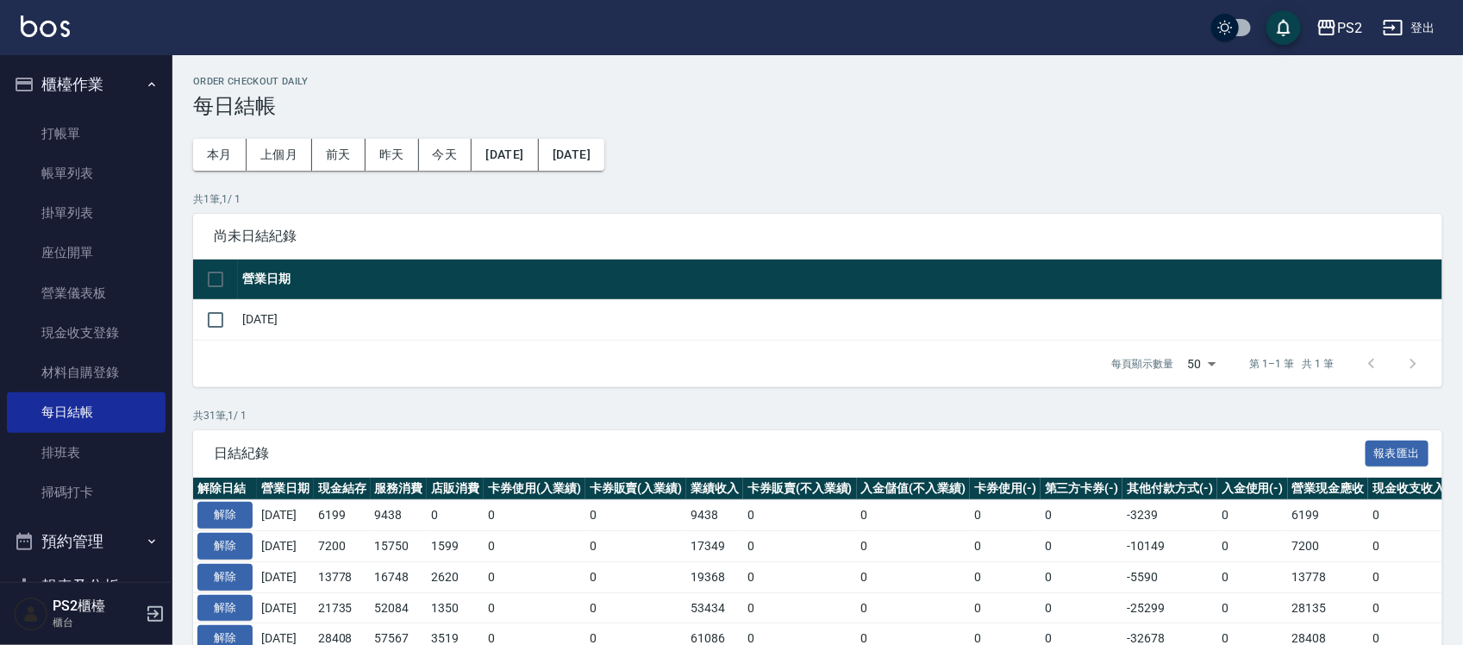
drag, startPoint x: 215, startPoint y: 322, endPoint x: 237, endPoint y: 332, distance: 23.9
click at [215, 324] on input "checkbox" at bounding box center [215, 320] width 36 height 36
checkbox input "true"
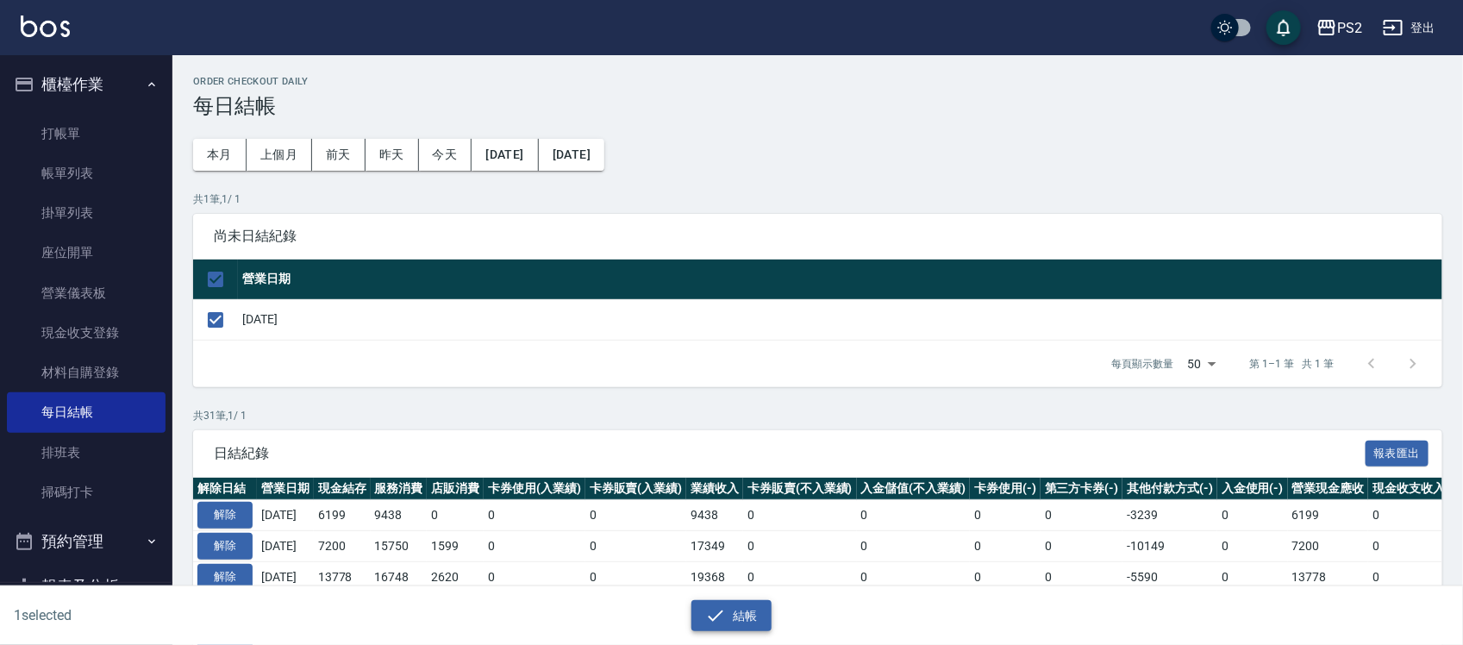
click at [717, 615] on icon "button" at bounding box center [717, 614] width 16 height 11
click at [725, 618] on icon "button" at bounding box center [715, 615] width 21 height 21
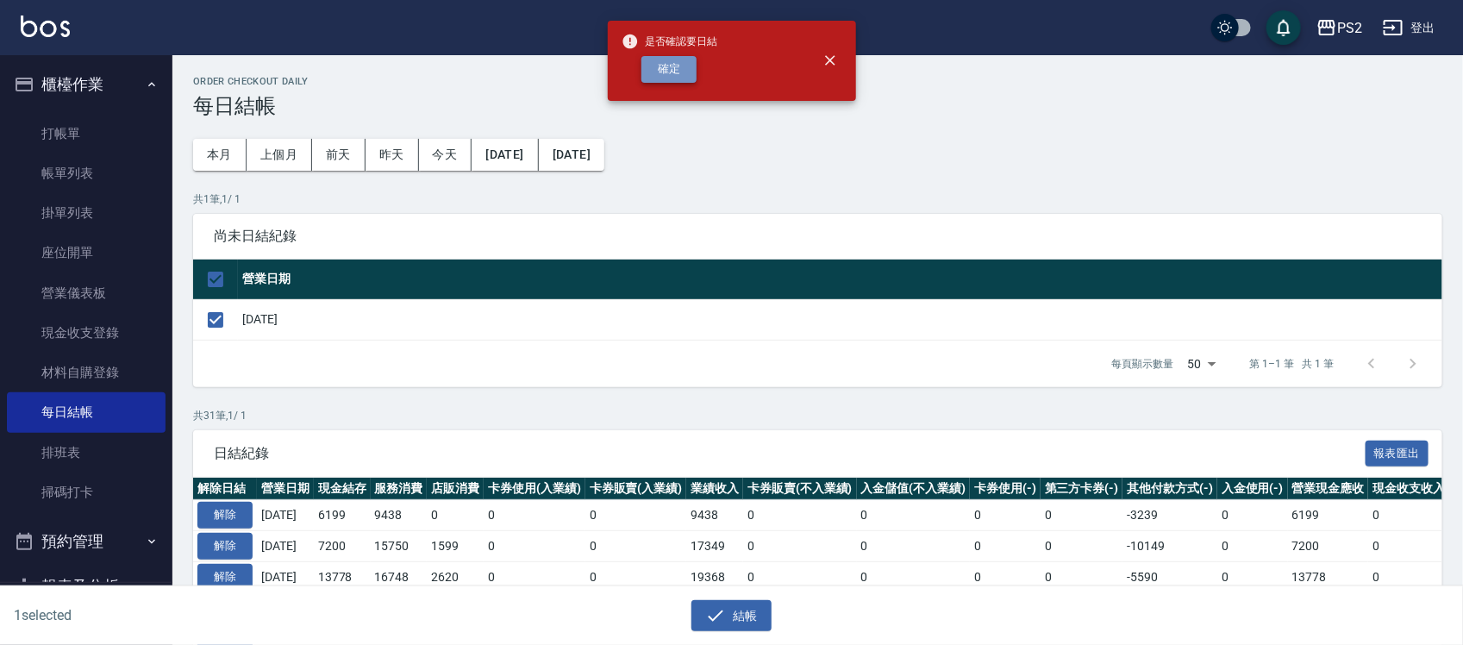
click at [687, 67] on button "確定" at bounding box center [668, 69] width 55 height 27
checkbox input "false"
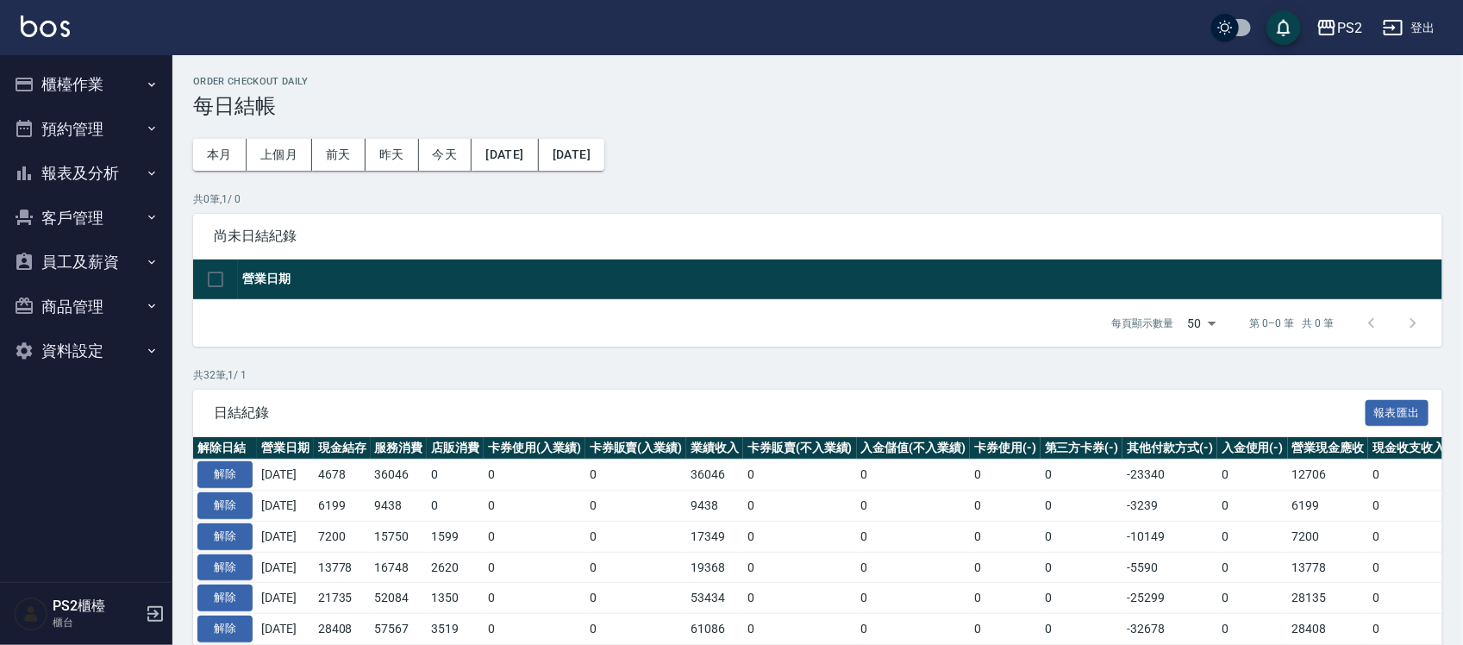
click at [63, 171] on button "報表及分析" at bounding box center [86, 173] width 159 height 45
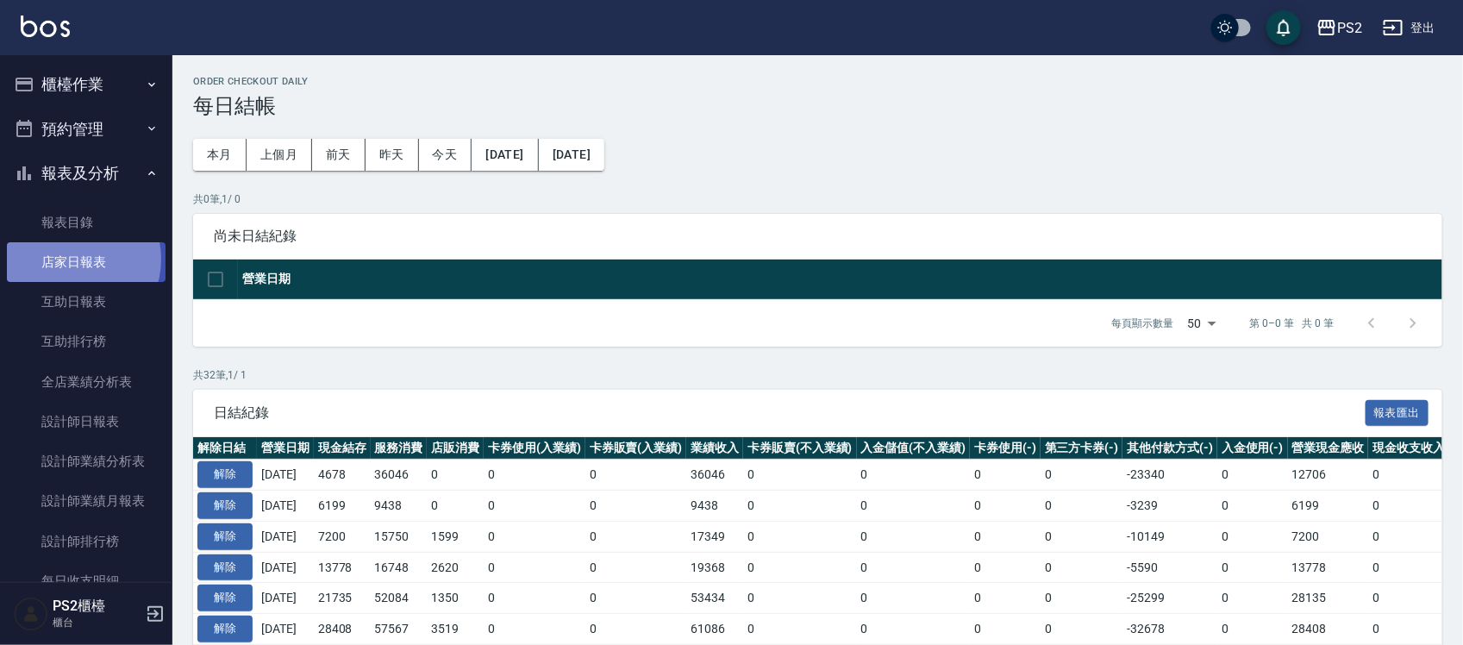
click at [70, 259] on link "店家日報表" at bounding box center [86, 262] width 159 height 40
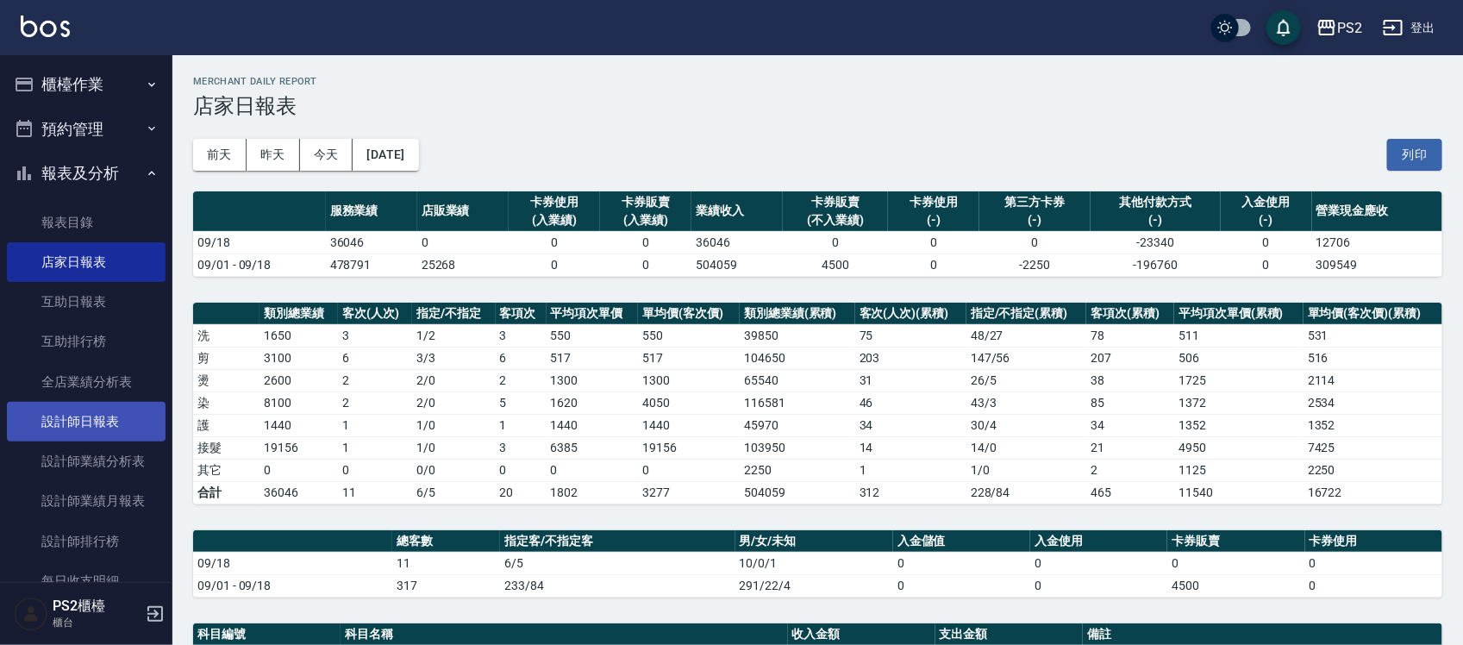
click at [70, 407] on link "設計師日報表" at bounding box center [86, 422] width 159 height 40
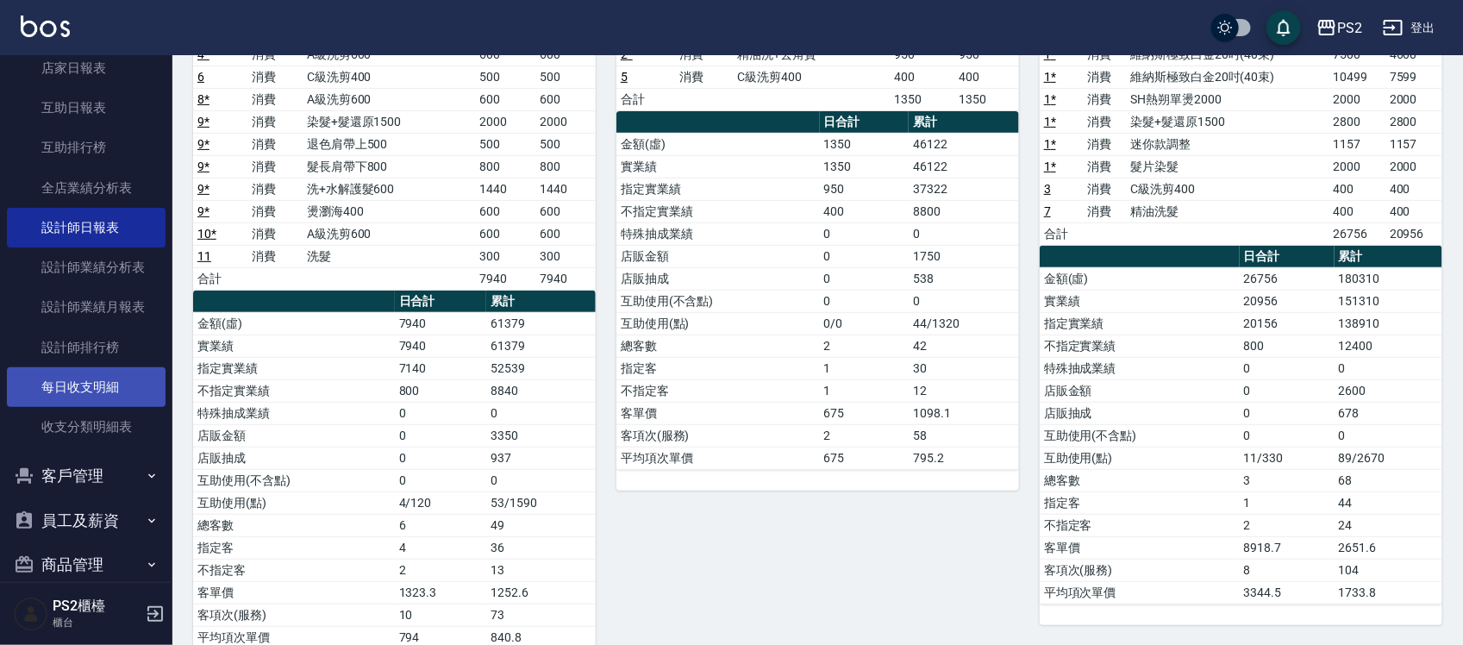
scroll to position [156, 0]
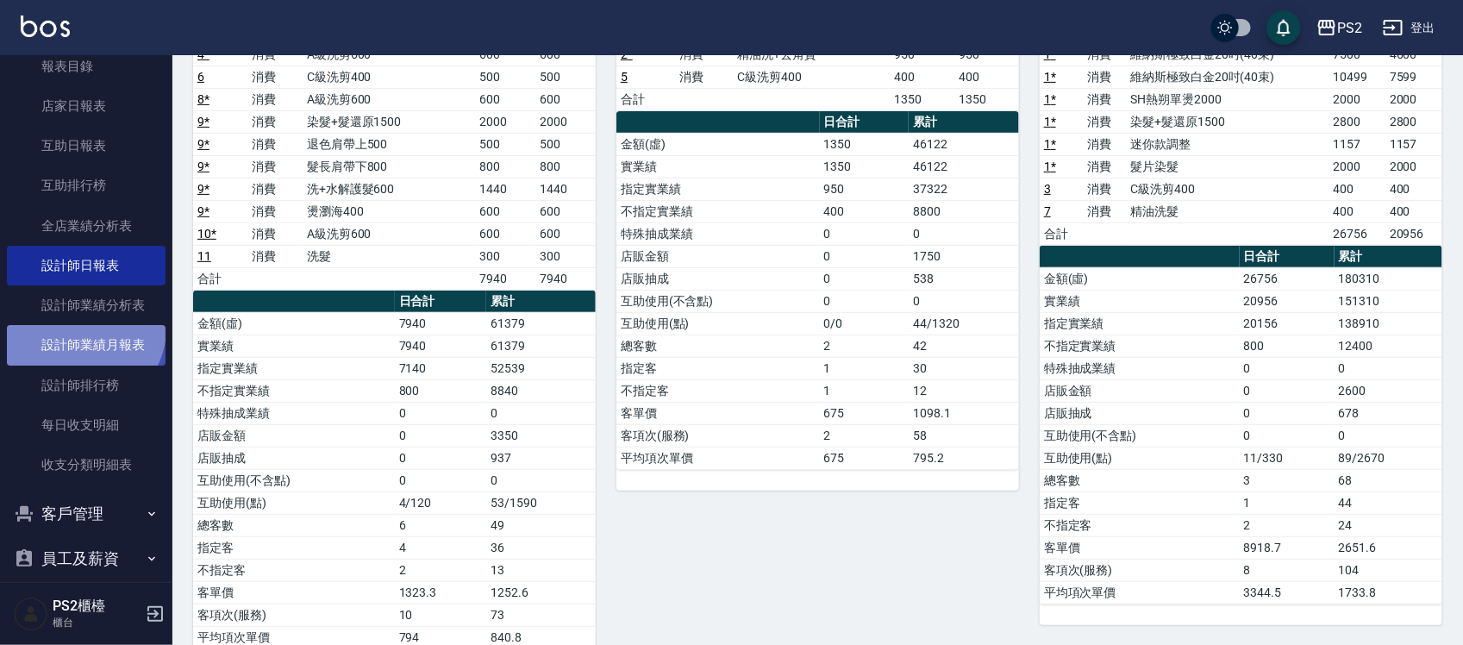
click at [82, 328] on link "設計師業績月報表" at bounding box center [86, 345] width 159 height 40
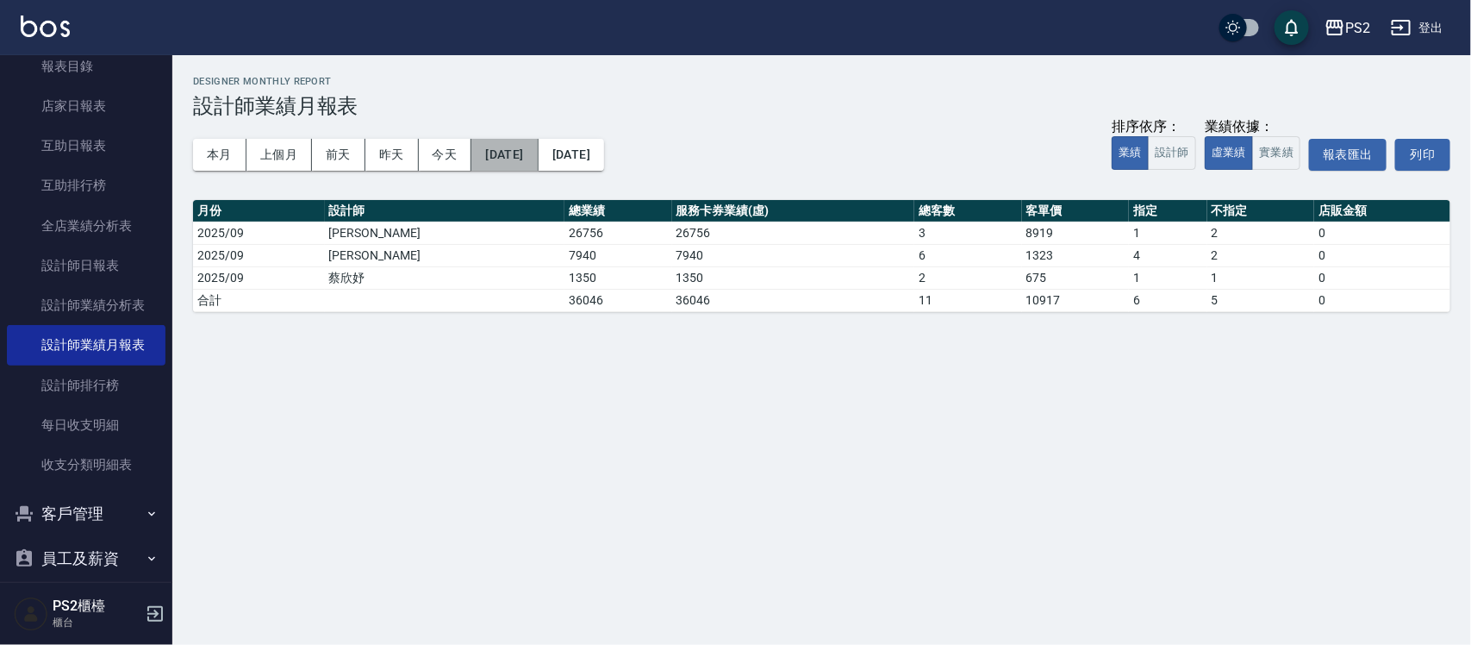
click at [538, 155] on button "[DATE]" at bounding box center [505, 155] width 66 height 32
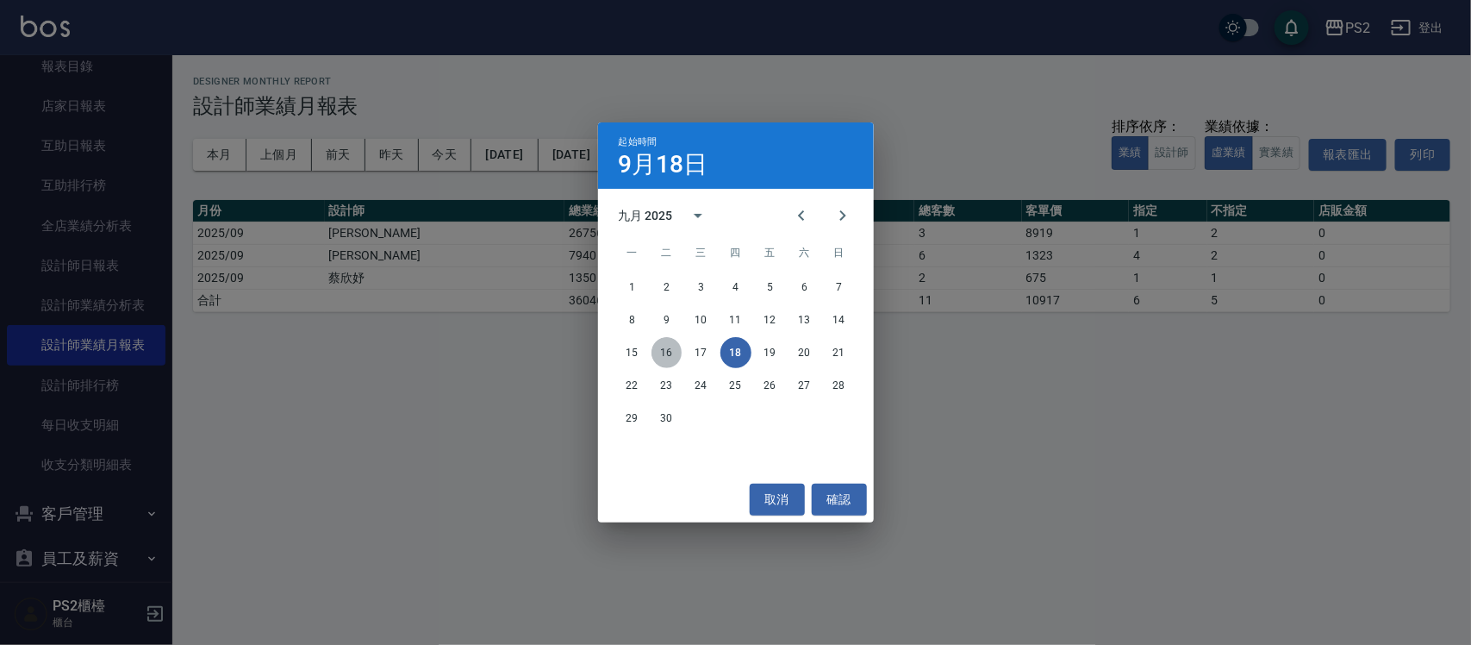
click at [674, 347] on button "16" at bounding box center [667, 352] width 31 height 31
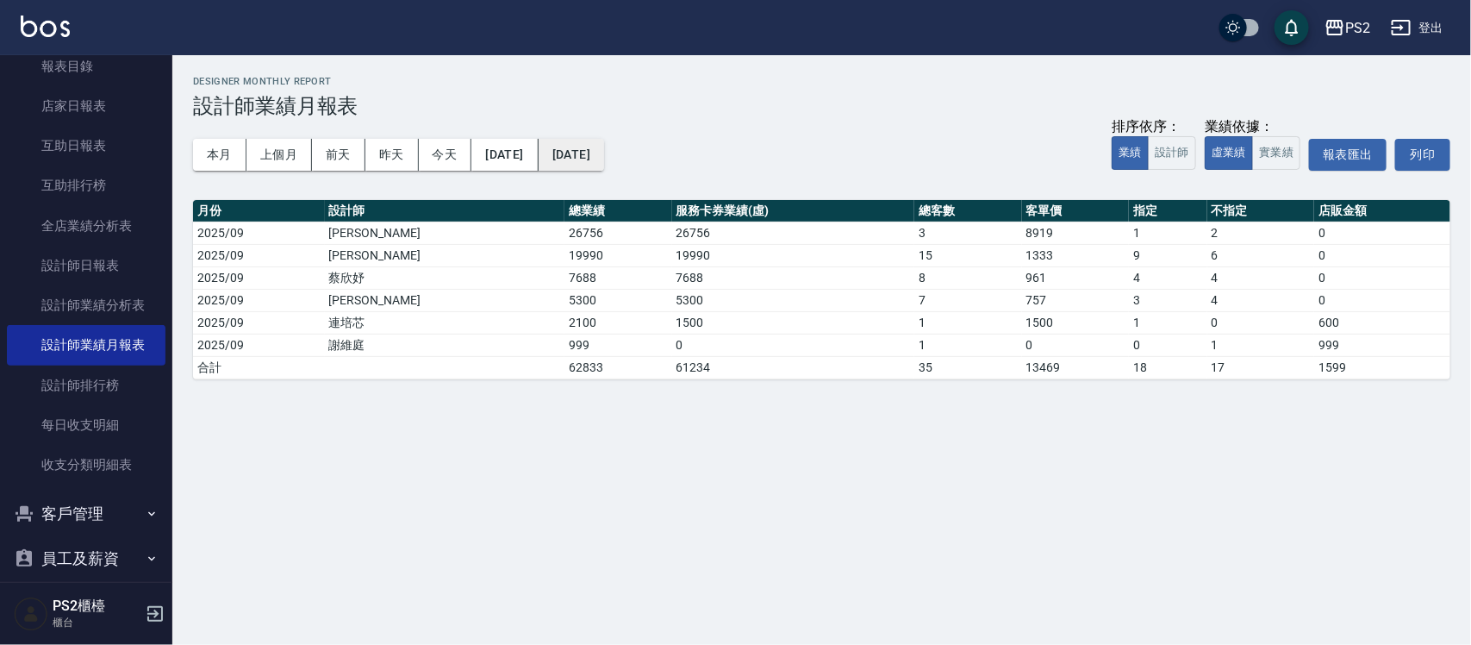
click at [604, 142] on button "[DATE]" at bounding box center [572, 155] width 66 height 32
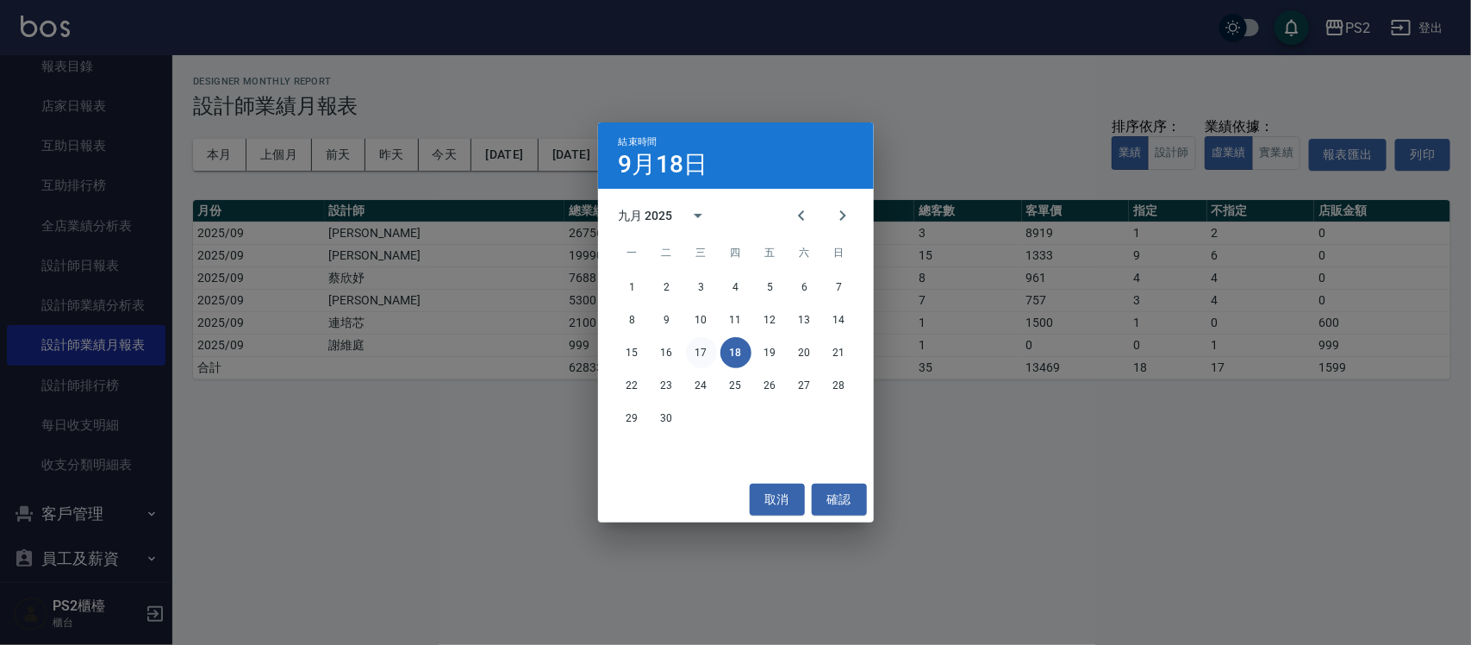
click at [705, 346] on button "17" at bounding box center [701, 352] width 31 height 31
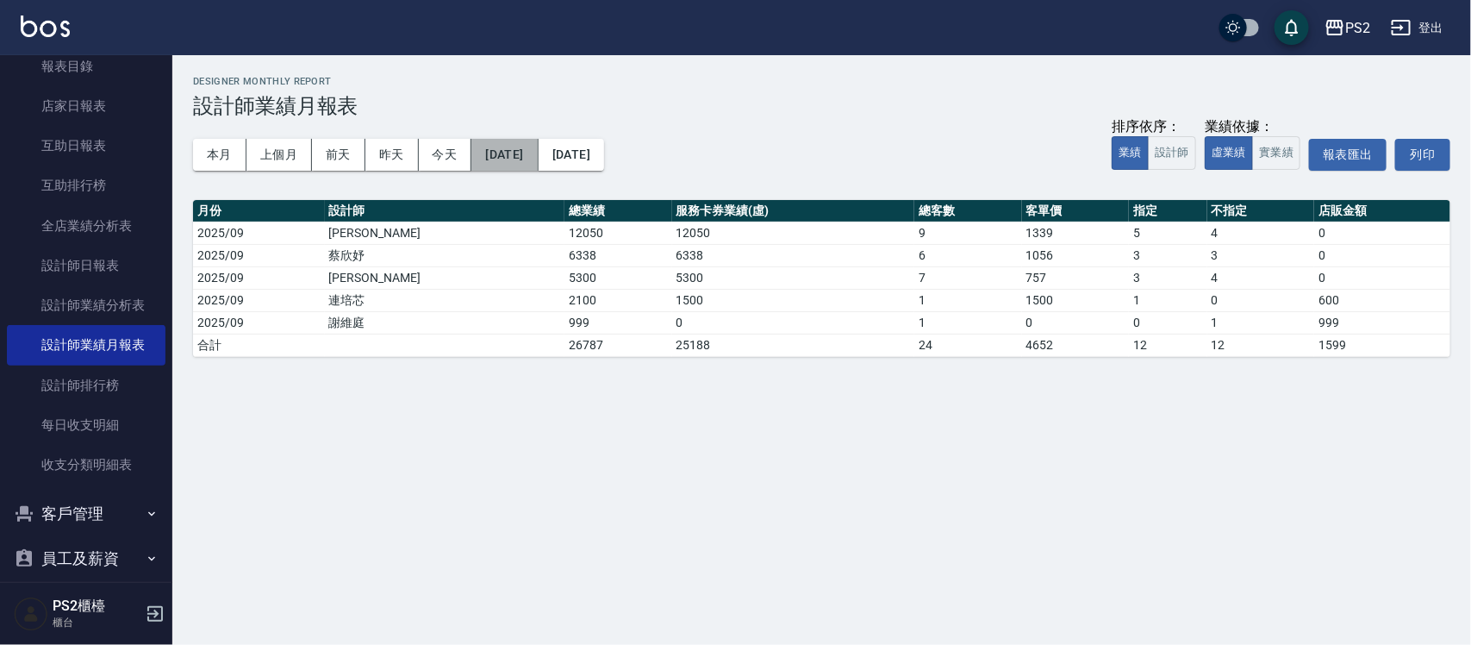
click at [533, 152] on button "[DATE]" at bounding box center [505, 155] width 66 height 32
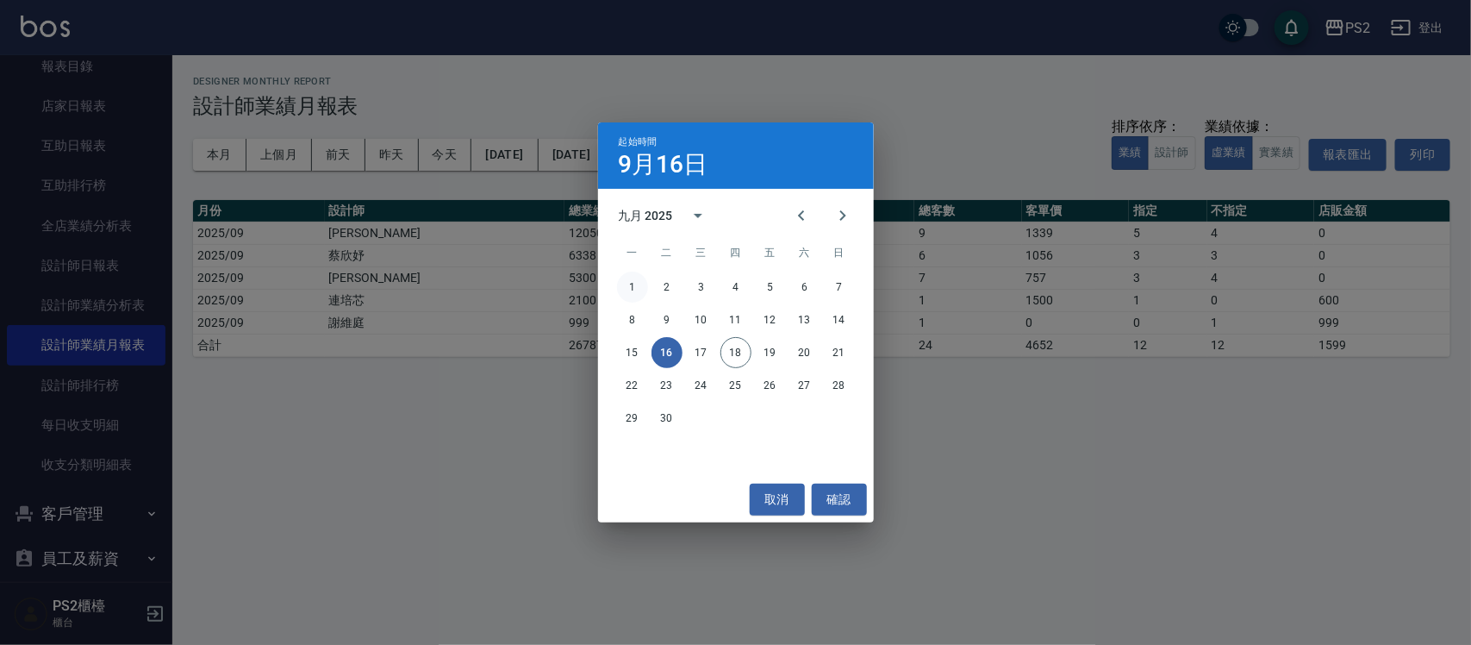
click at [626, 287] on button "1" at bounding box center [632, 287] width 31 height 31
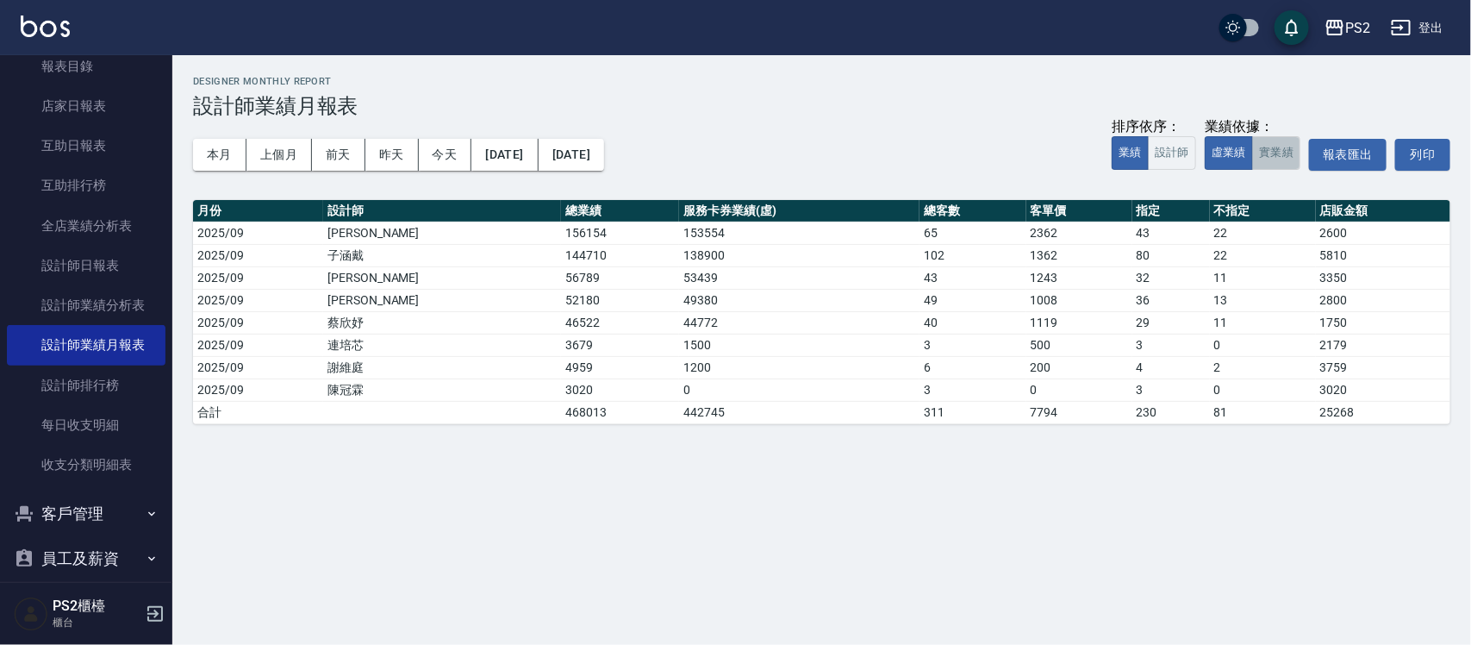
click at [1287, 153] on button "實業績" at bounding box center [1276, 153] width 48 height 34
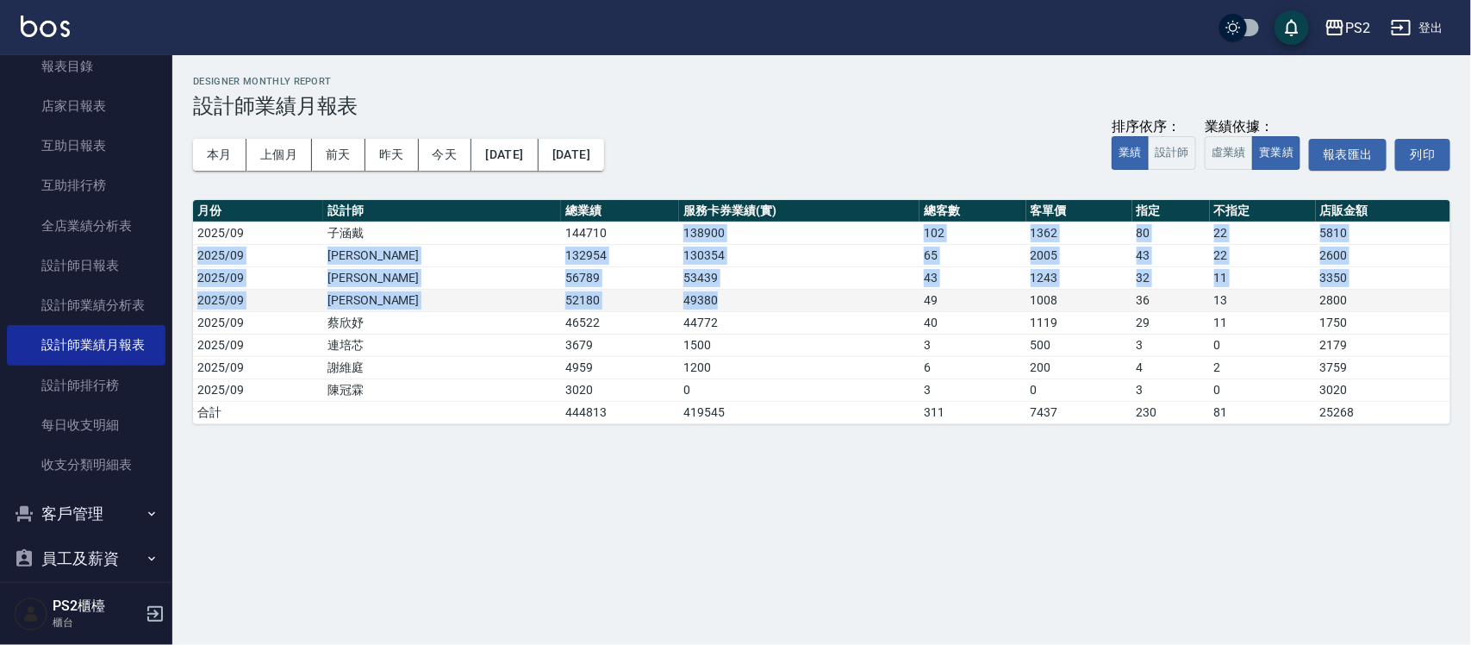
drag, startPoint x: 678, startPoint y: 246, endPoint x: 767, endPoint y: 295, distance: 101.5
click at [767, 293] on tbody "2025/09 子涵戴 144710 138900 102 1362 80 22 5810 2025/09 薛羽涵 132954 130354 65 2005…" at bounding box center [822, 323] width 1258 height 202
click at [767, 295] on td "49380" at bounding box center [799, 300] width 240 height 22
click at [767, 297] on td "49380" at bounding box center [799, 300] width 240 height 22
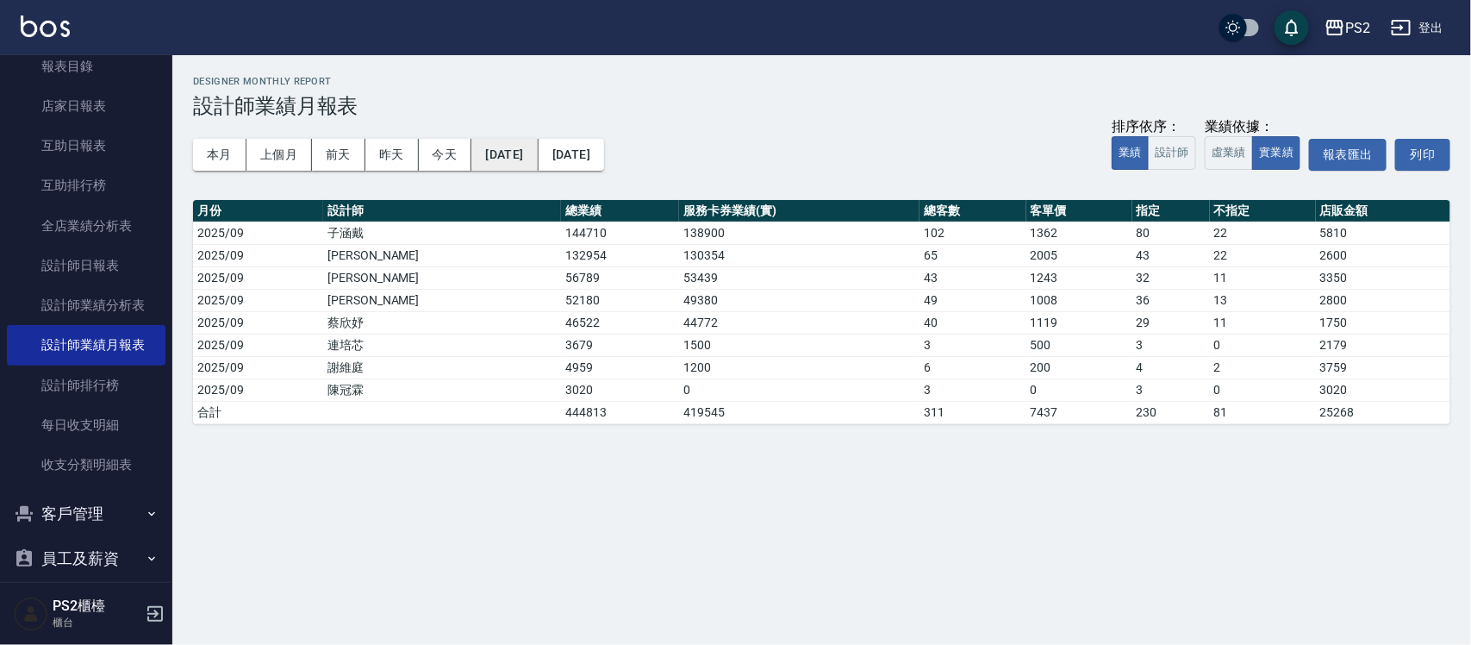
click at [538, 139] on button "[DATE]" at bounding box center [505, 155] width 66 height 32
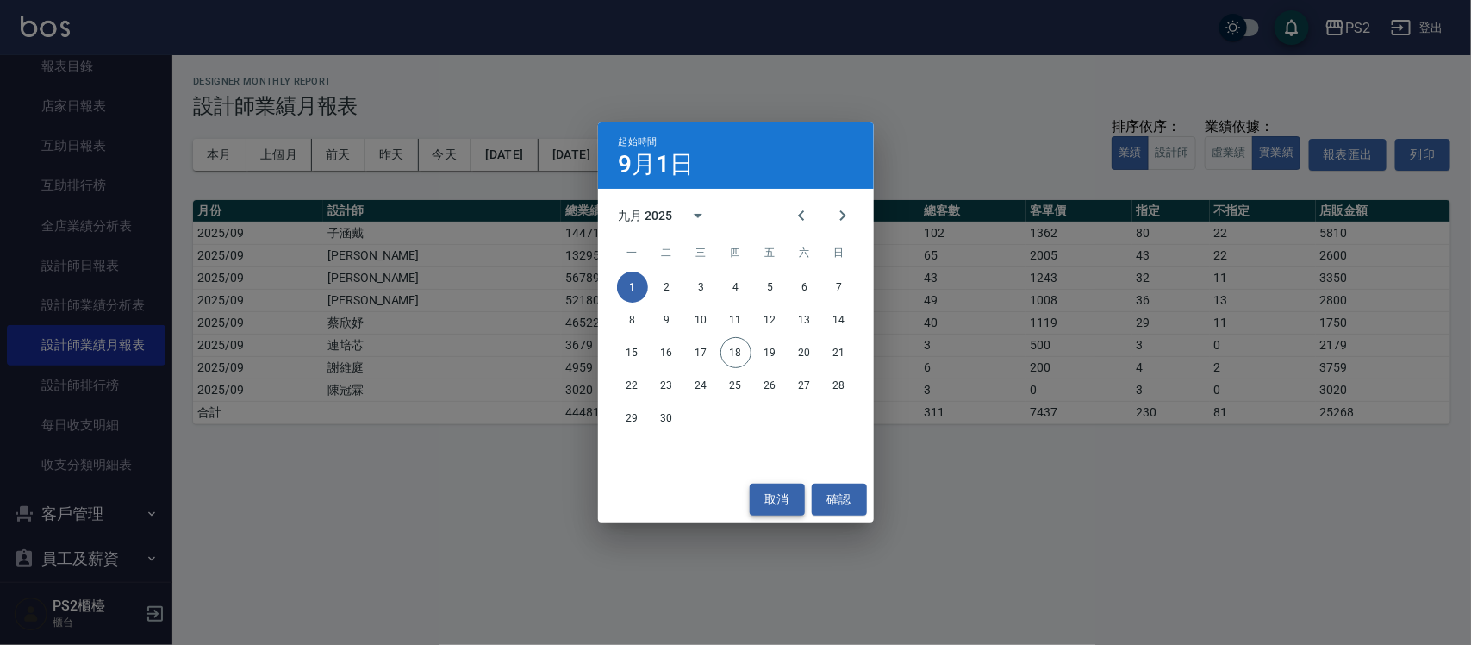
click at [771, 503] on button "取消" at bounding box center [777, 500] width 55 height 32
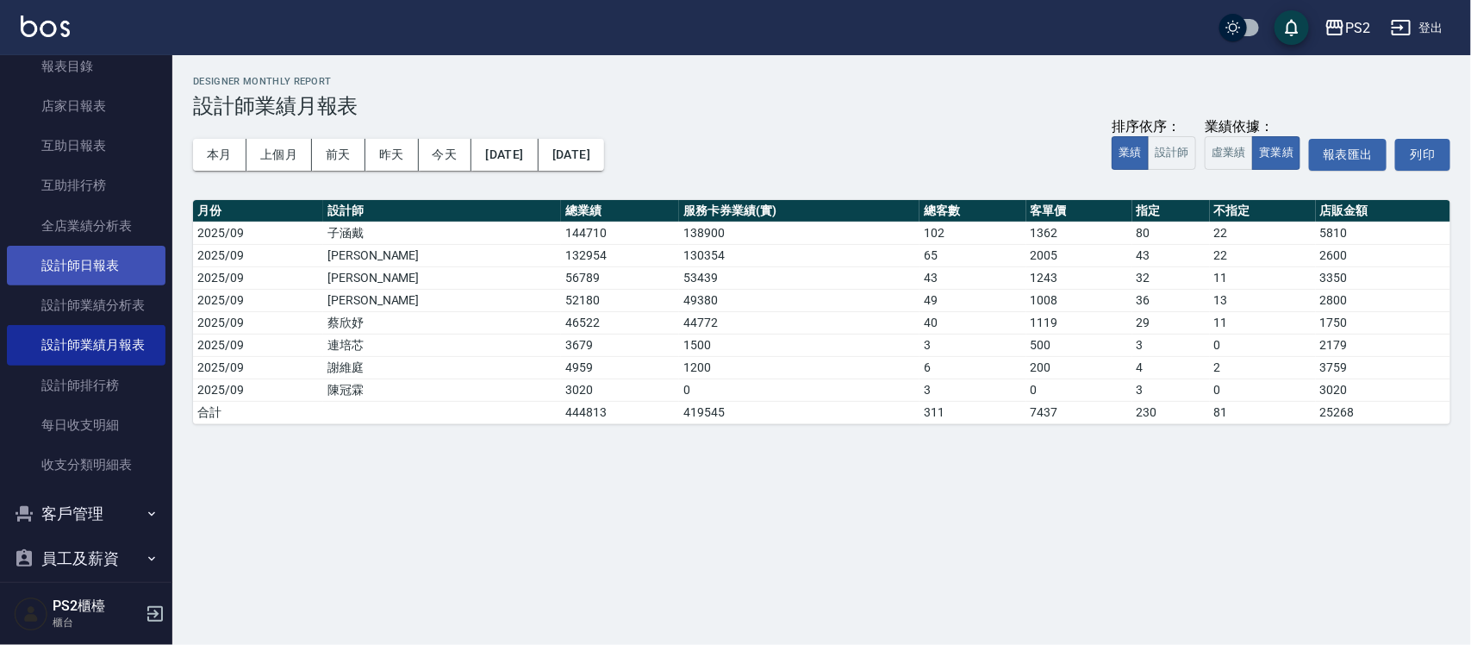
click at [103, 264] on link "設計師日報表" at bounding box center [86, 266] width 159 height 40
